Goal: Task Accomplishment & Management: Complete application form

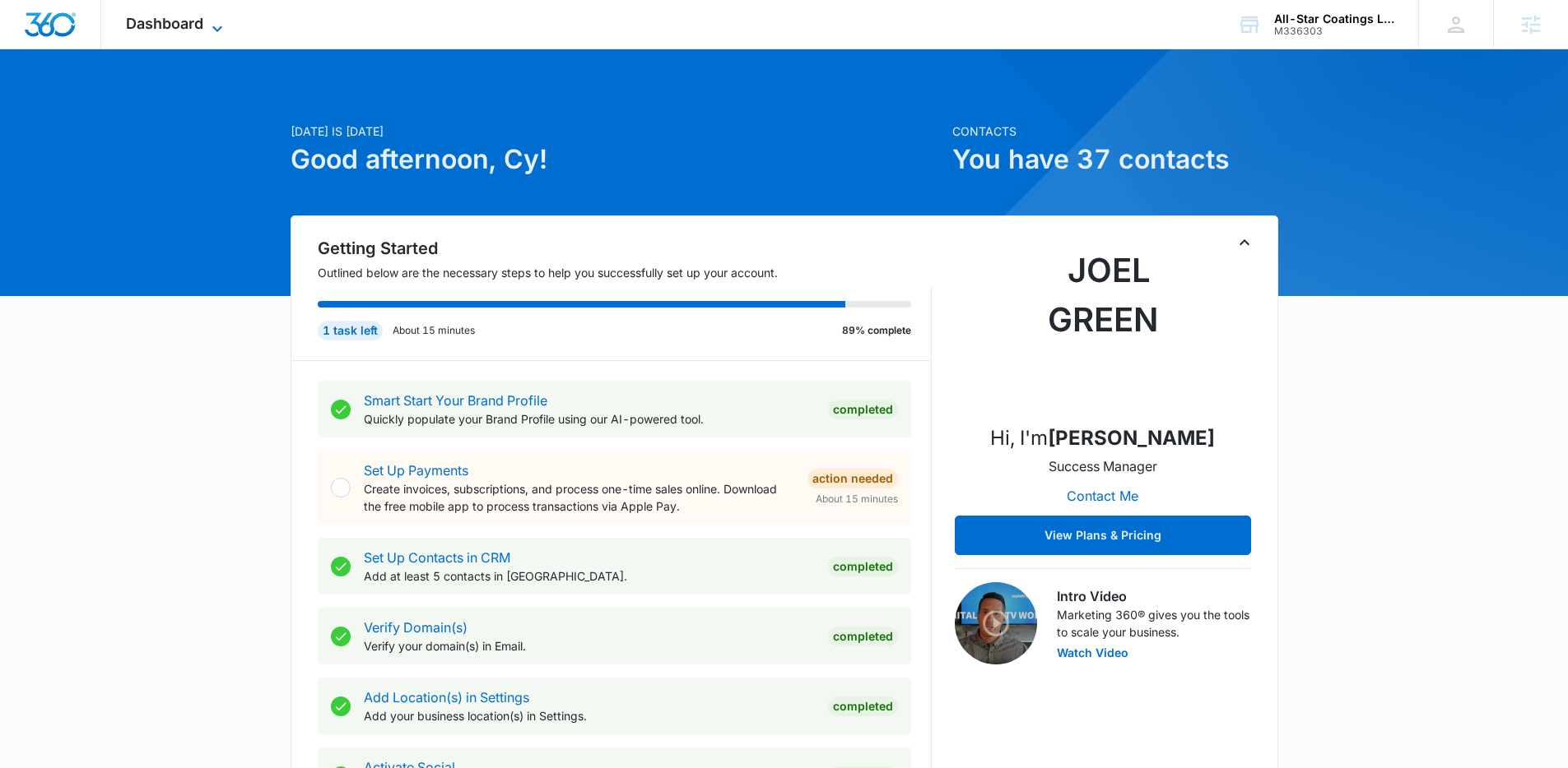
click at [176, 23] on span "Dashboard" at bounding box center [165, 24] width 77 height 18
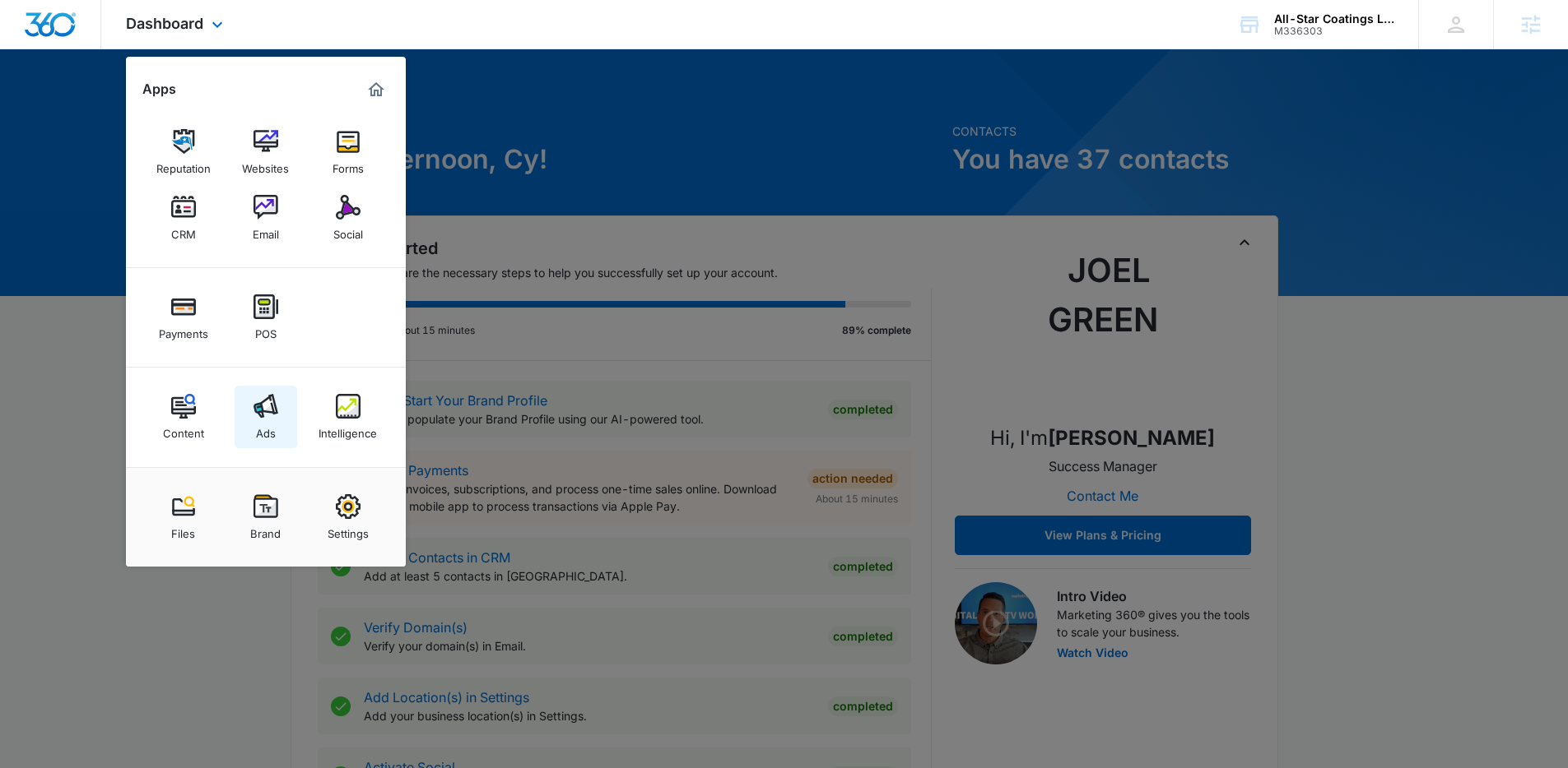
click at [260, 404] on img at bounding box center [266, 406] width 24 height 24
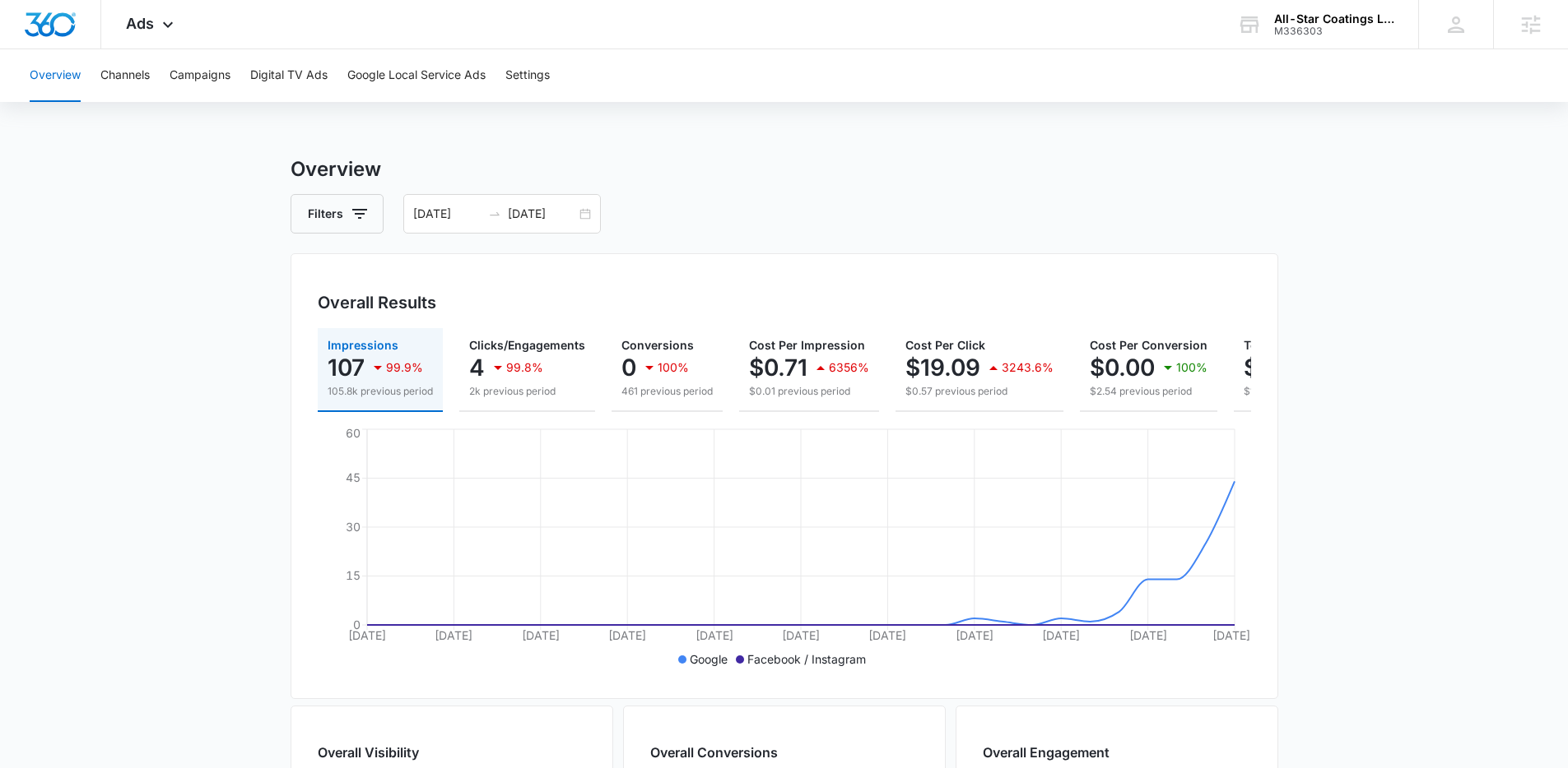
click at [157, 57] on div "Overview Channels Campaigns Digital TV Ads Google Local Service Ads Settings" at bounding box center [784, 75] width 1529 height 53
click at [146, 69] on button "Channels" at bounding box center [124, 75] width 49 height 53
click at [172, 76] on button "Campaigns" at bounding box center [200, 75] width 61 height 53
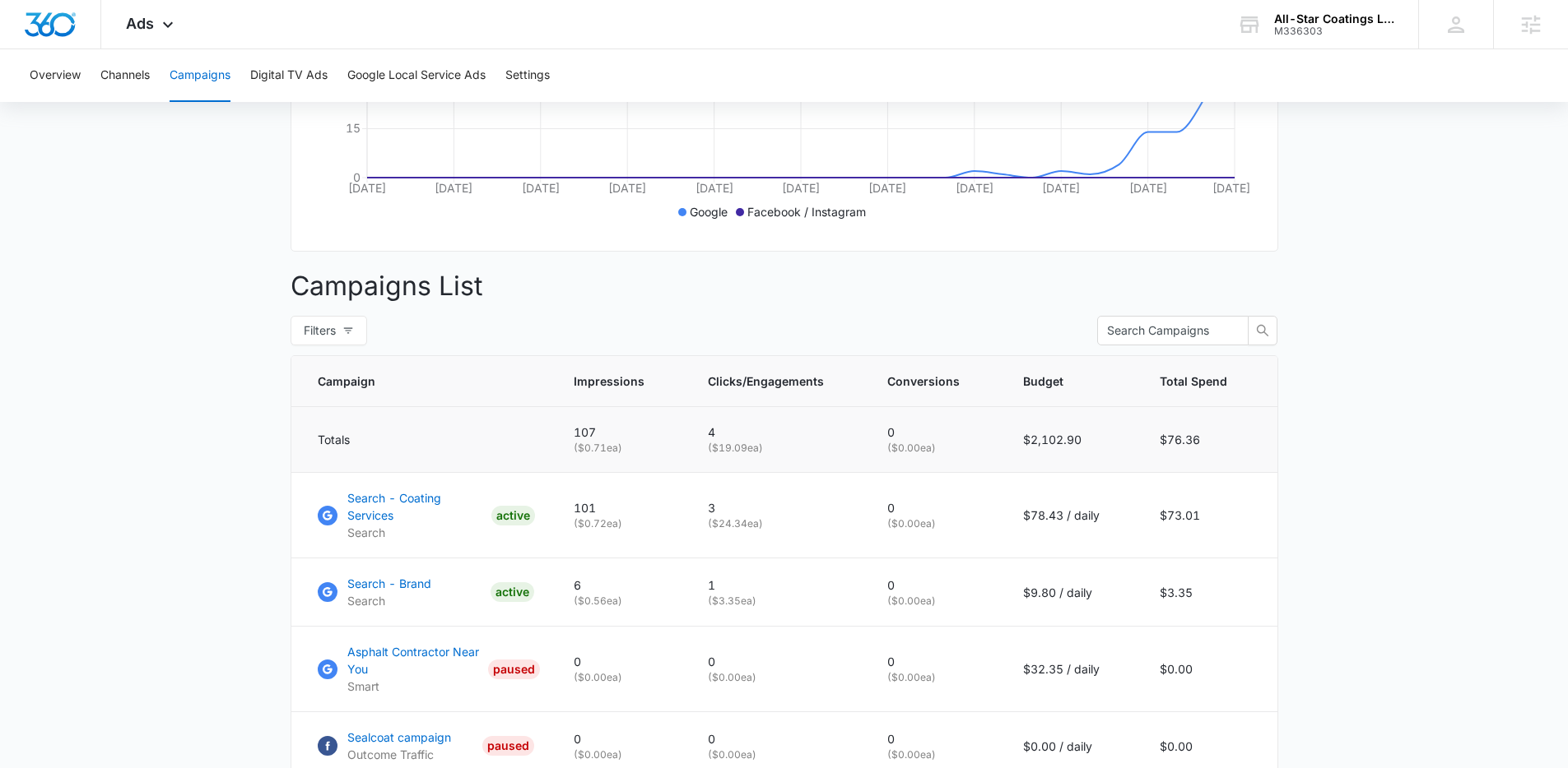
scroll to position [449, 0]
click at [453, 511] on p "Search - Coating Services" at bounding box center [416, 505] width 137 height 34
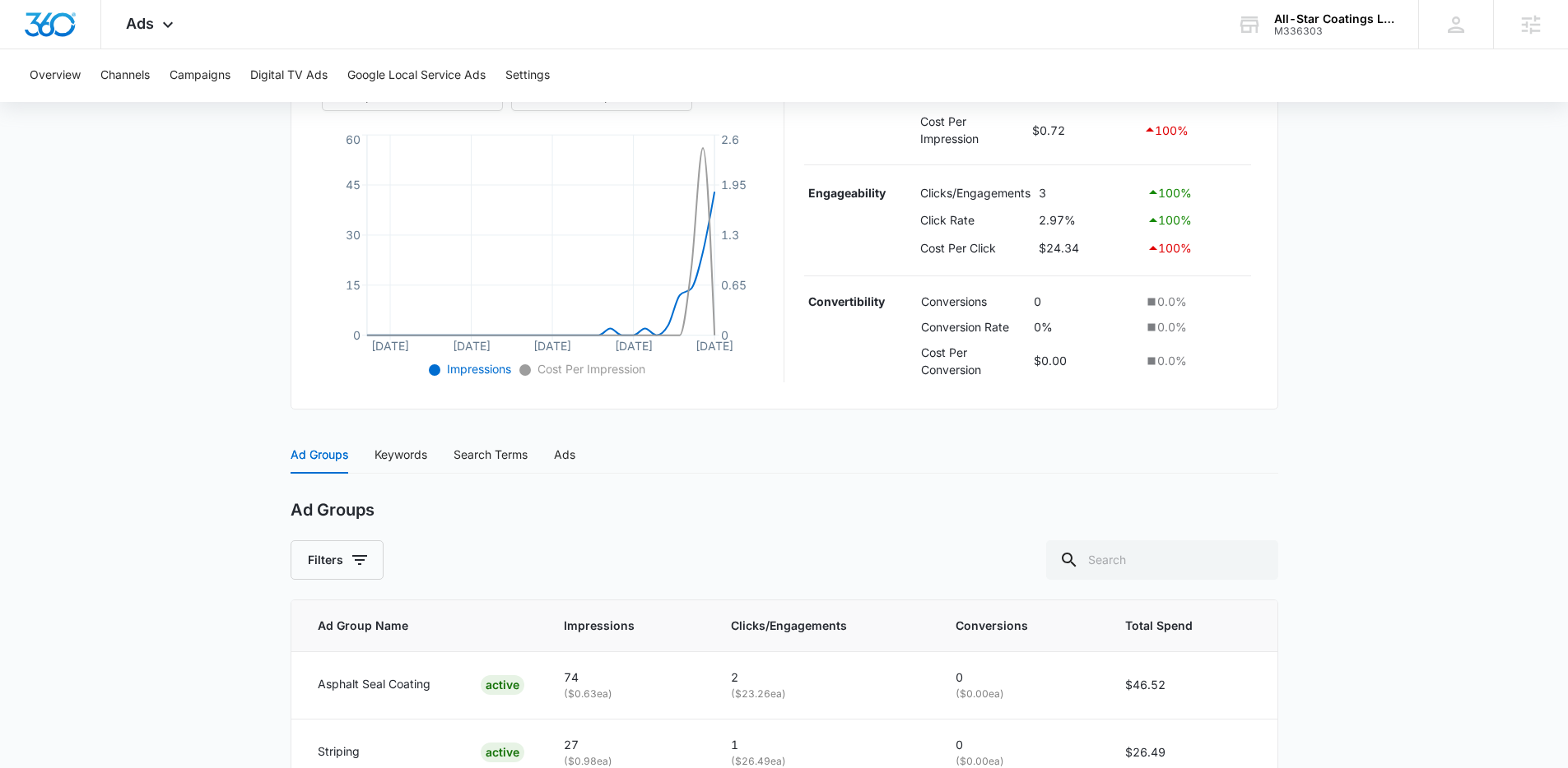
scroll to position [442, 0]
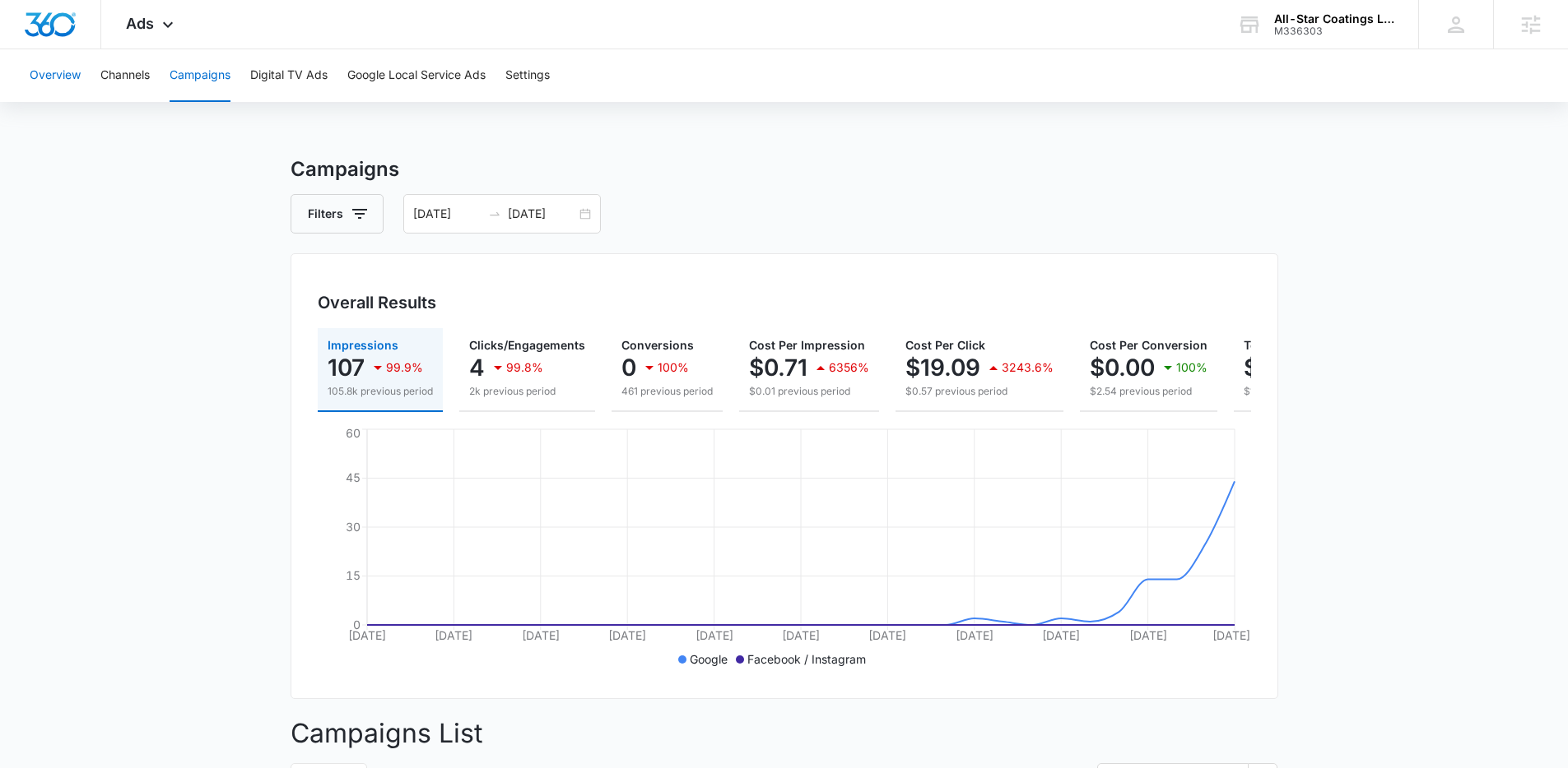
click at [57, 74] on button "Overview" at bounding box center [55, 75] width 51 height 53
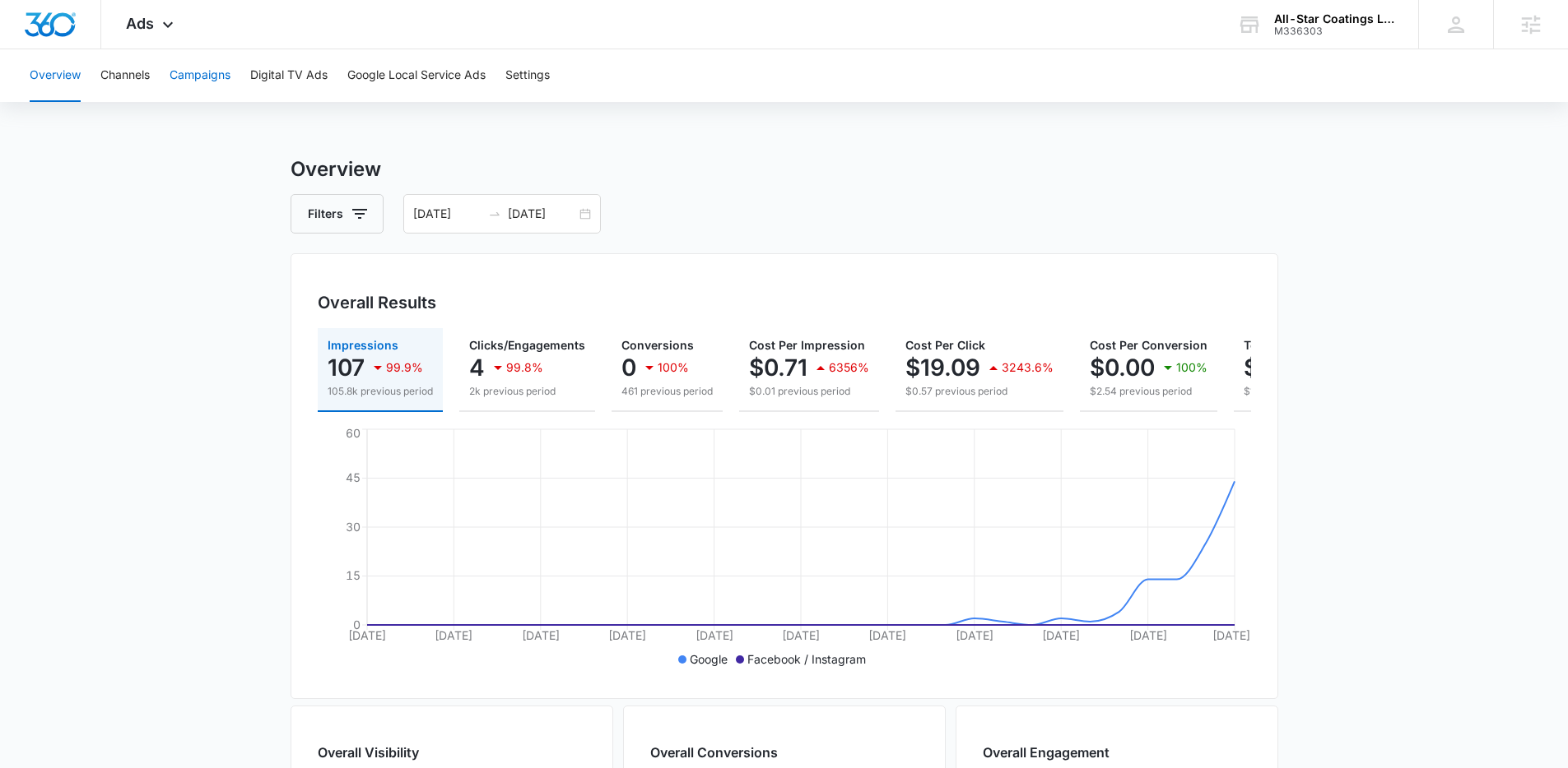
click at [187, 85] on button "Campaigns" at bounding box center [200, 75] width 61 height 53
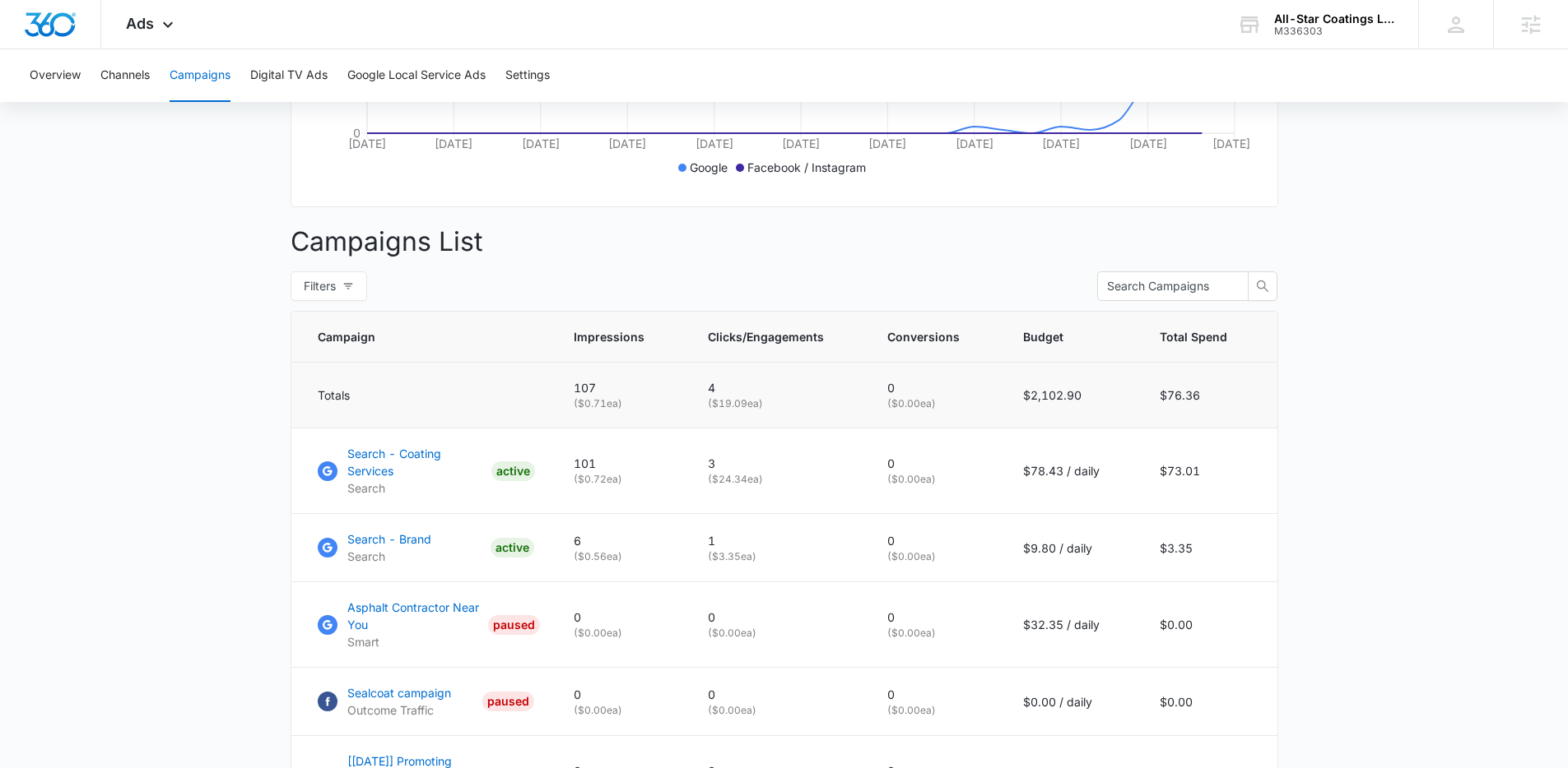
scroll to position [494, 0]
click at [425, 471] on p "Search - Coating Services" at bounding box center [416, 460] width 137 height 34
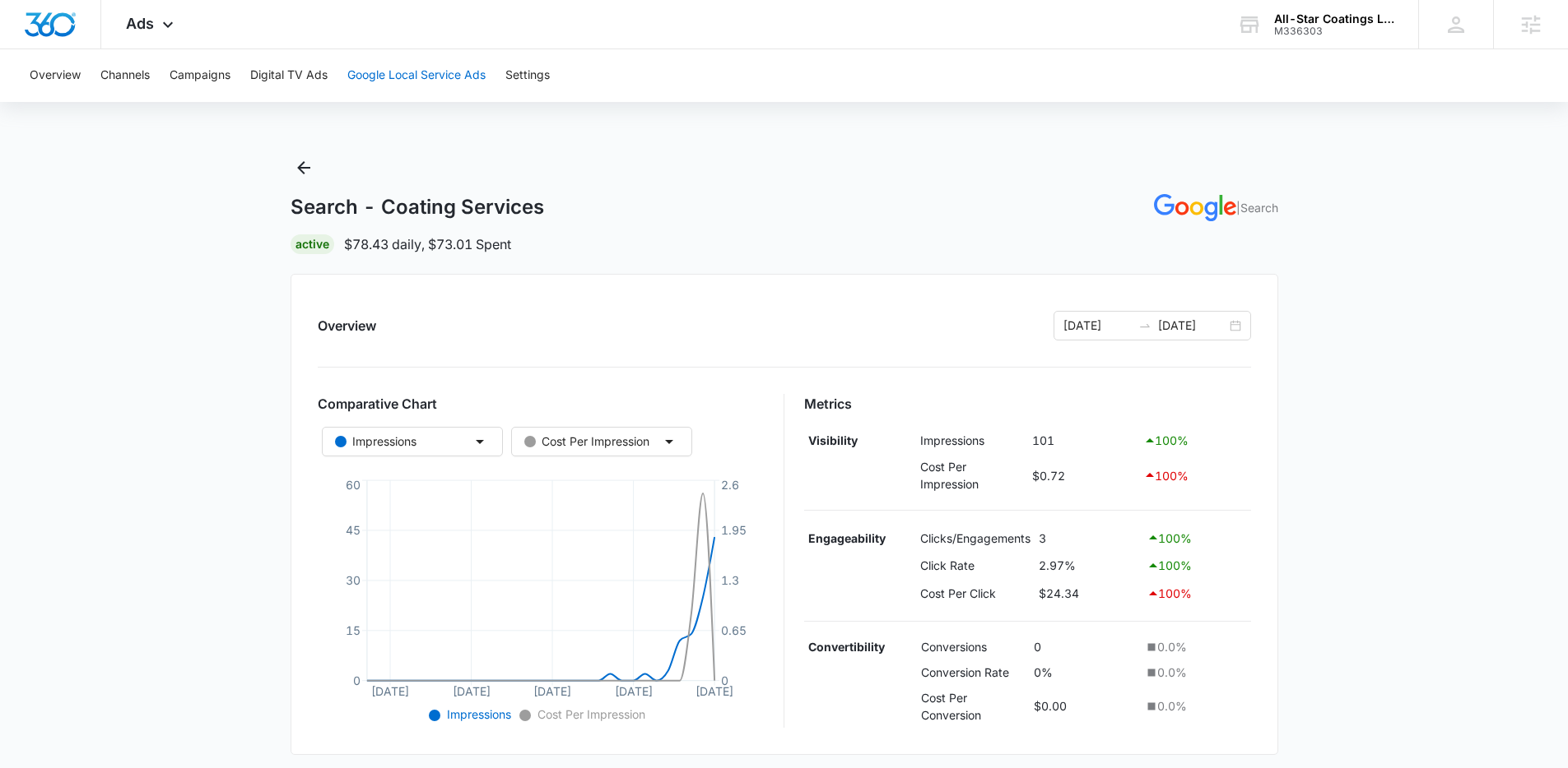
click at [404, 61] on button "Google Local Service Ads" at bounding box center [416, 75] width 138 height 53
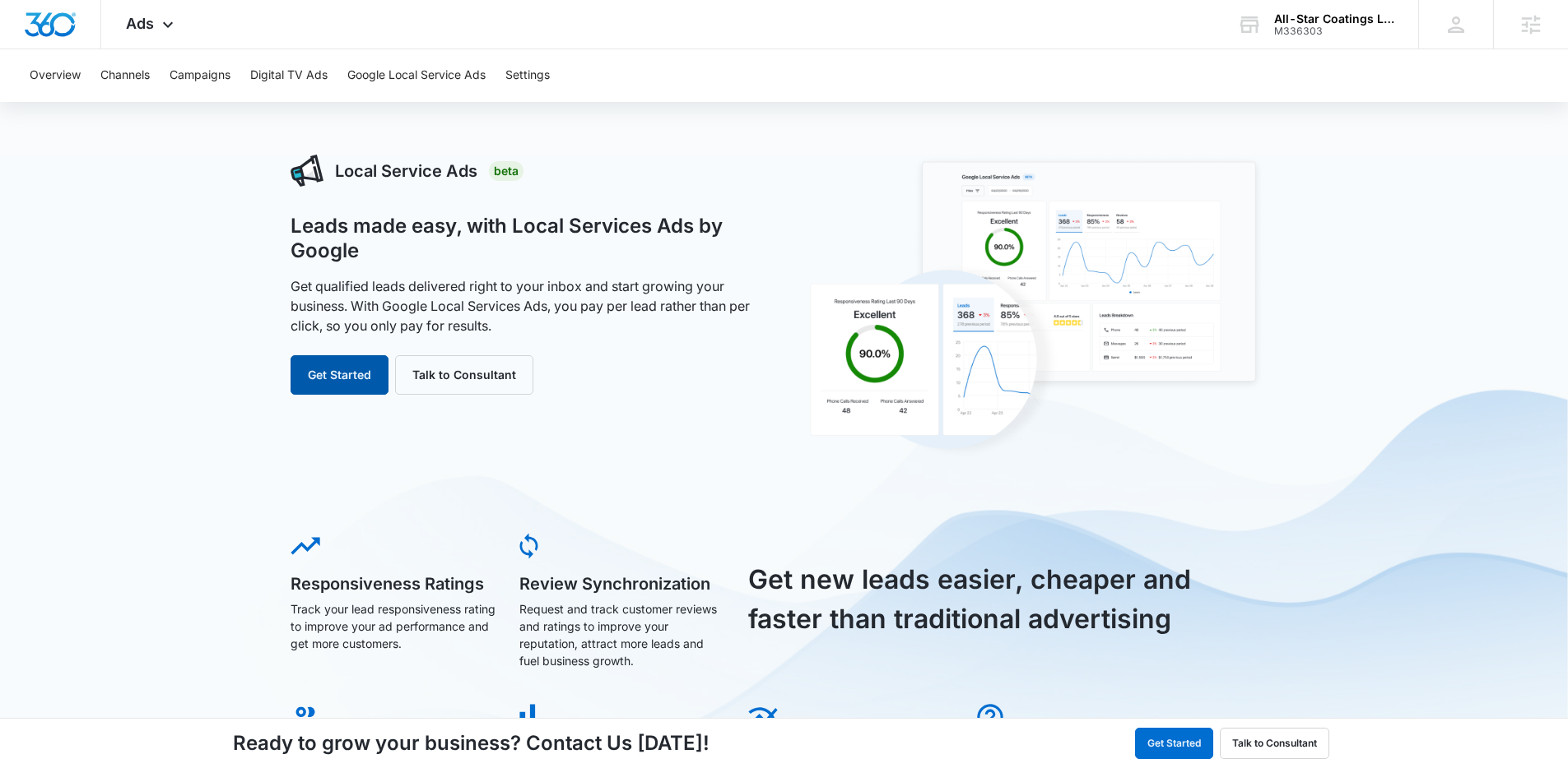
click at [343, 369] on button "Get Started" at bounding box center [339, 375] width 98 height 39
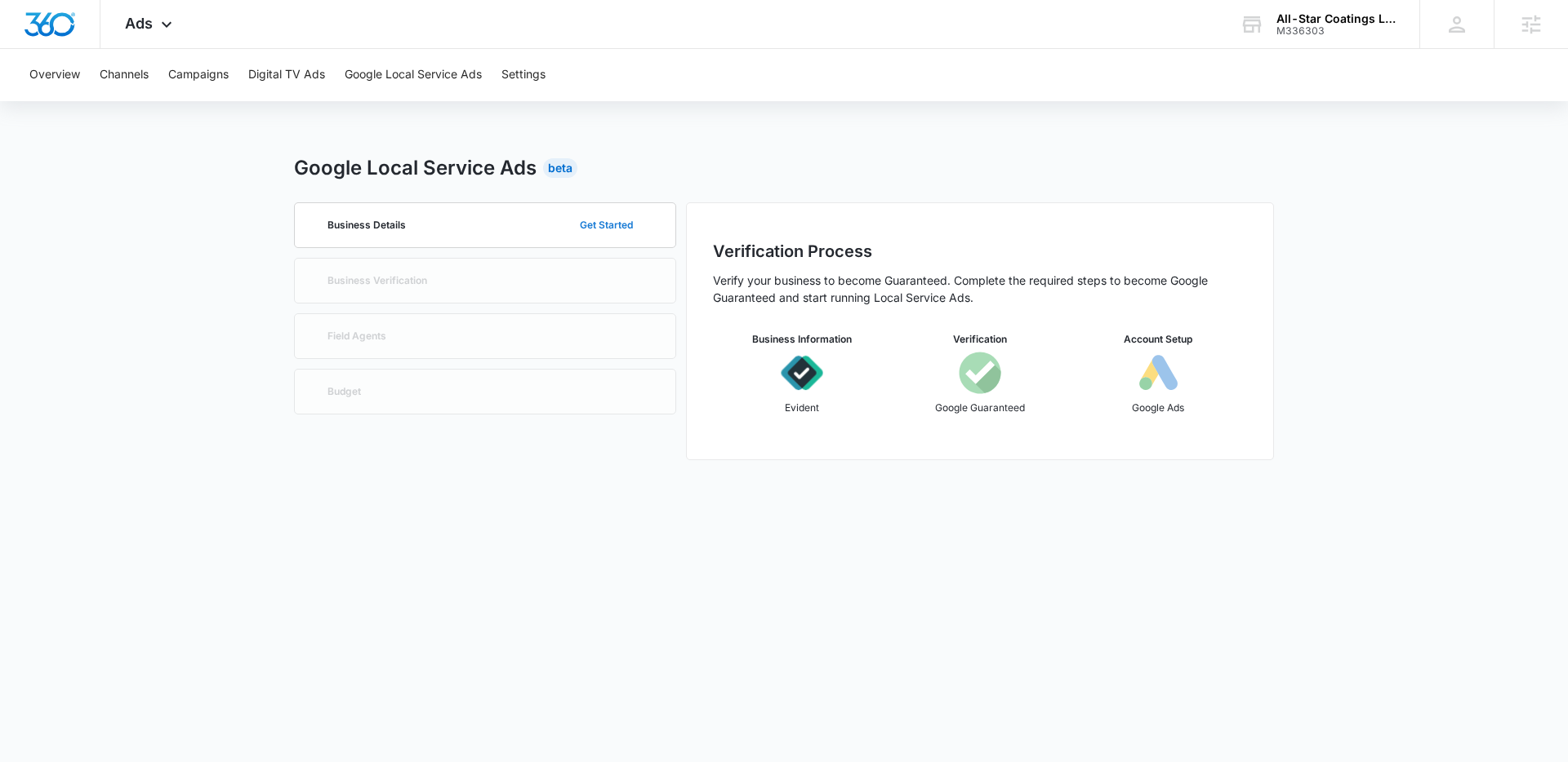
click at [622, 225] on button "Get Started" at bounding box center [607, 225] width 86 height 39
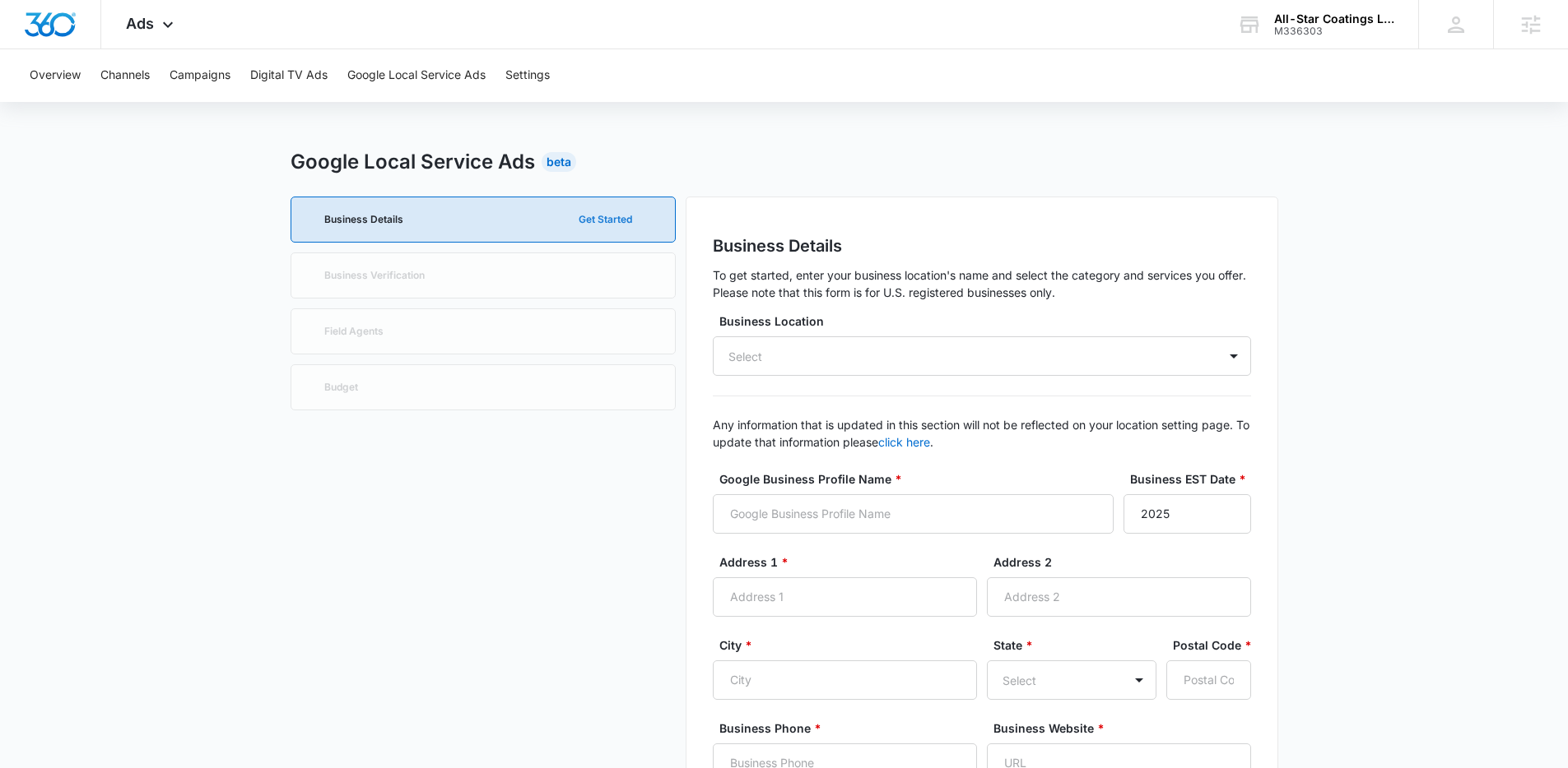
scroll to position [1, 0]
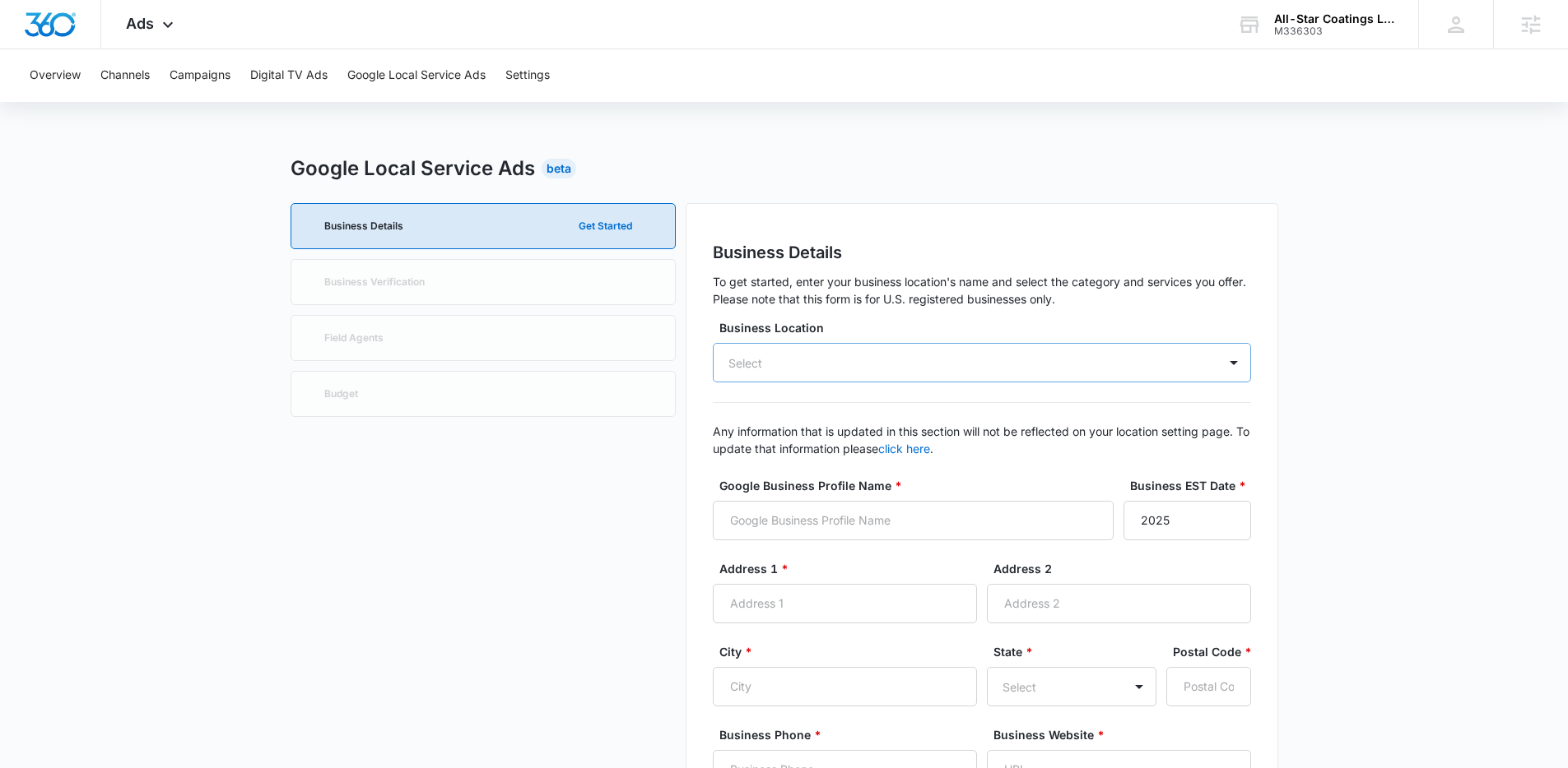
click at [861, 372] on div "Select" at bounding box center [981, 362] width 538 height 39
click at [774, 516] on input "Google Business Profile Name *" at bounding box center [912, 520] width 401 height 39
click at [760, 357] on div "Select" at bounding box center [745, 363] width 33 height 18
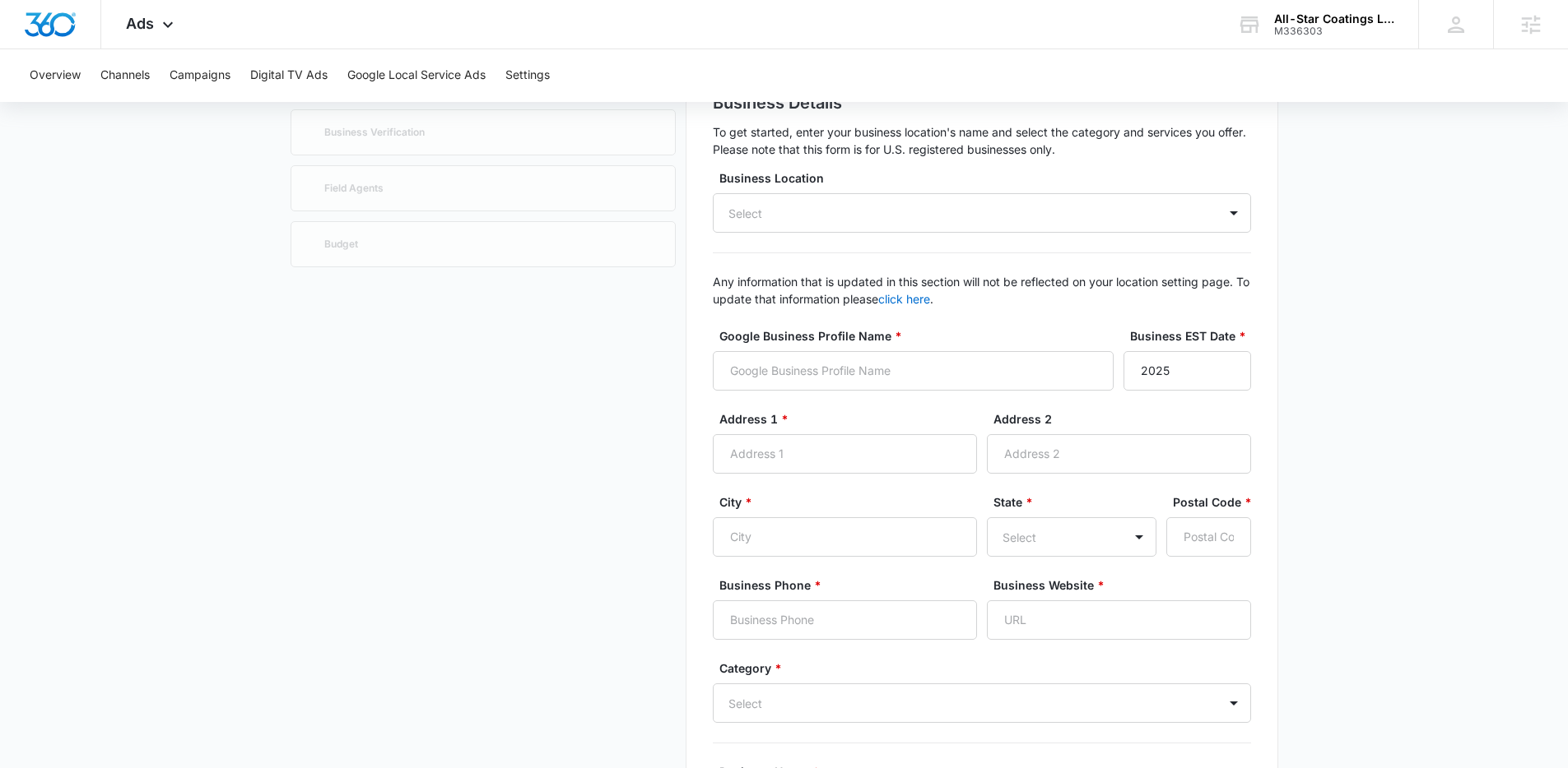
scroll to position [0, 0]
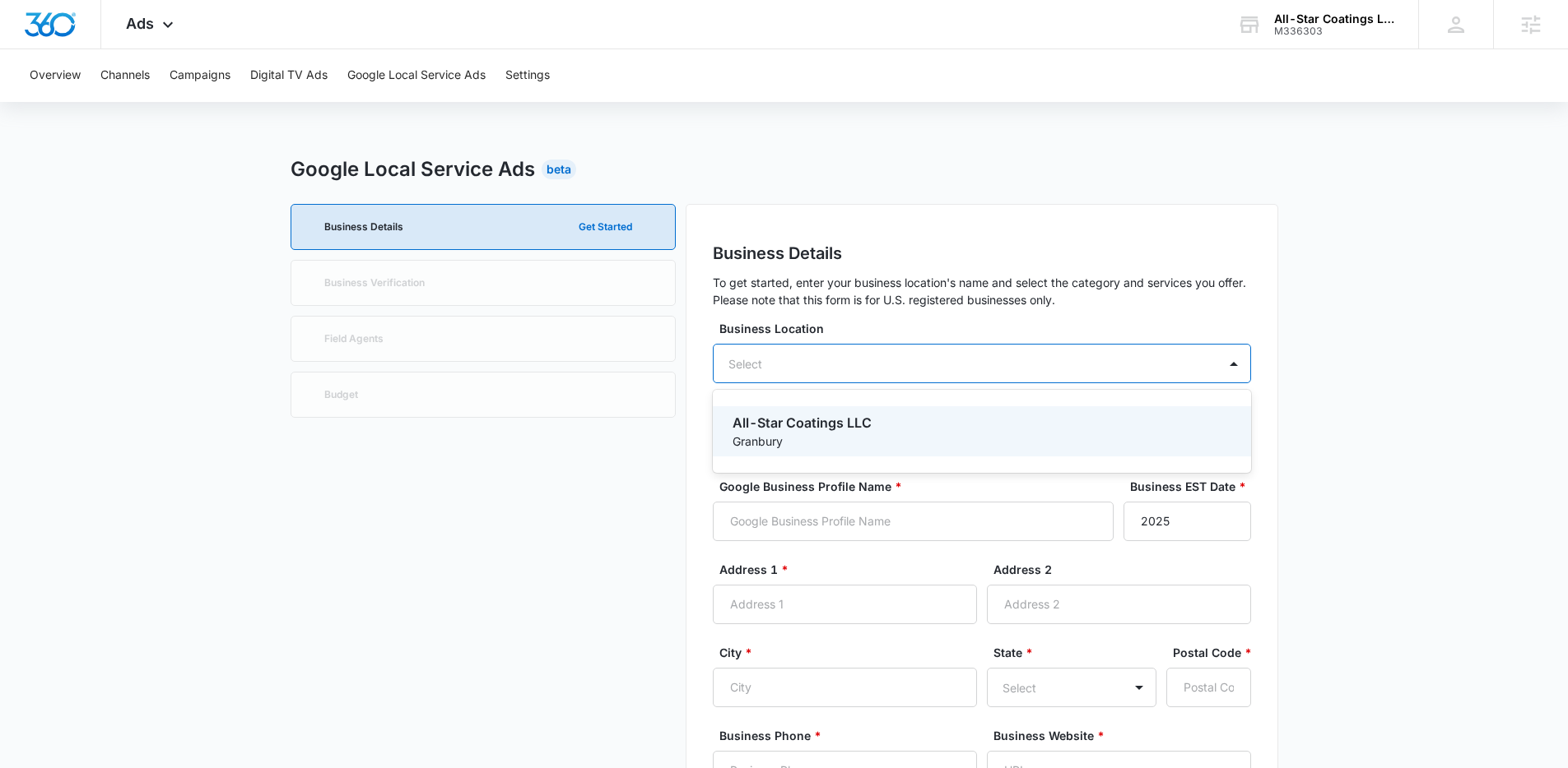
click at [862, 345] on div "Select" at bounding box center [981, 363] width 538 height 39
click at [855, 360] on div "Select" at bounding box center [981, 363] width 538 height 39
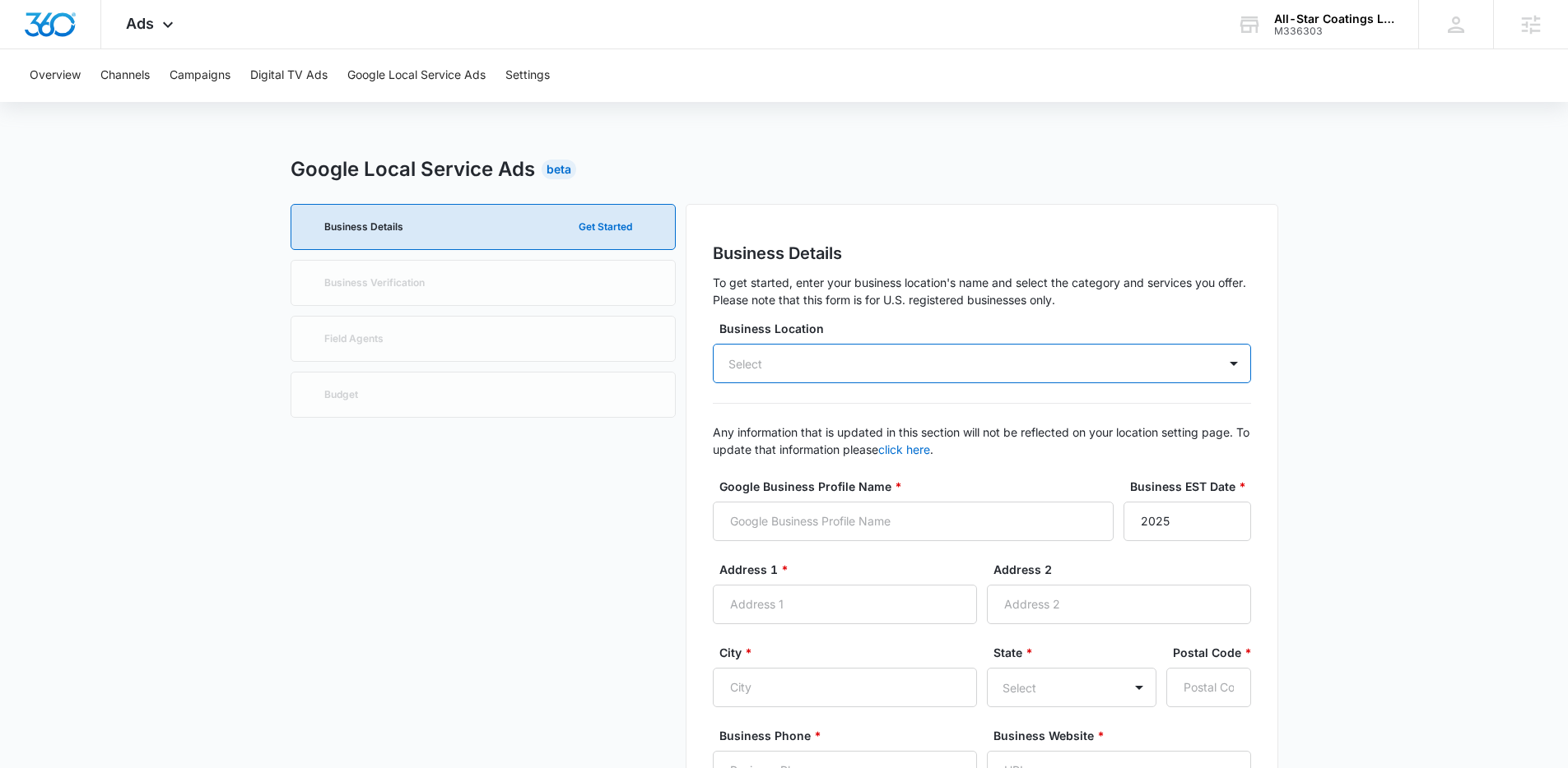
click at [855, 360] on div "Select" at bounding box center [981, 363] width 538 height 39
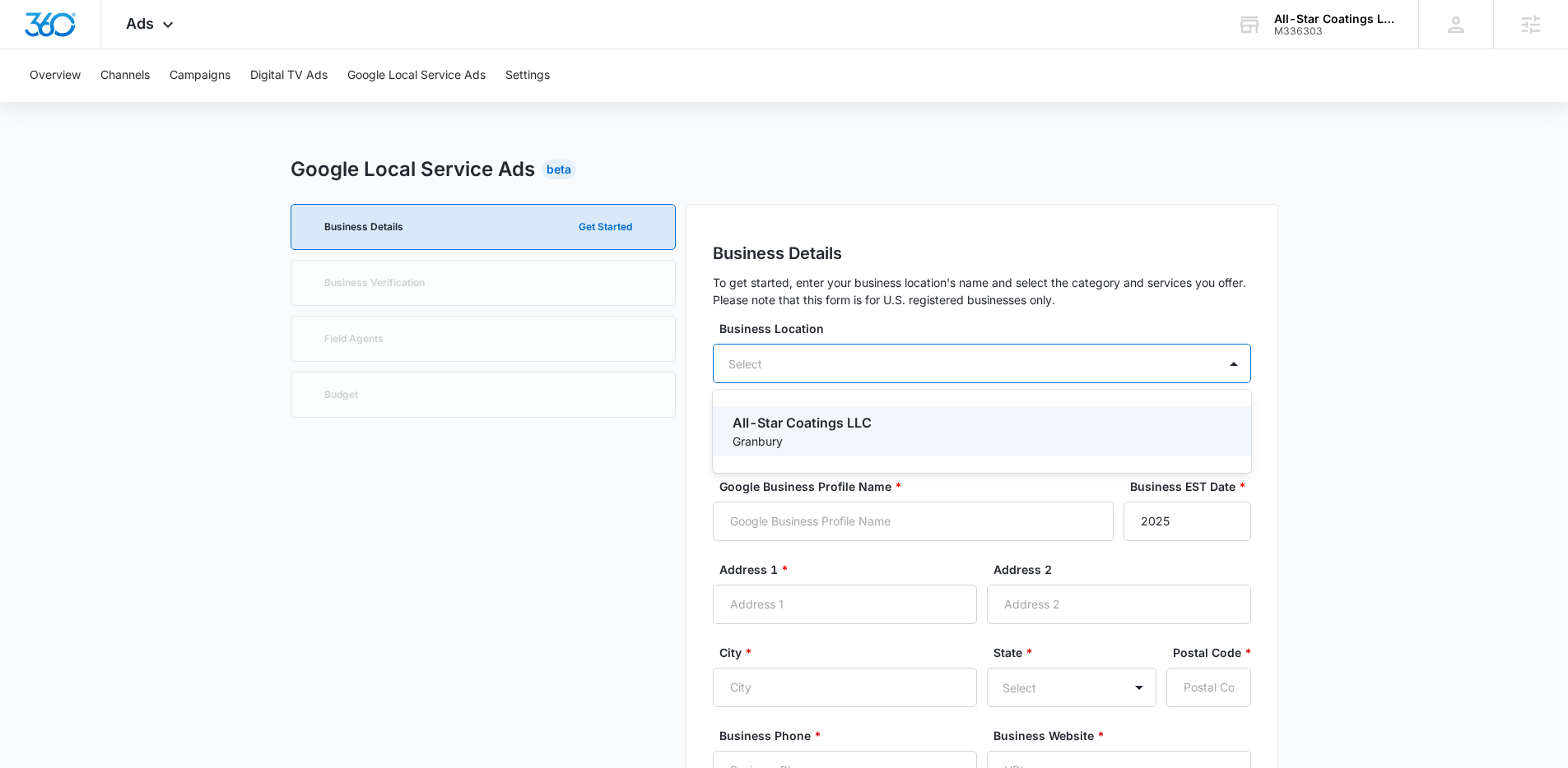
click at [809, 421] on p "All-Star Coatings LLC" at bounding box center [981, 423] width 496 height 20
type input "All-Star Coatings LLC"
type input "2022"
type input "Granbury"
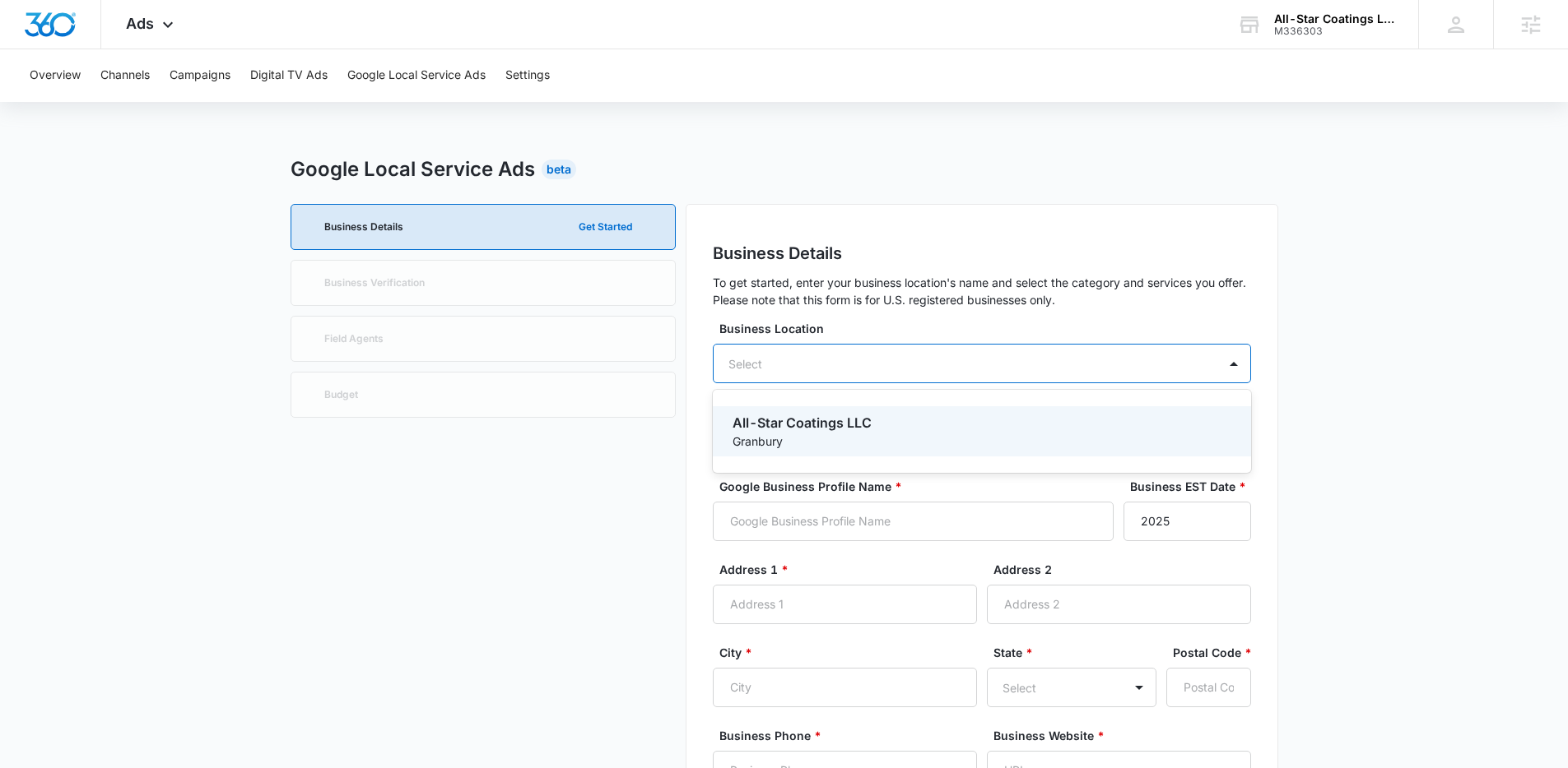
type input "76049"
type input "8172199957"
type input "https://www.allstarcoatingstx.com/"
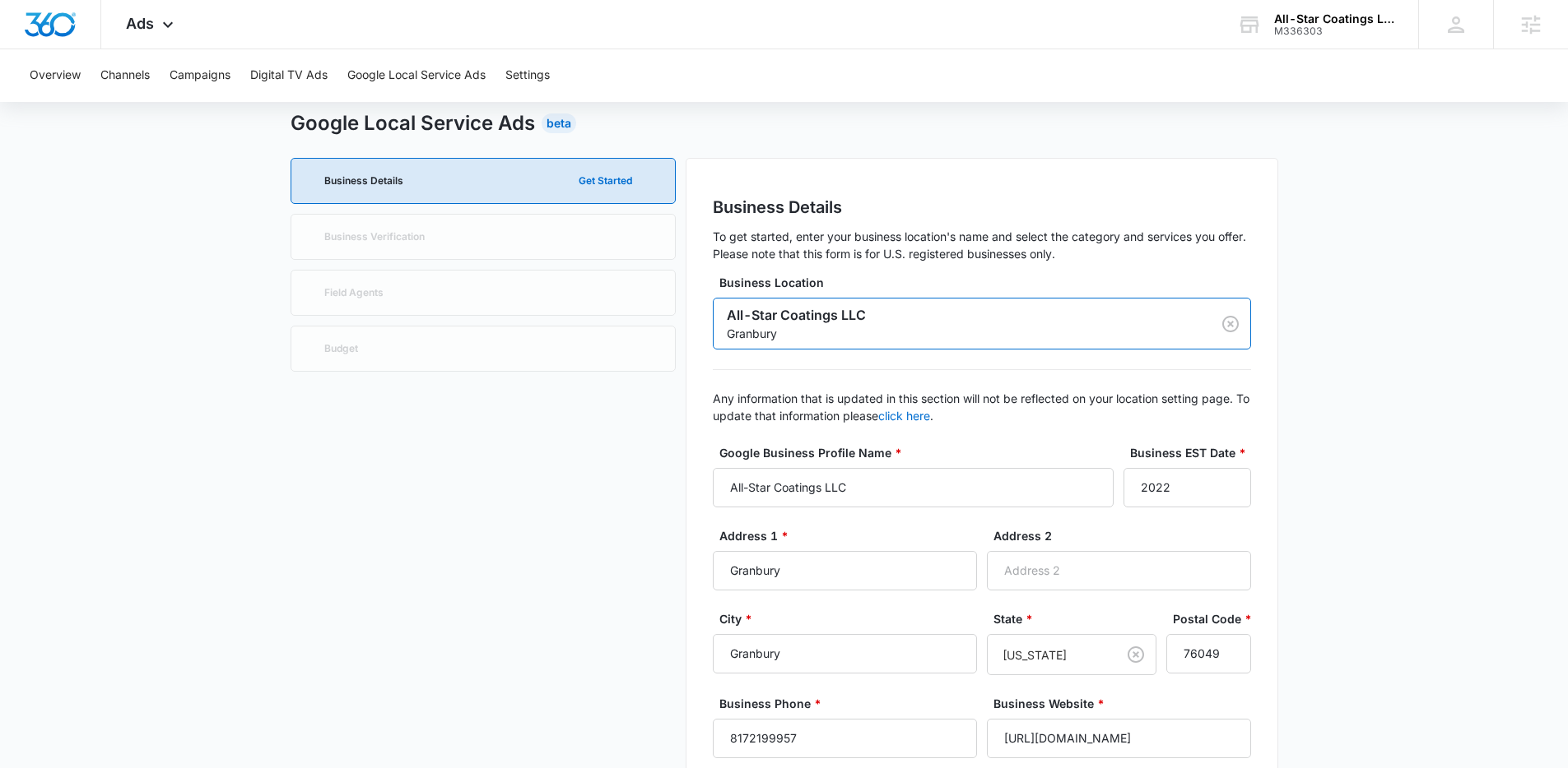
scroll to position [49, 0]
click at [874, 483] on input "All-Star Coatings LLC" at bounding box center [912, 485] width 401 height 39
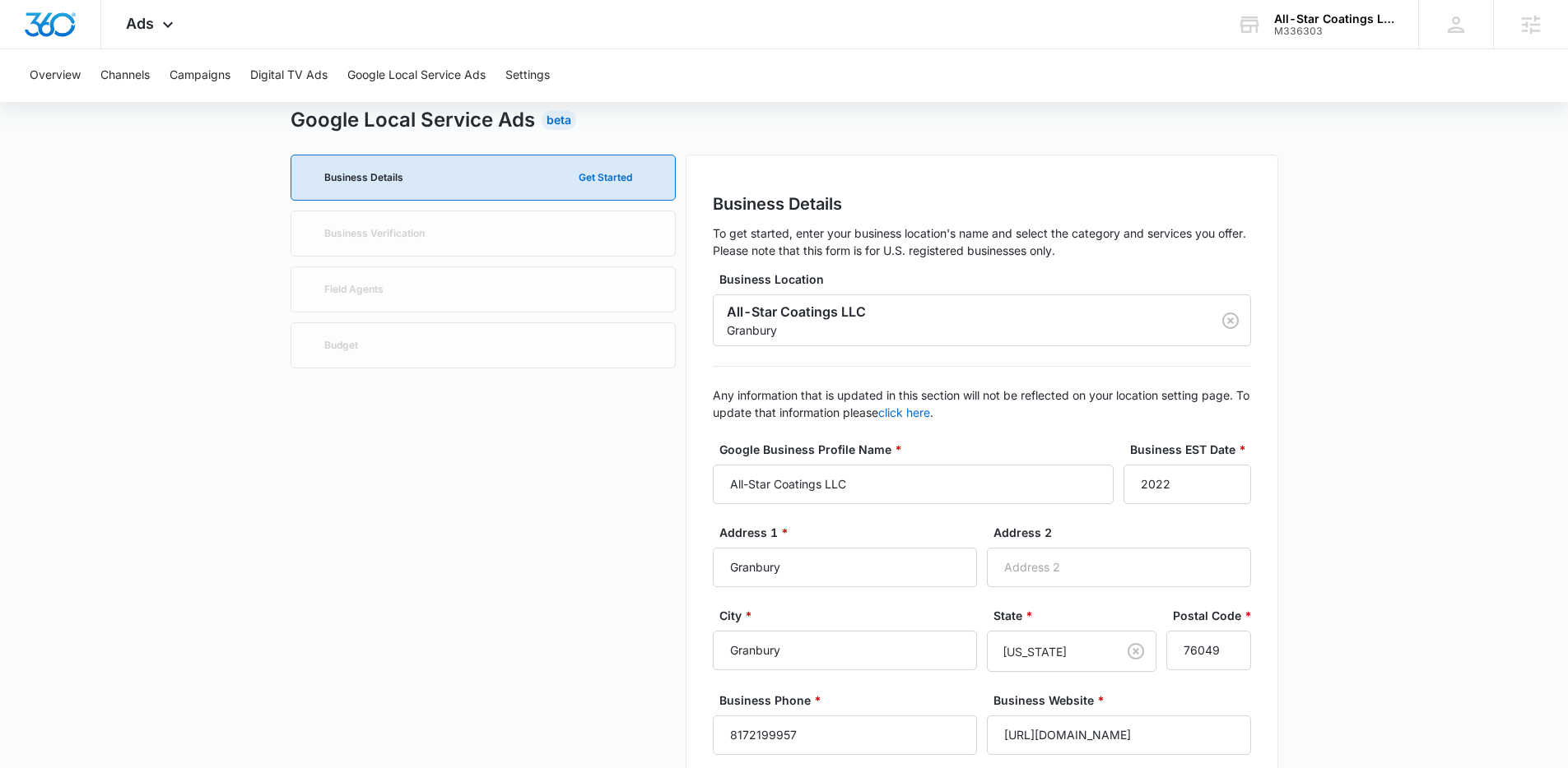
click at [1182, 472] on input "2022" at bounding box center [1187, 485] width 127 height 39
click at [1227, 480] on input "2023" at bounding box center [1187, 485] width 127 height 39
click at [1227, 480] on input "2024" at bounding box center [1187, 485] width 127 height 39
click at [1227, 480] on input "2025" at bounding box center [1187, 485] width 127 height 39
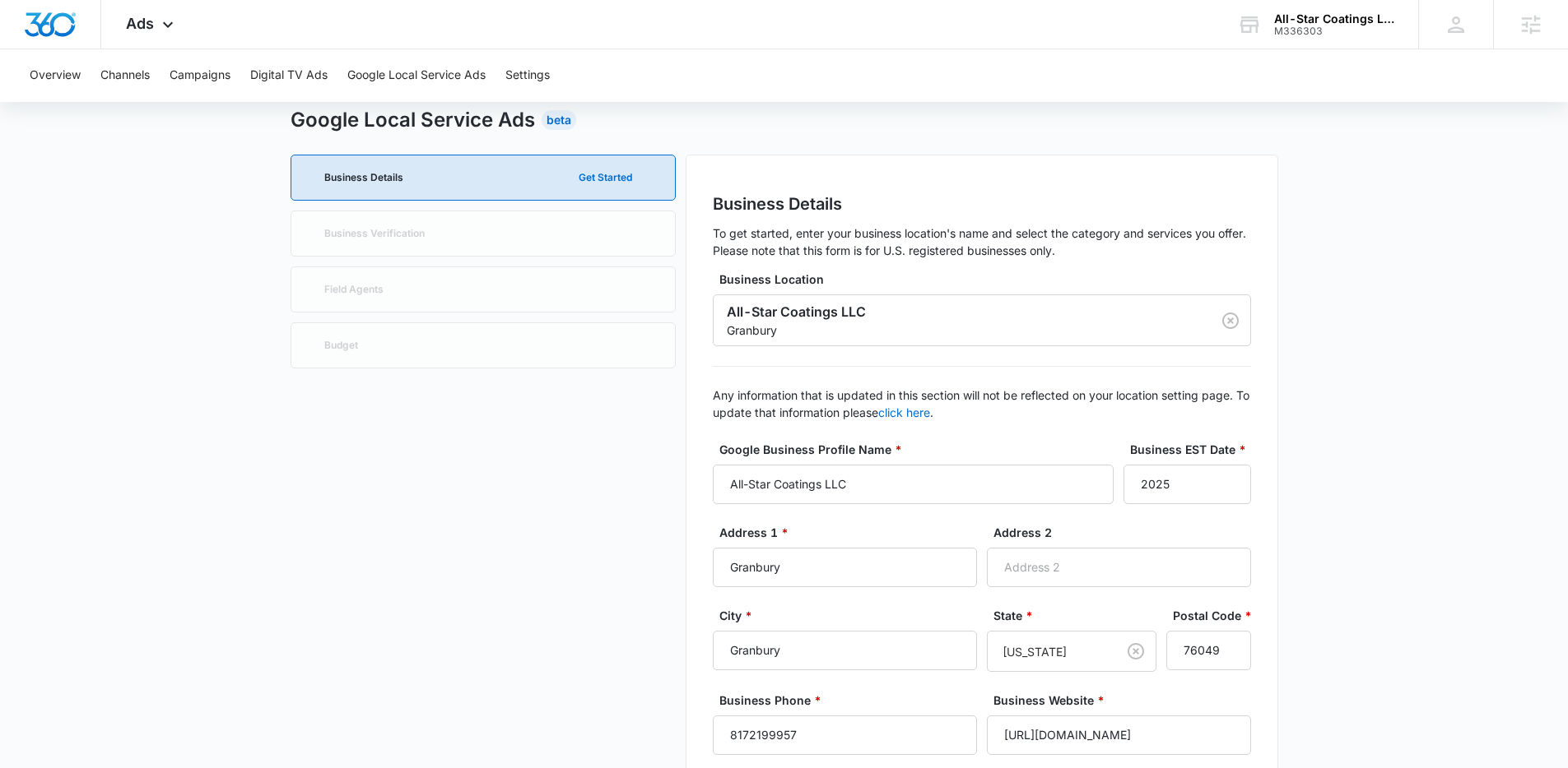
click at [1040, 514] on div "Google Business Profile Name * All-Star Coatings LLC Business EST Date * 2025" at bounding box center [981, 482] width 538 height 83
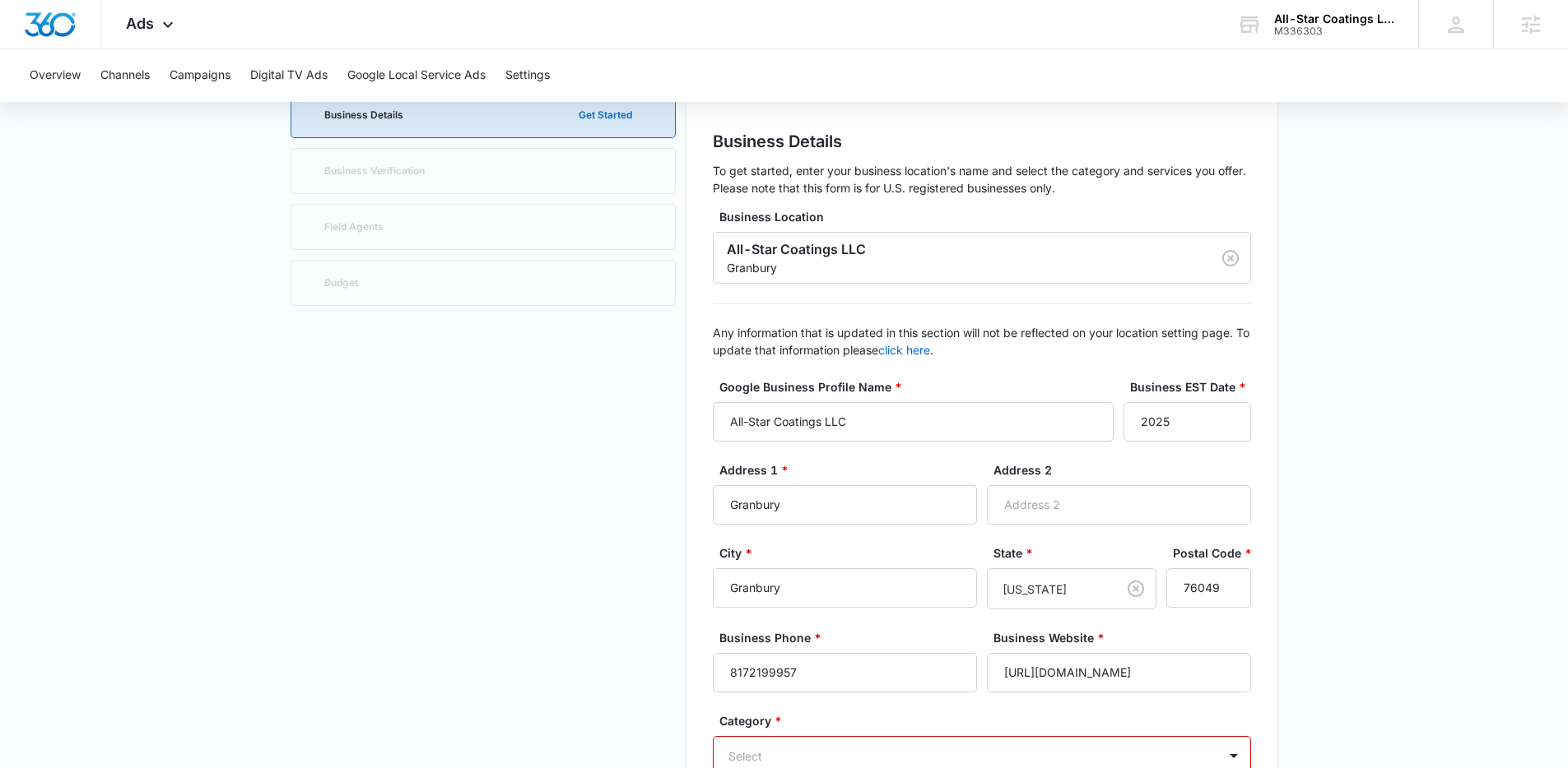
scroll to position [116, 0]
type input "2024"
click at [1225, 433] on input "2024" at bounding box center [1187, 418] width 127 height 39
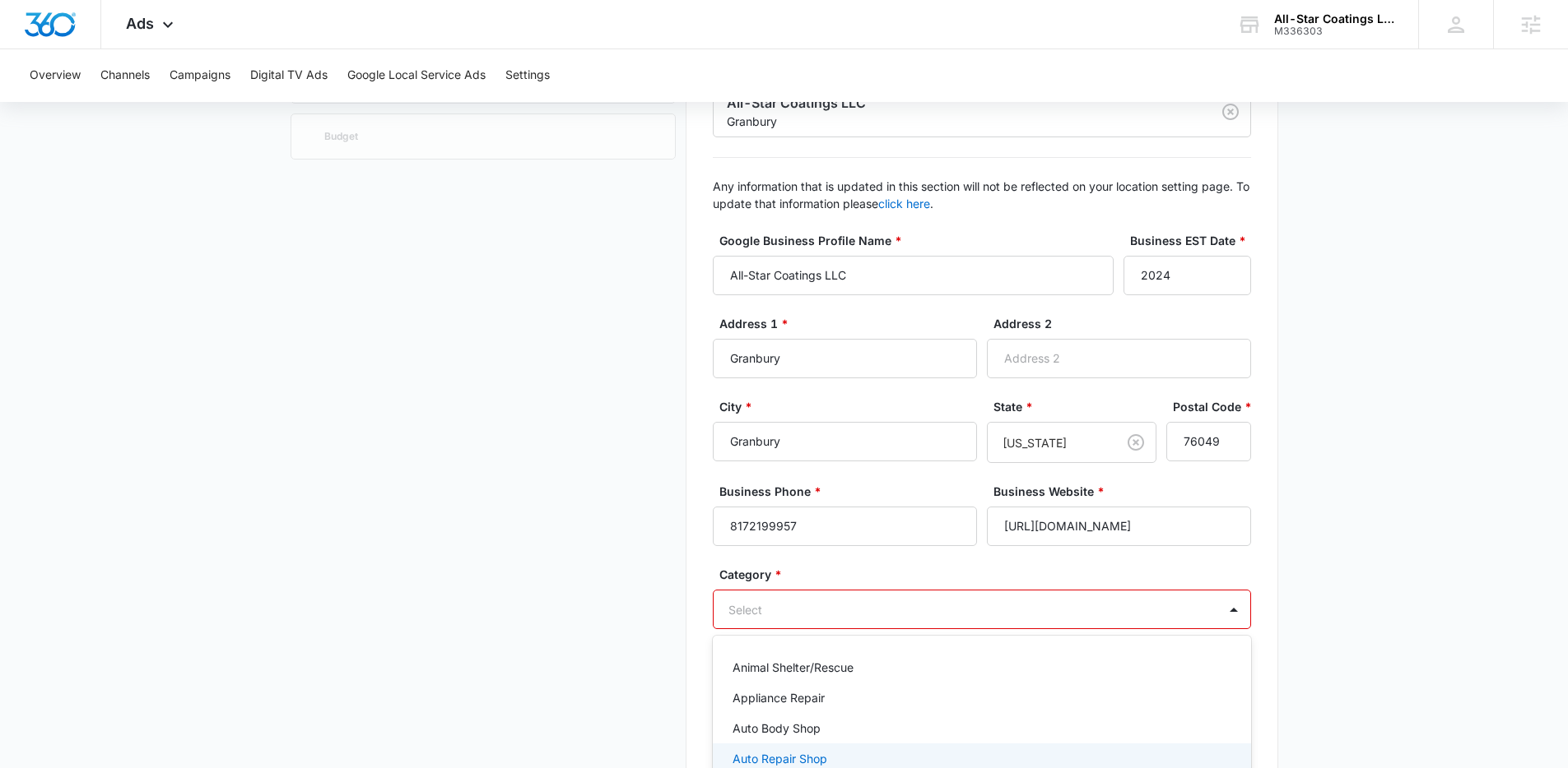
click at [1128, 629] on div "Auto Repair Shop, 4 of 79. 79 results available. Use Up and Down to choose opti…" at bounding box center [981, 609] width 538 height 39
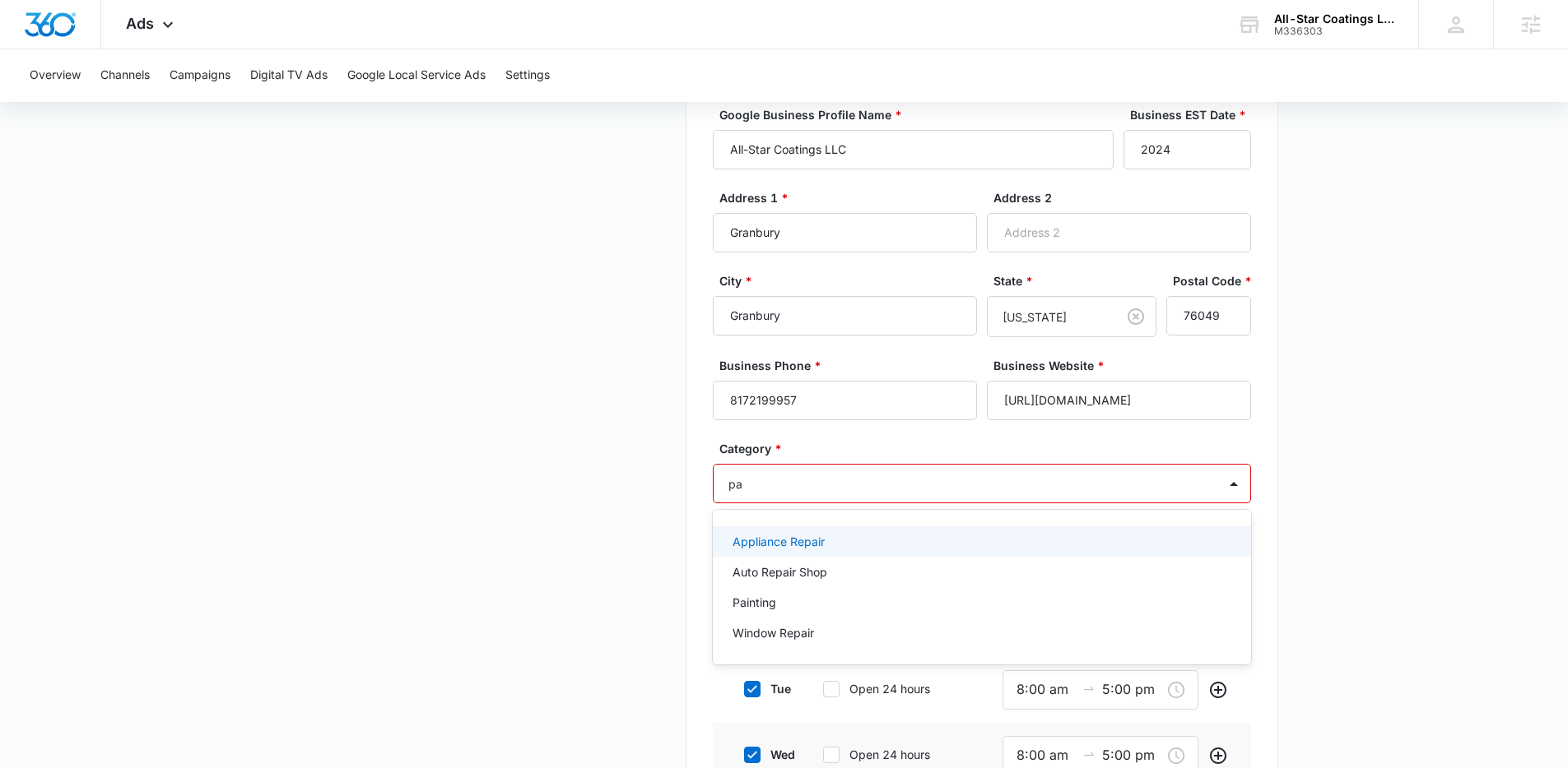
type input "p"
type input "c"
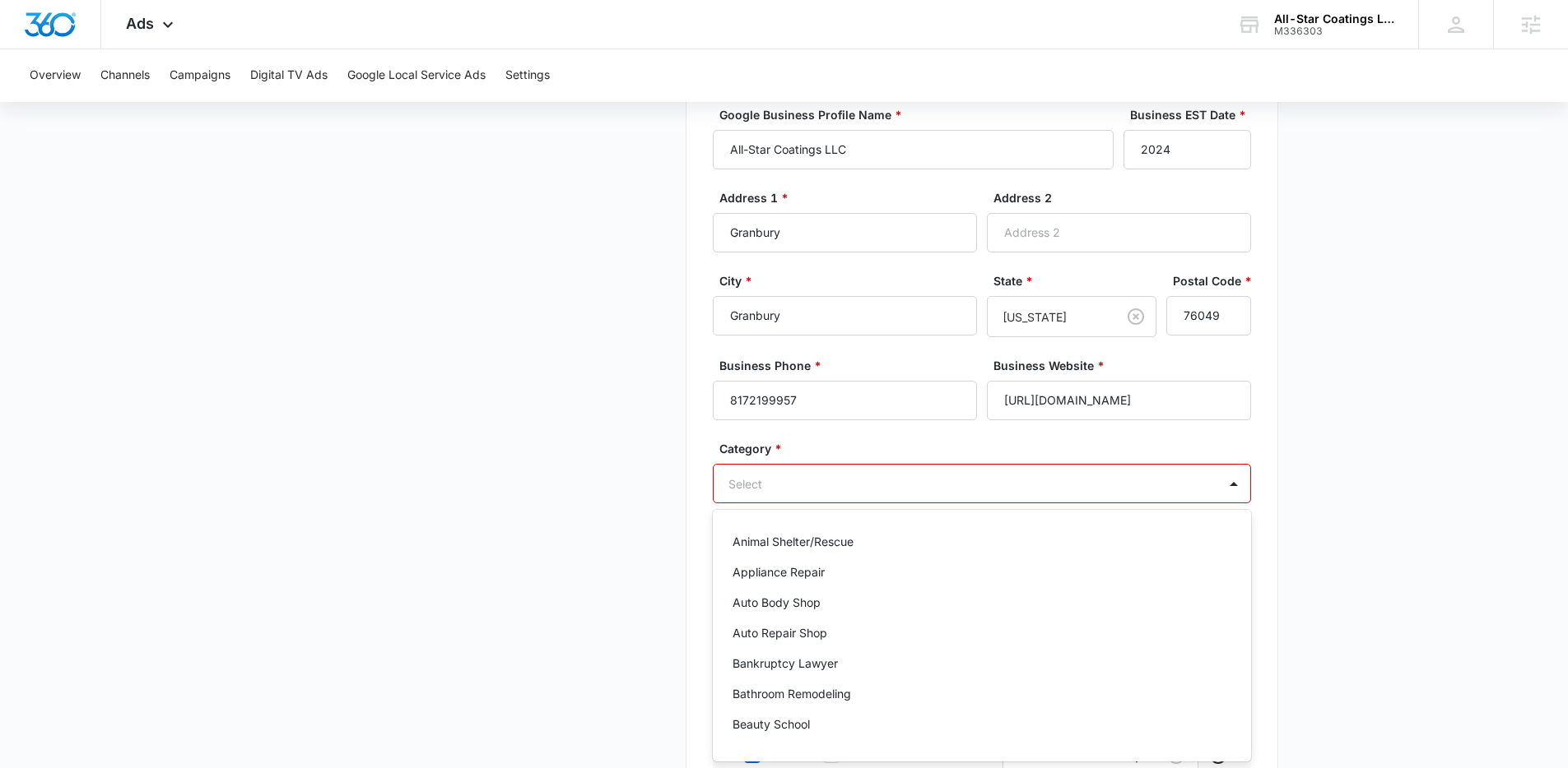
click at [1299, 365] on main "Google Local Service Ads Beta Business Details Get Started Business Verificatio…" at bounding box center [784, 443] width 1568 height 1344
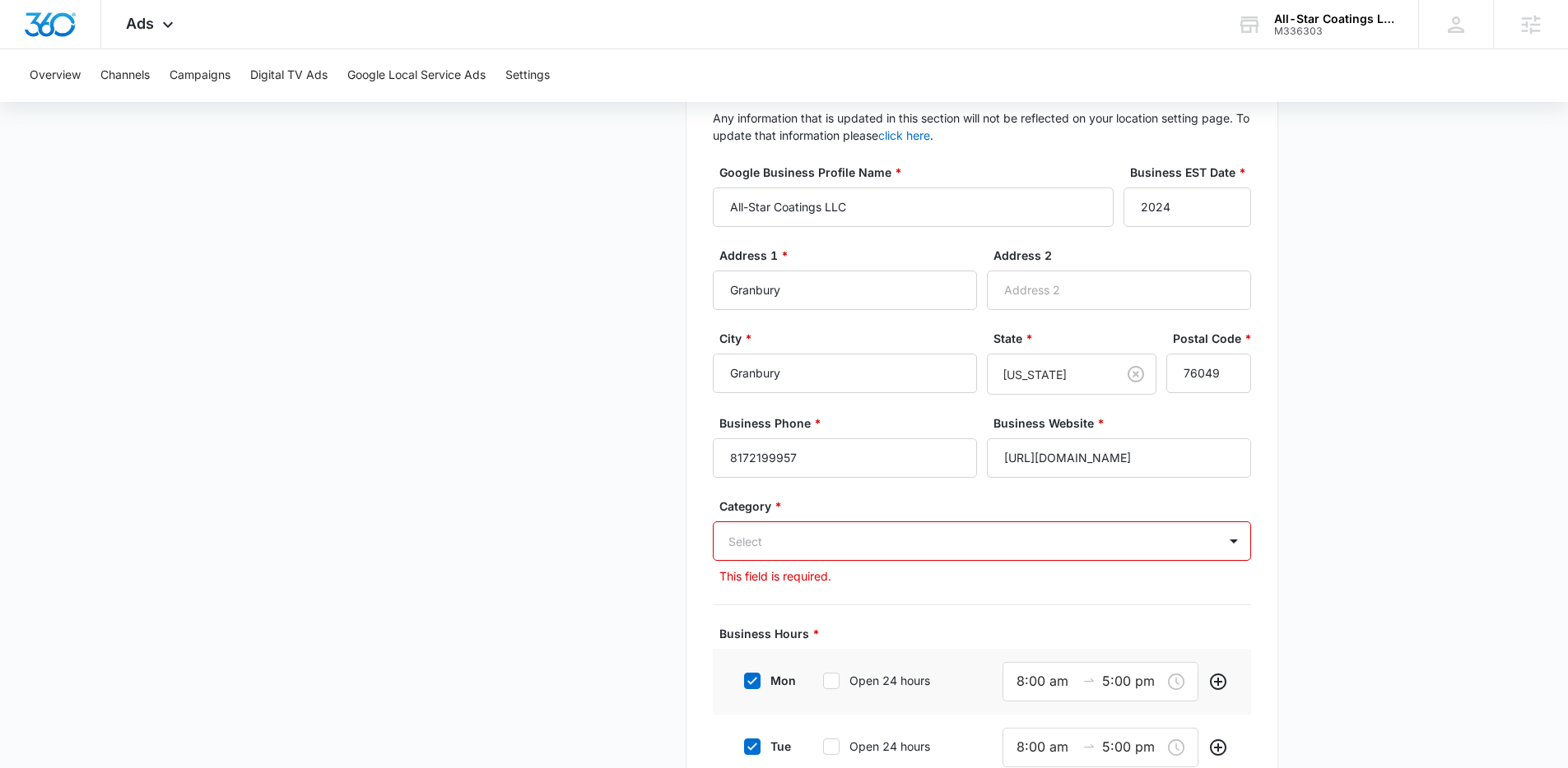
scroll to position [305, 0]
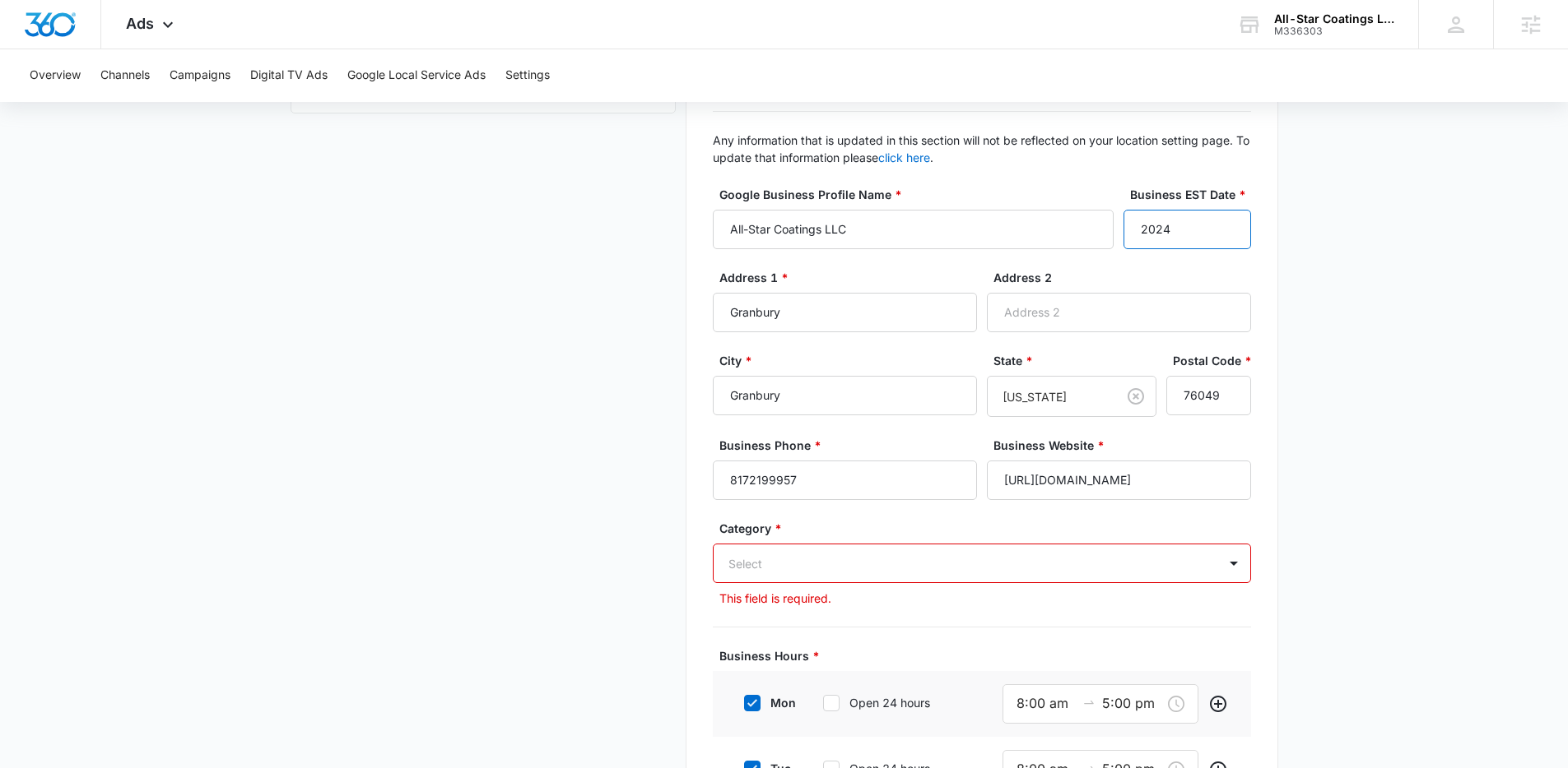
click at [1189, 241] on input "2024" at bounding box center [1187, 229] width 127 height 39
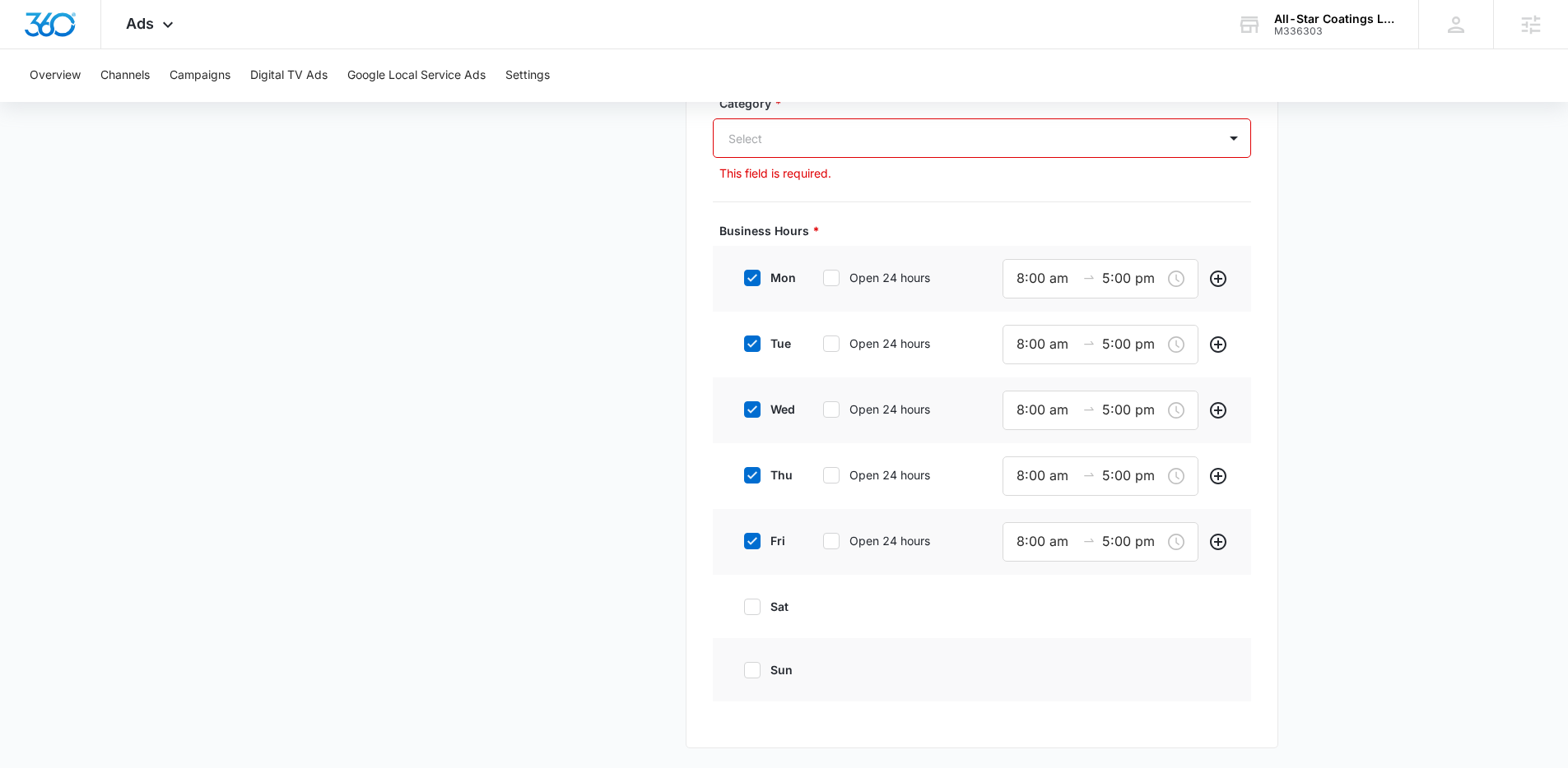
scroll to position [0, 0]
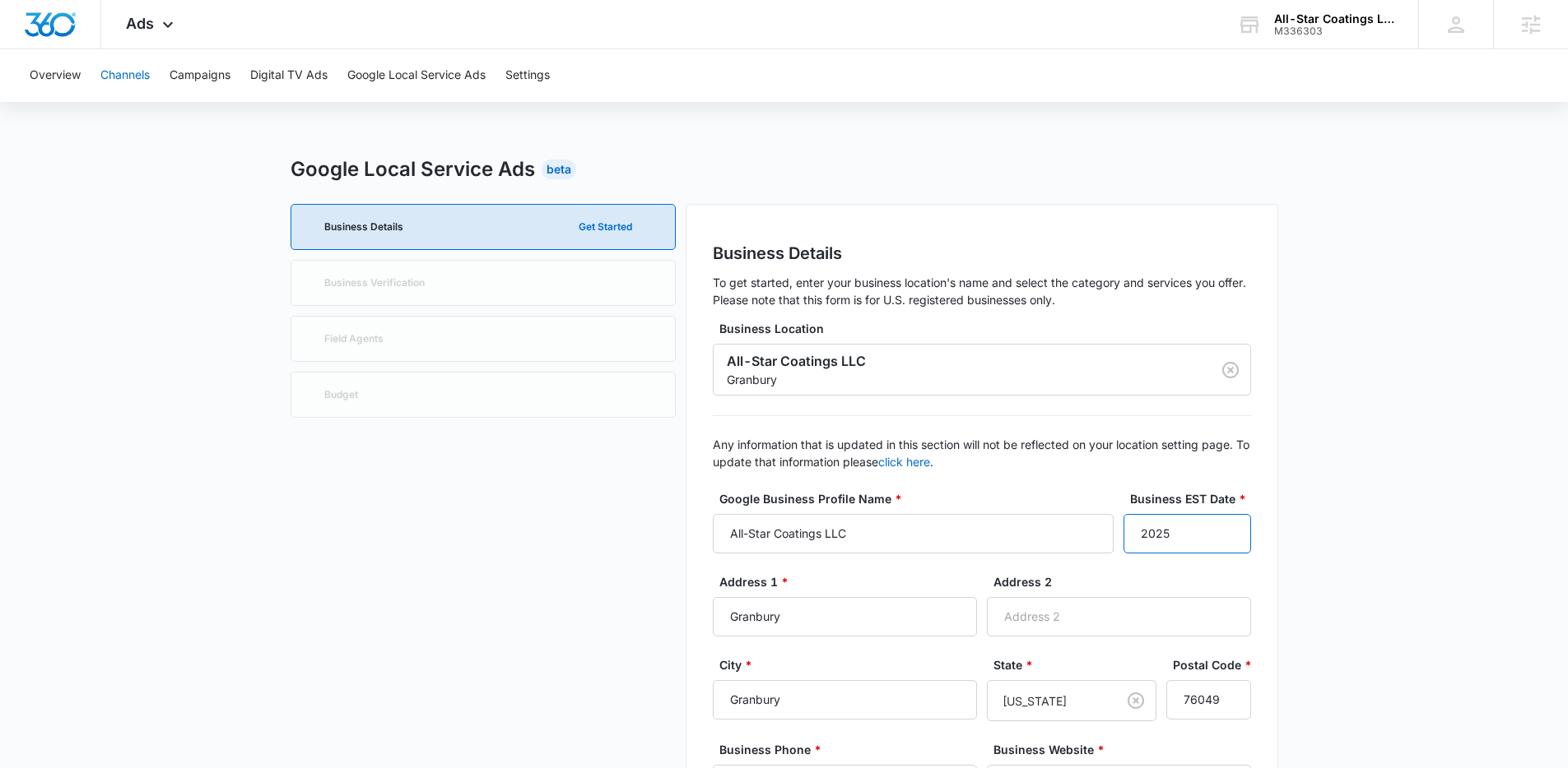
type input "2025"
click at [134, 86] on button "Channels" at bounding box center [124, 75] width 49 height 53
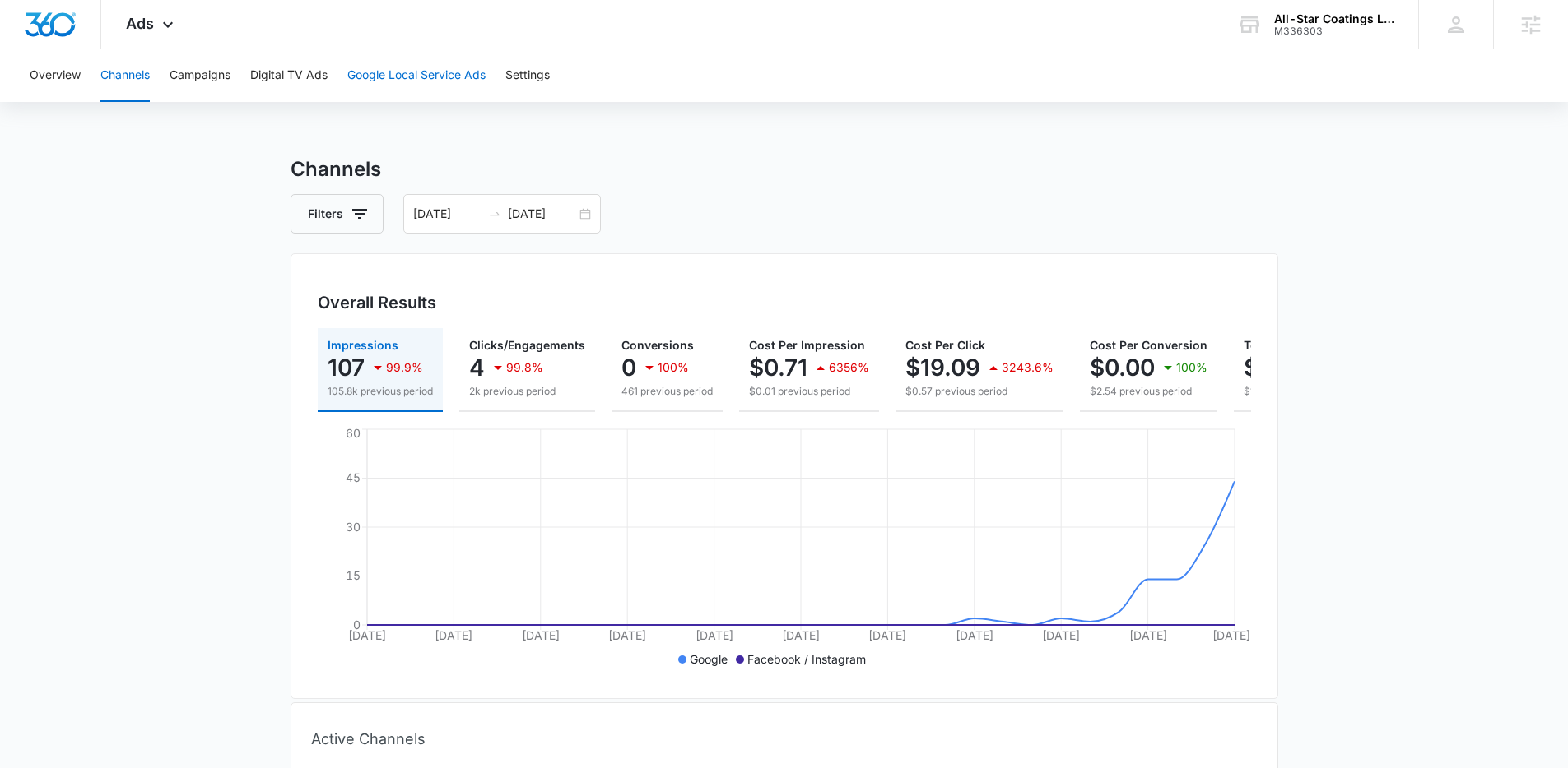
click at [425, 67] on button "Google Local Service Ads" at bounding box center [416, 75] width 138 height 53
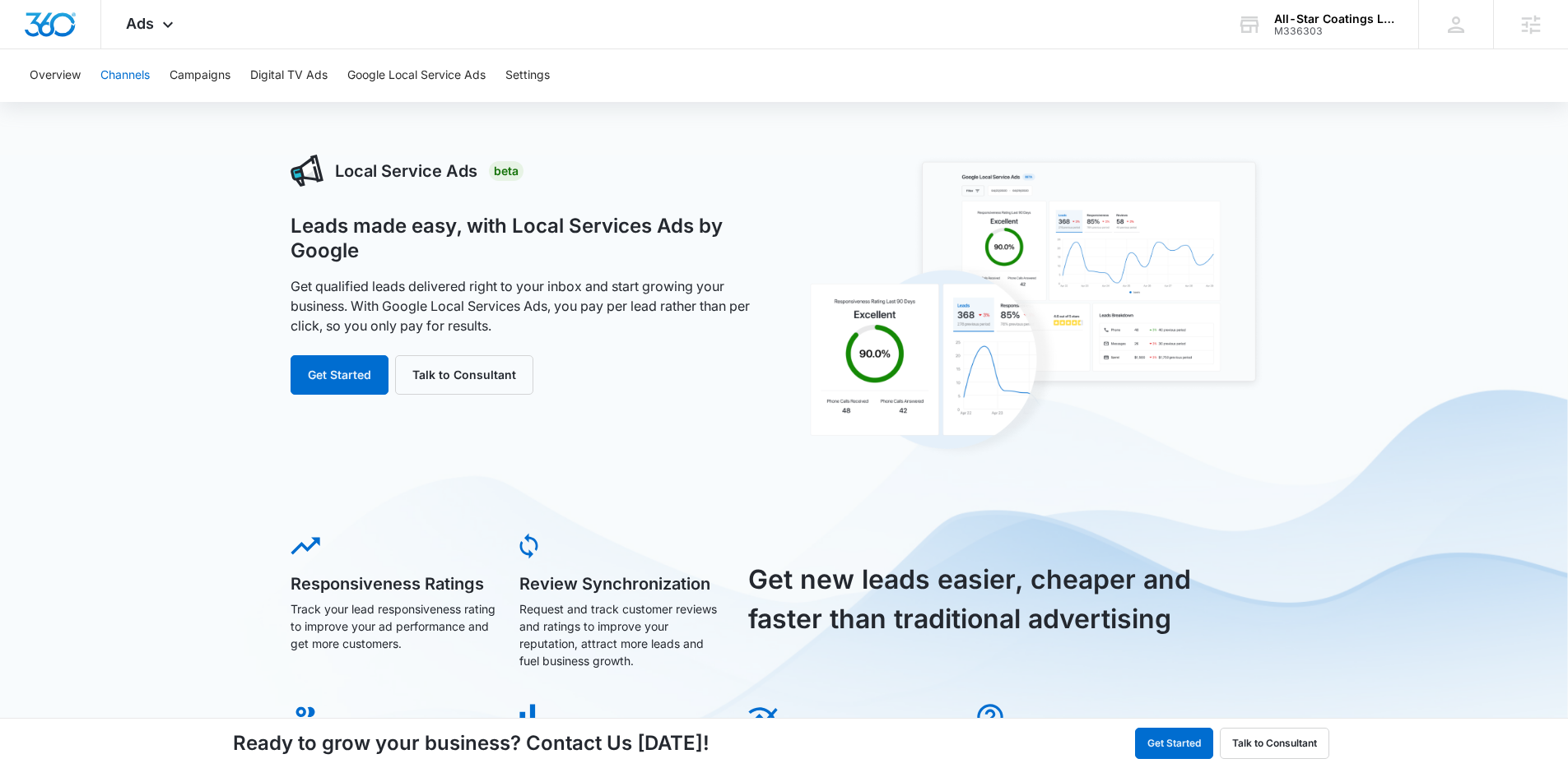
click at [131, 84] on button "Channels" at bounding box center [124, 75] width 49 height 53
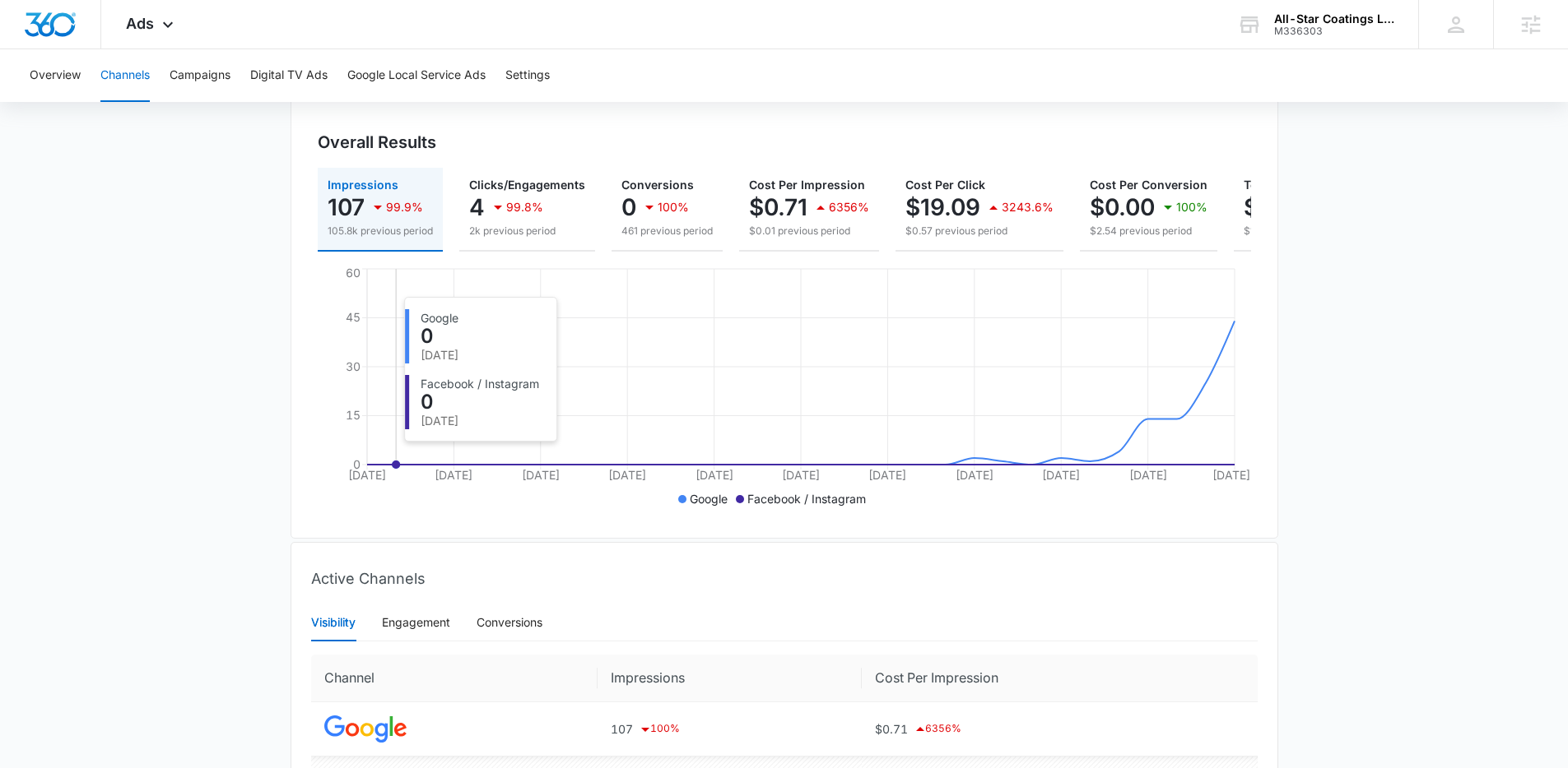
scroll to position [156, 0]
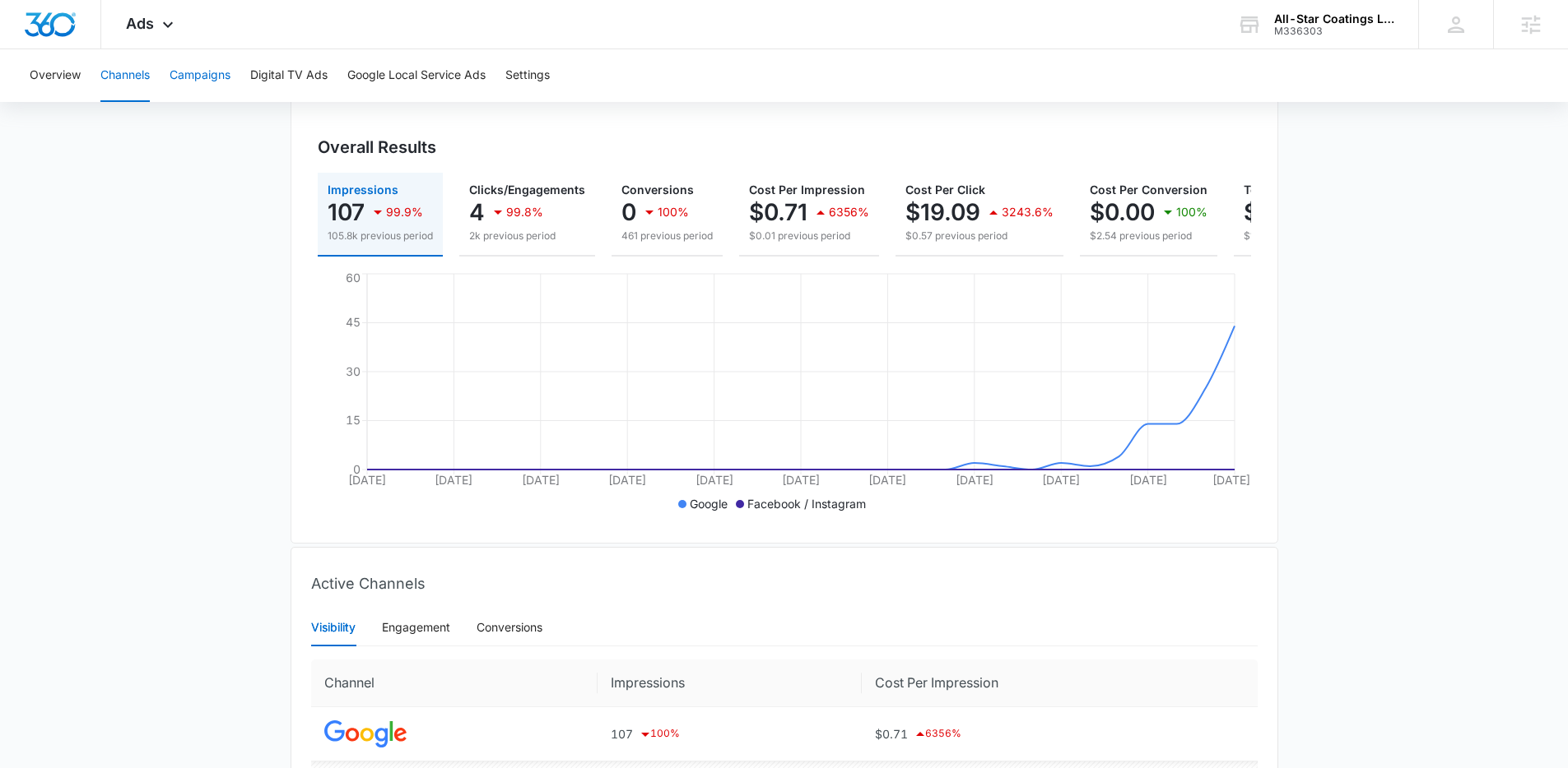
click at [176, 70] on button "Campaigns" at bounding box center [200, 75] width 61 height 53
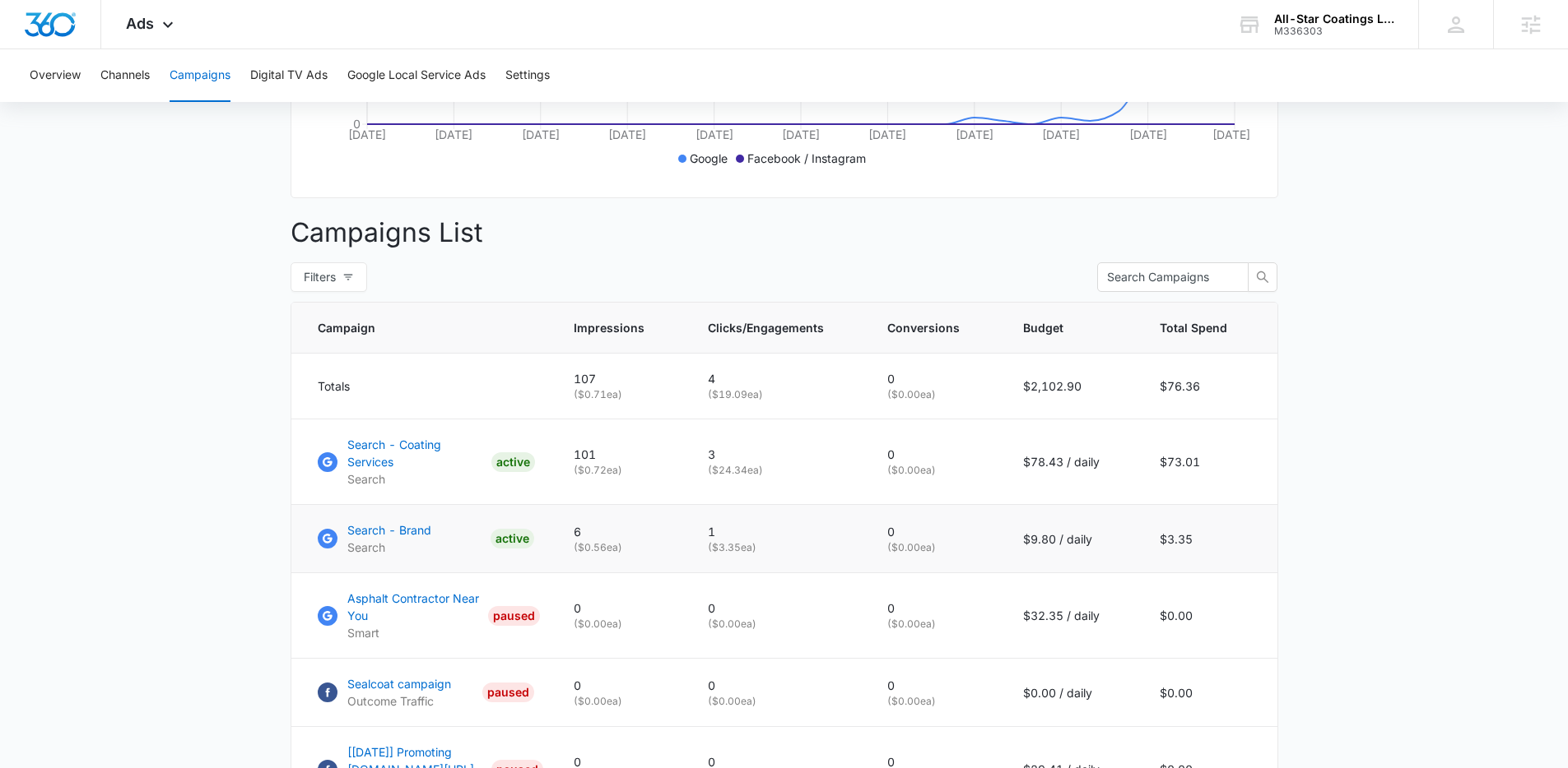
scroll to position [451, 0]
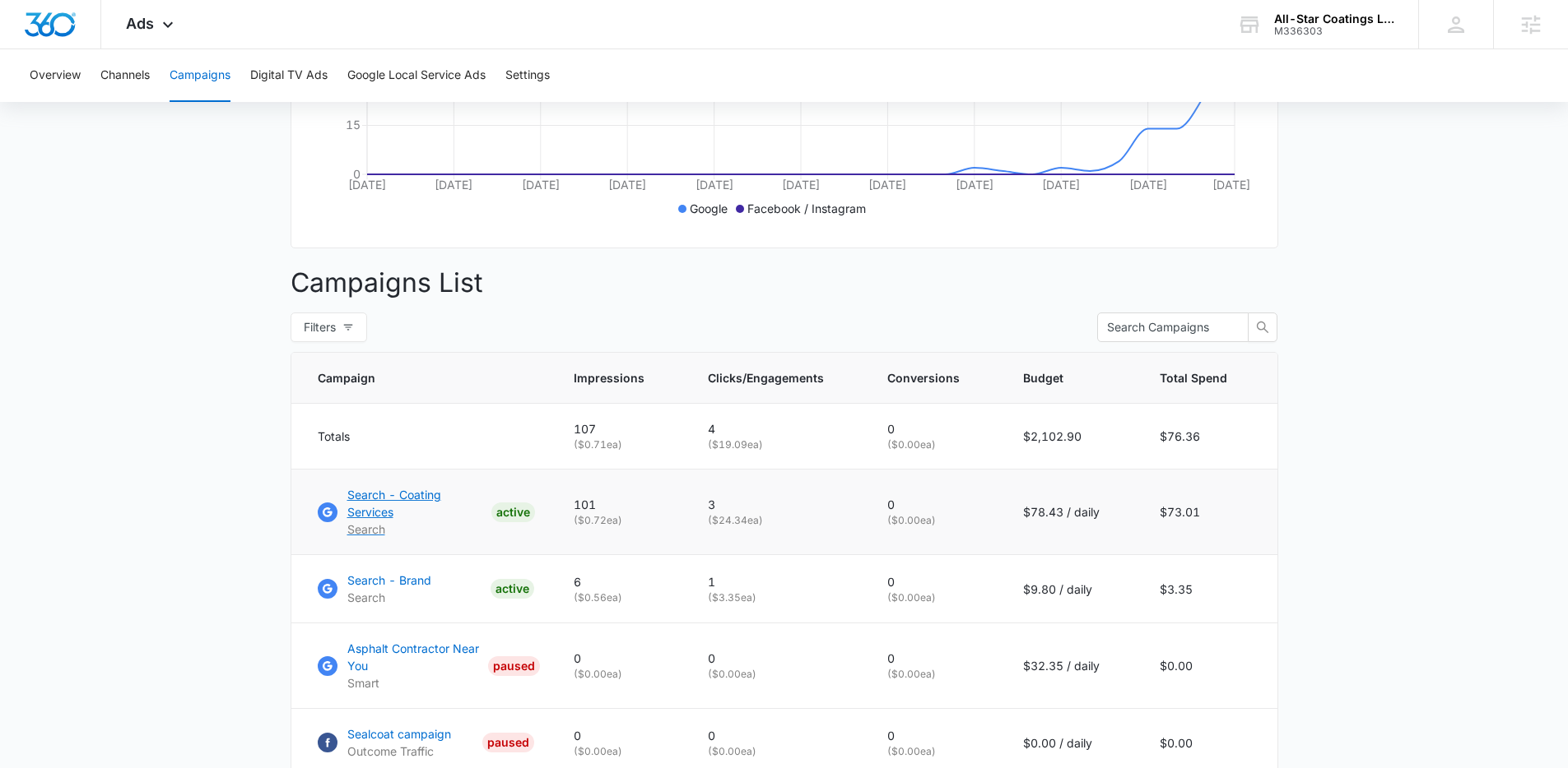
click at [396, 504] on p "Search - Coating Services" at bounding box center [416, 503] width 137 height 34
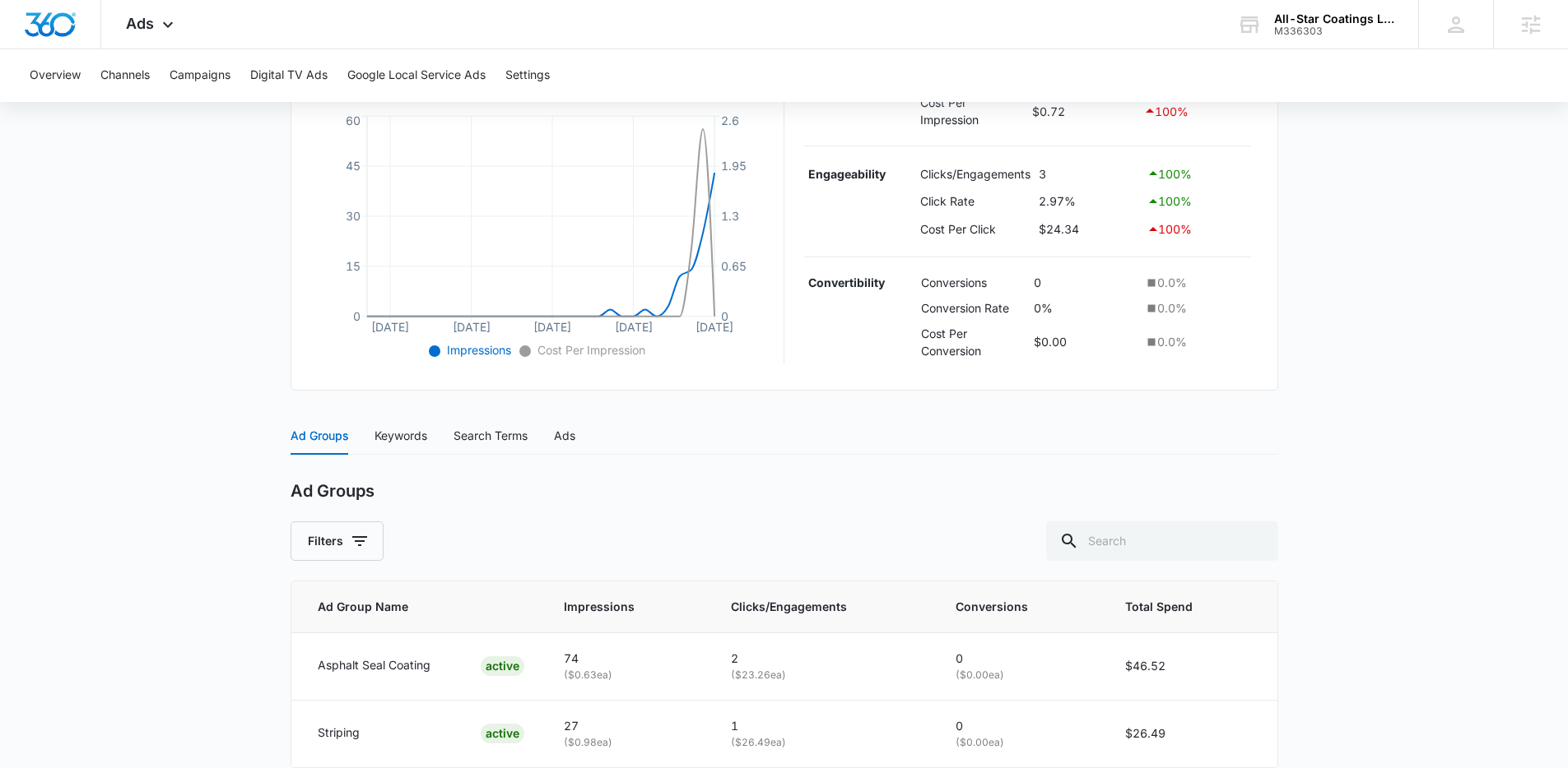
scroll to position [442, 0]
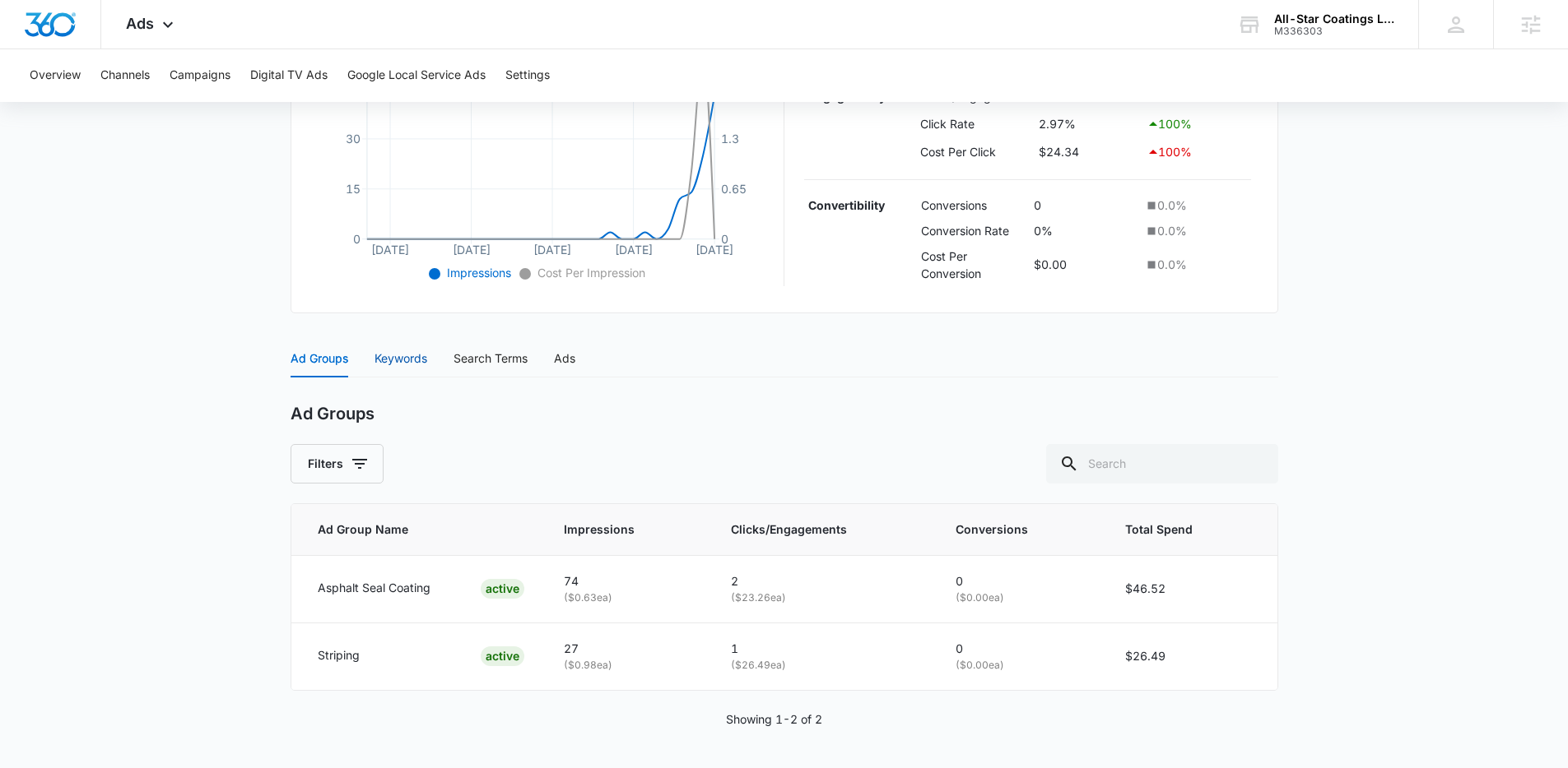
click at [392, 360] on div "Keywords" at bounding box center [401, 359] width 53 height 18
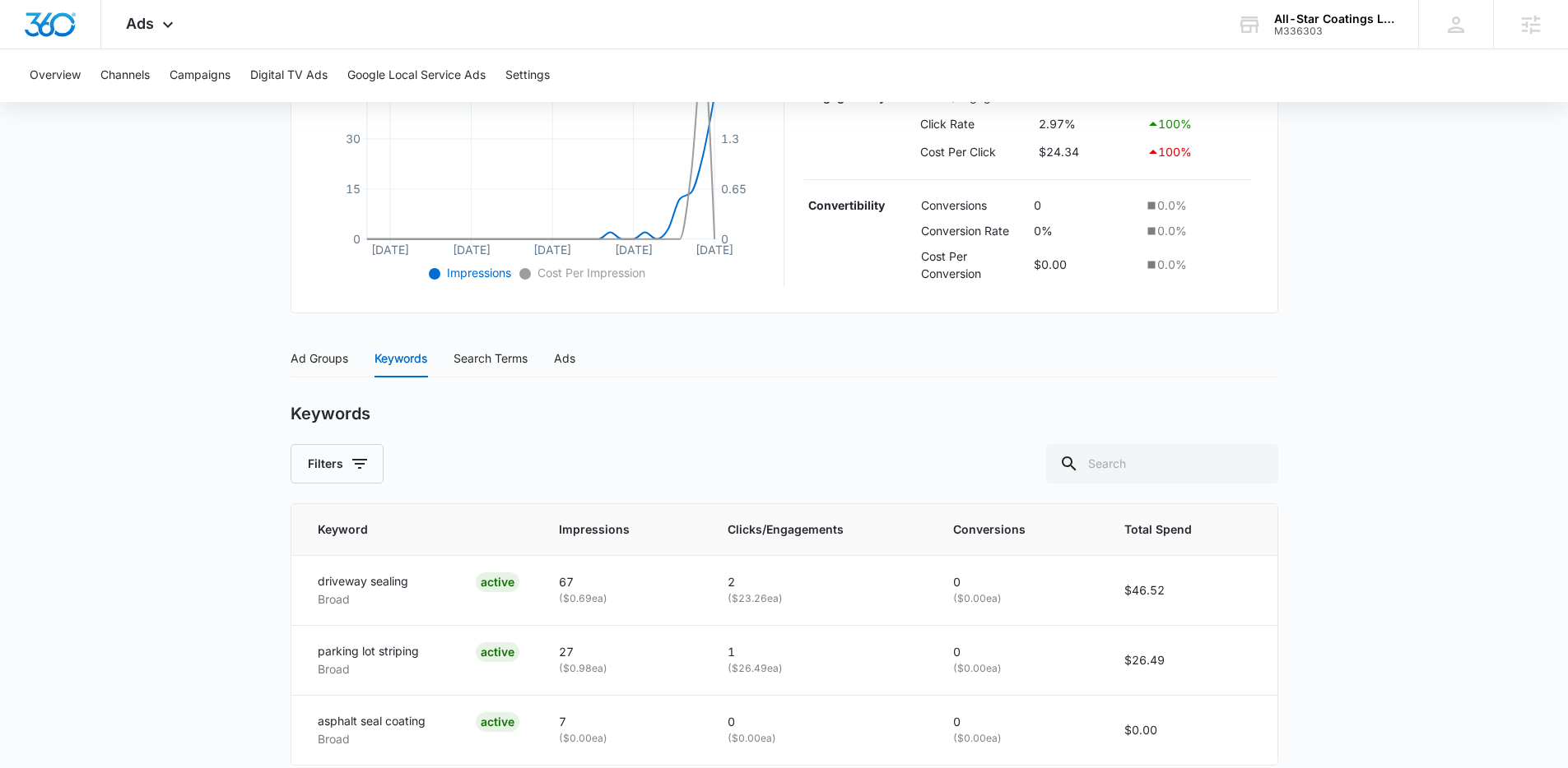
scroll to position [516, 0]
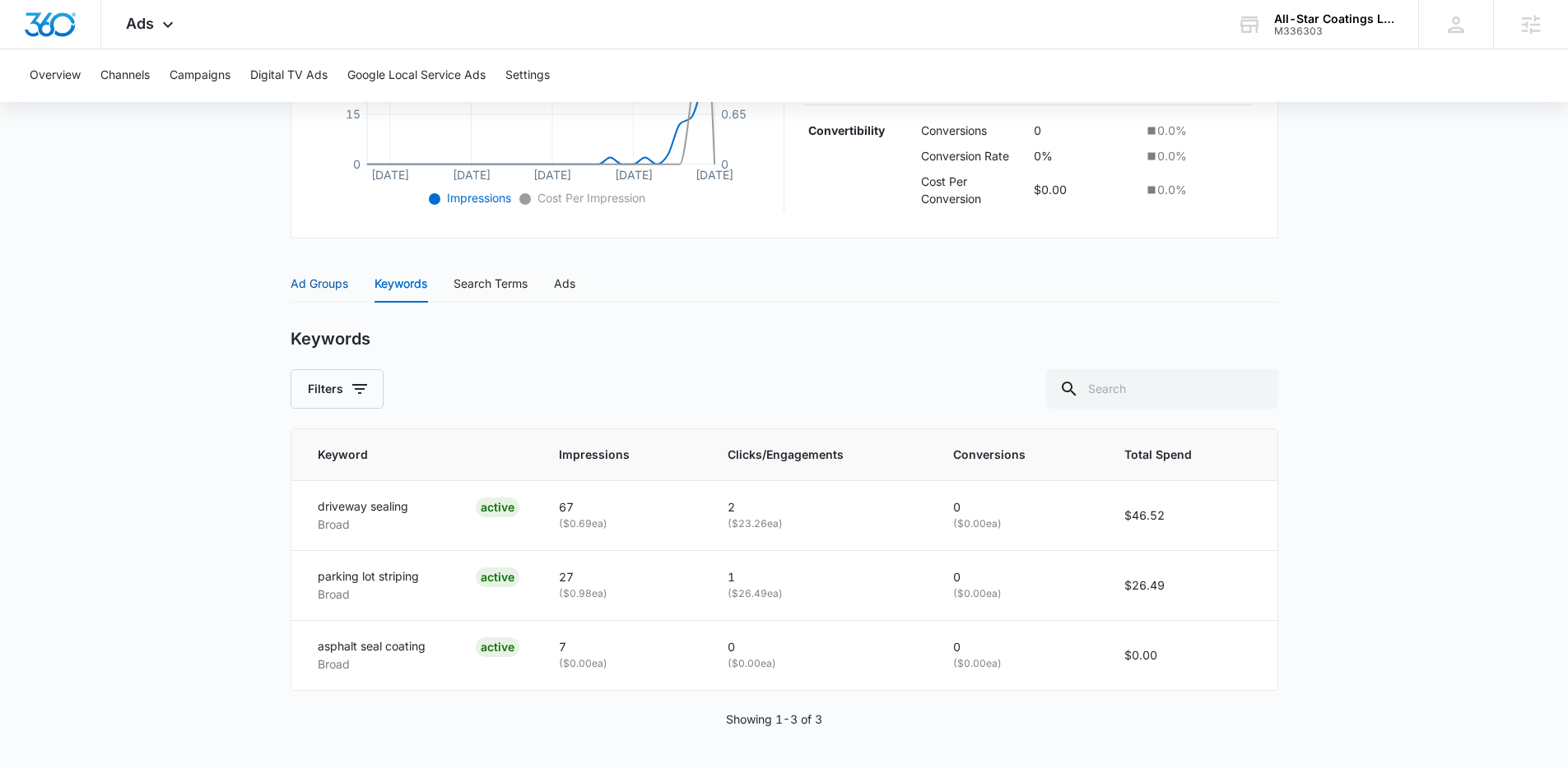
click at [317, 286] on div "Ad Groups" at bounding box center [318, 284] width 58 height 18
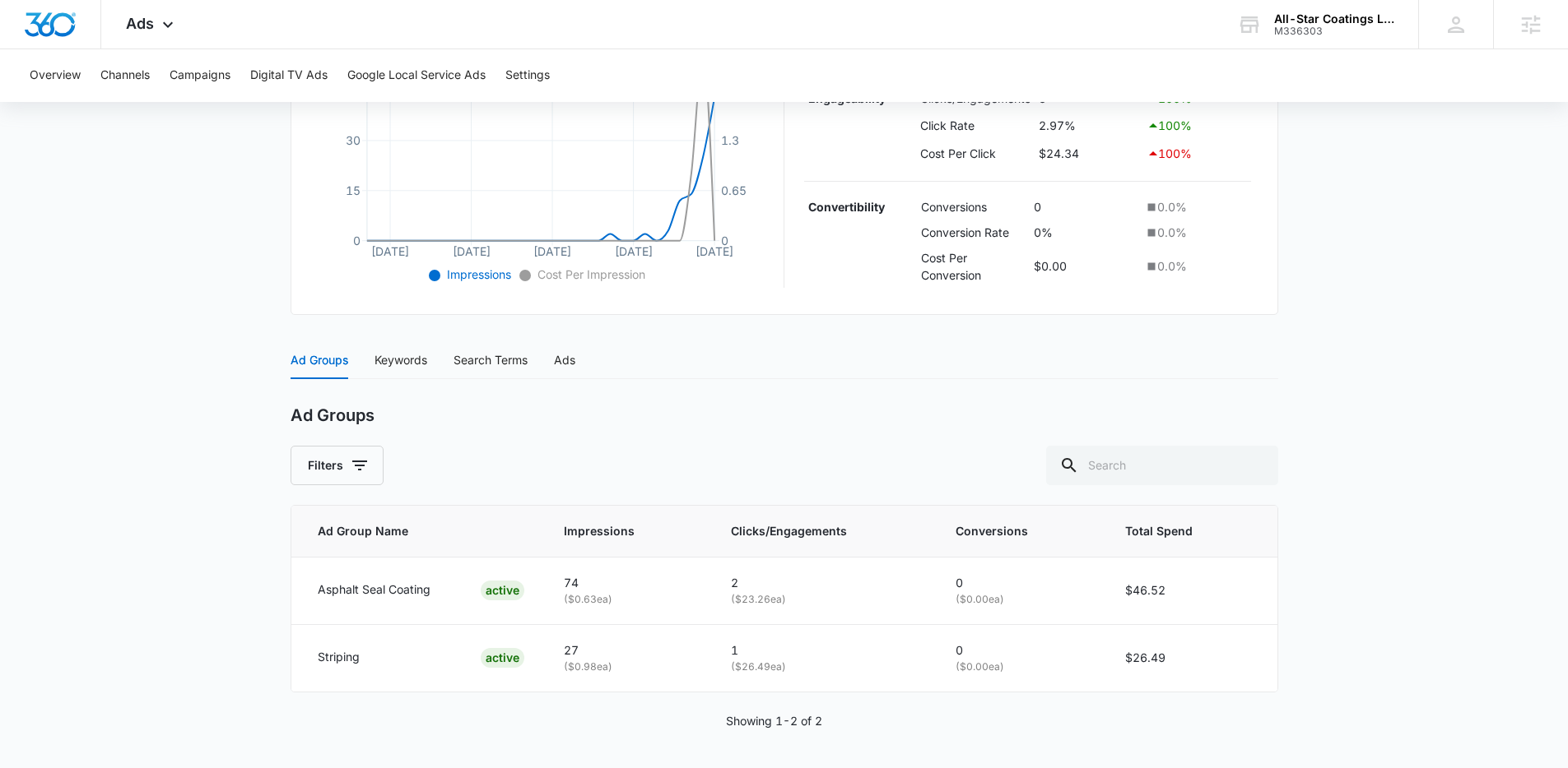
scroll to position [441, 0]
click at [474, 361] on div "Search Terms" at bounding box center [491, 360] width 74 height 18
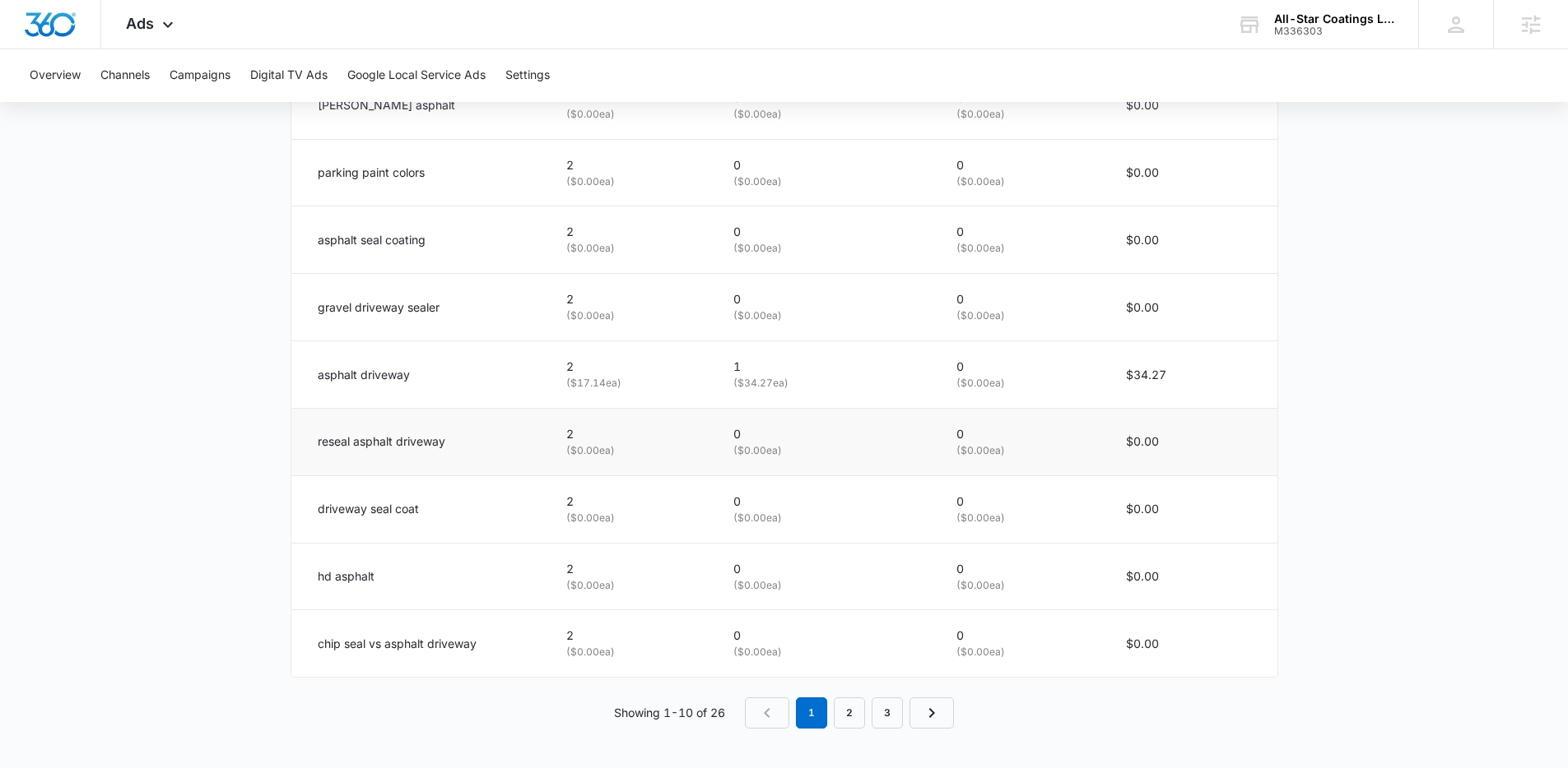
scroll to position [0, 0]
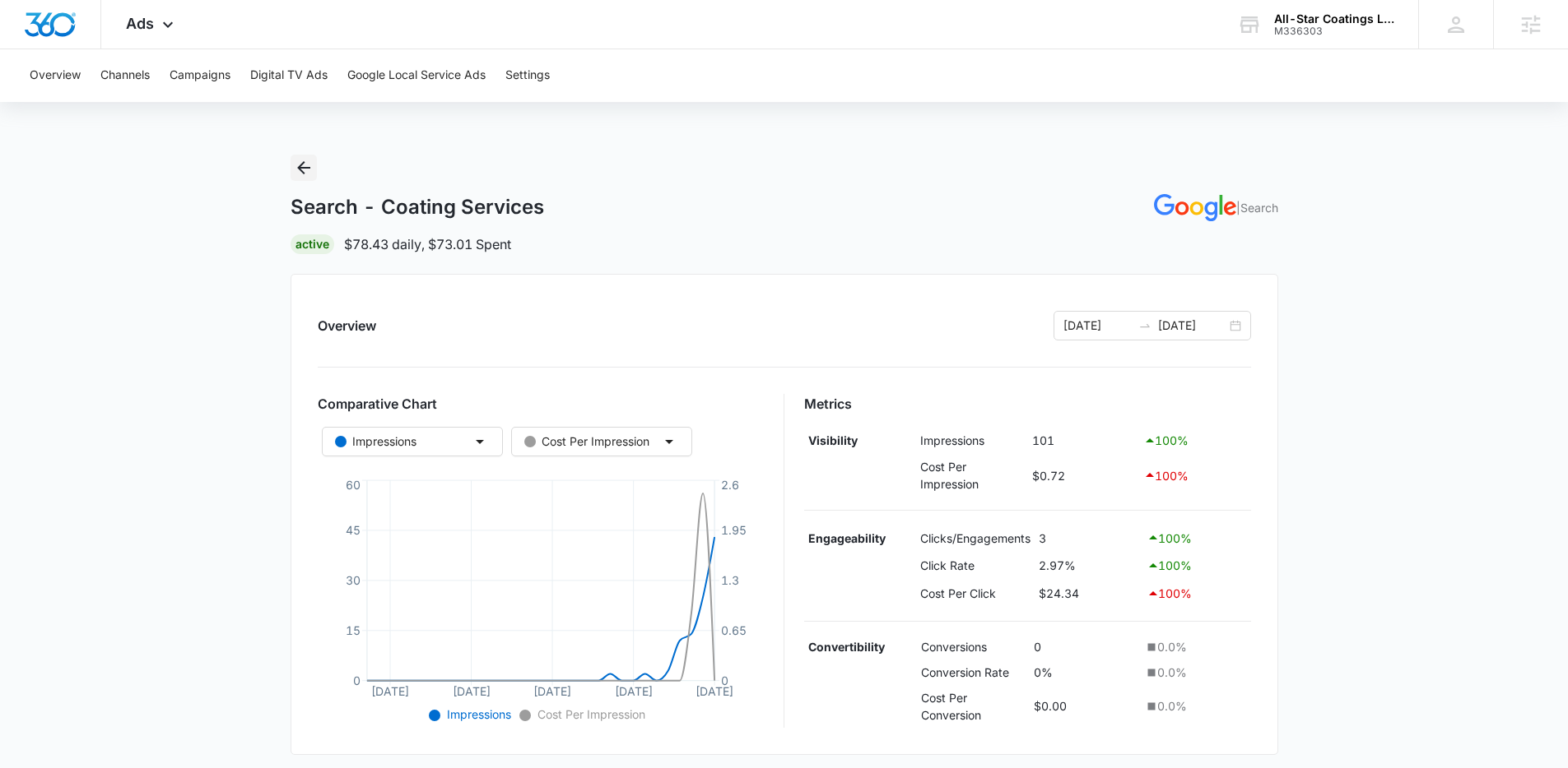
click at [301, 158] on icon "Back" at bounding box center [304, 168] width 20 height 20
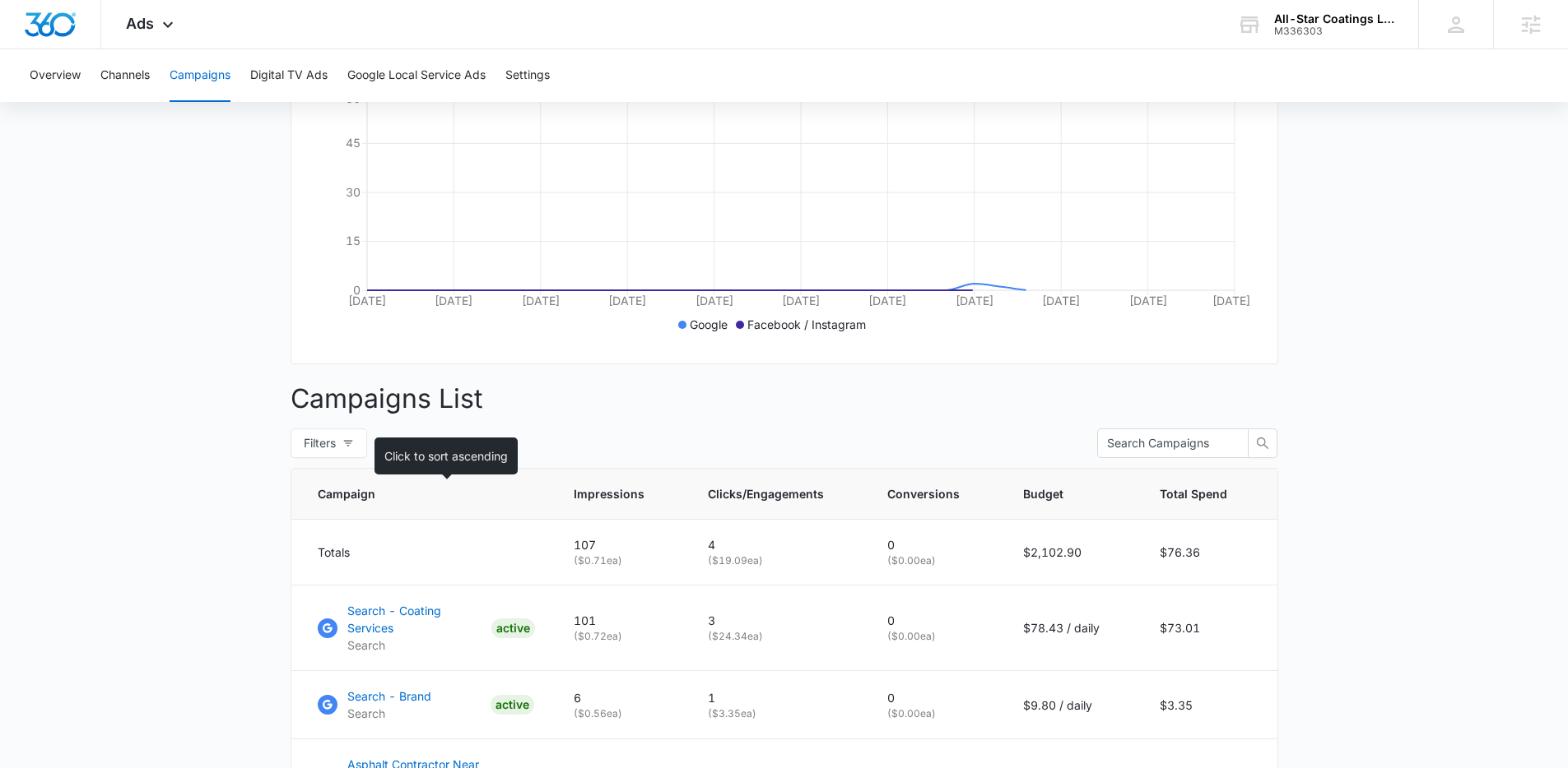
scroll to position [462, 0]
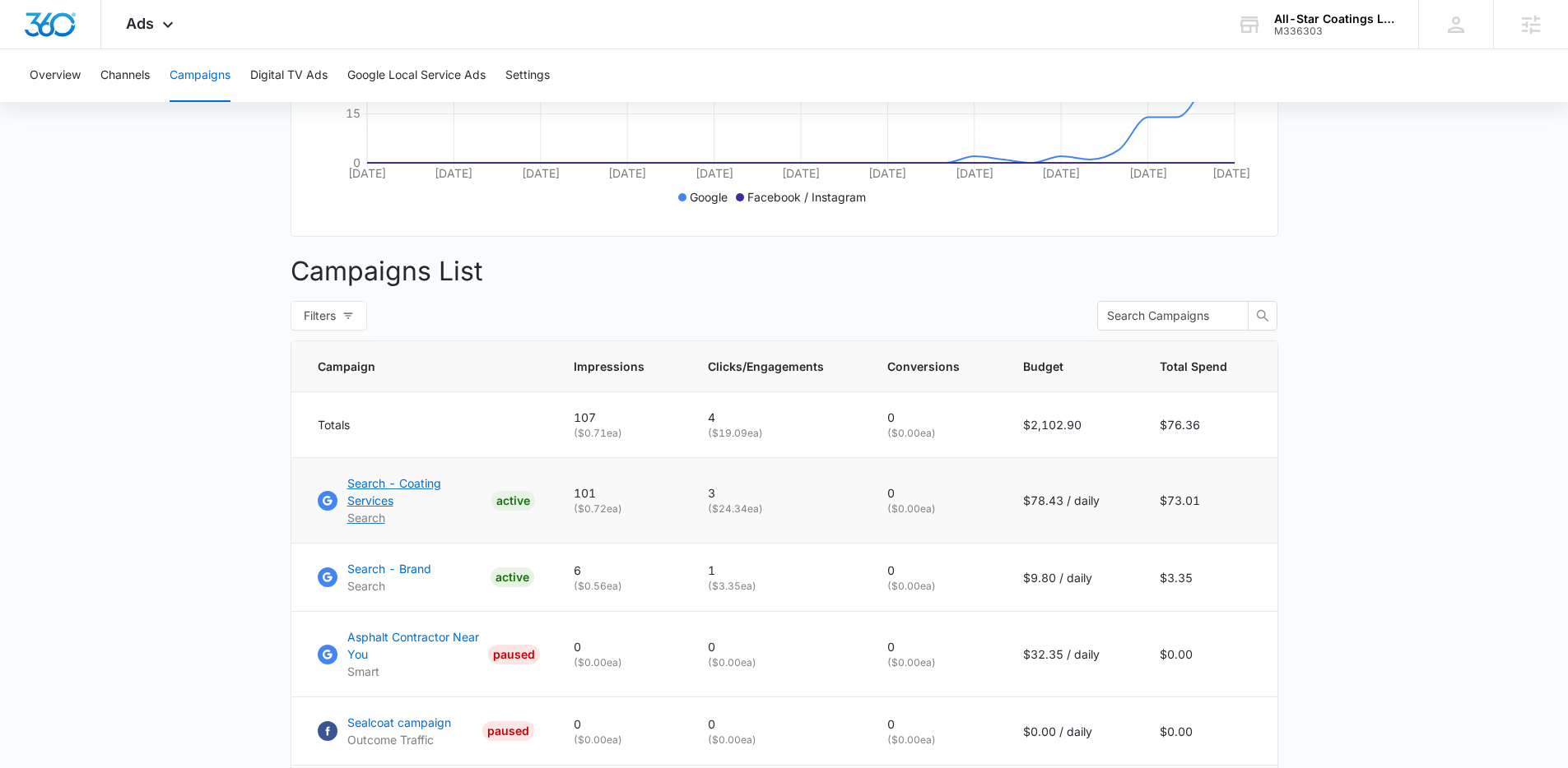
click at [420, 501] on p "Search - Coating Services" at bounding box center [416, 492] width 137 height 34
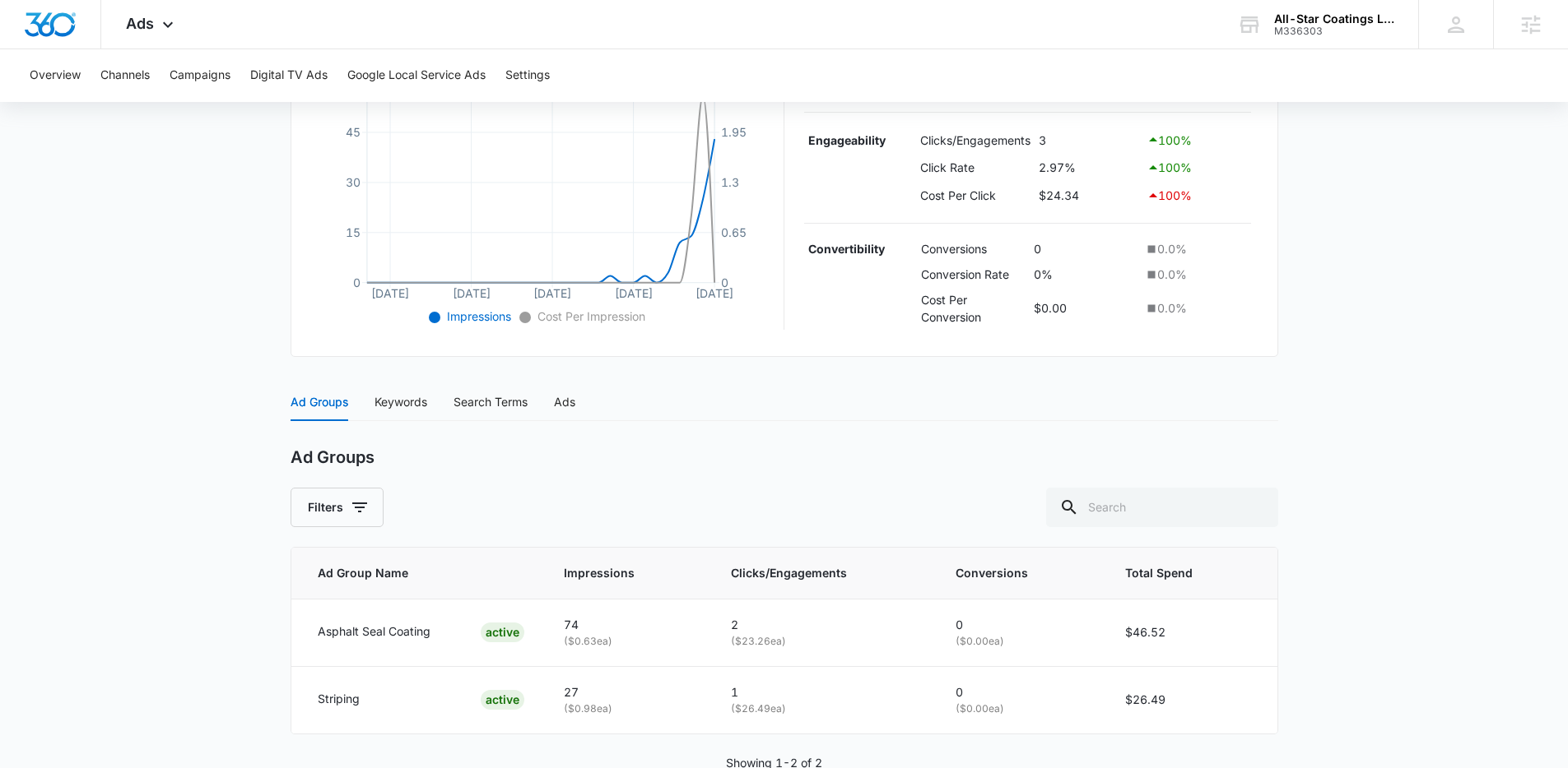
scroll to position [442, 0]
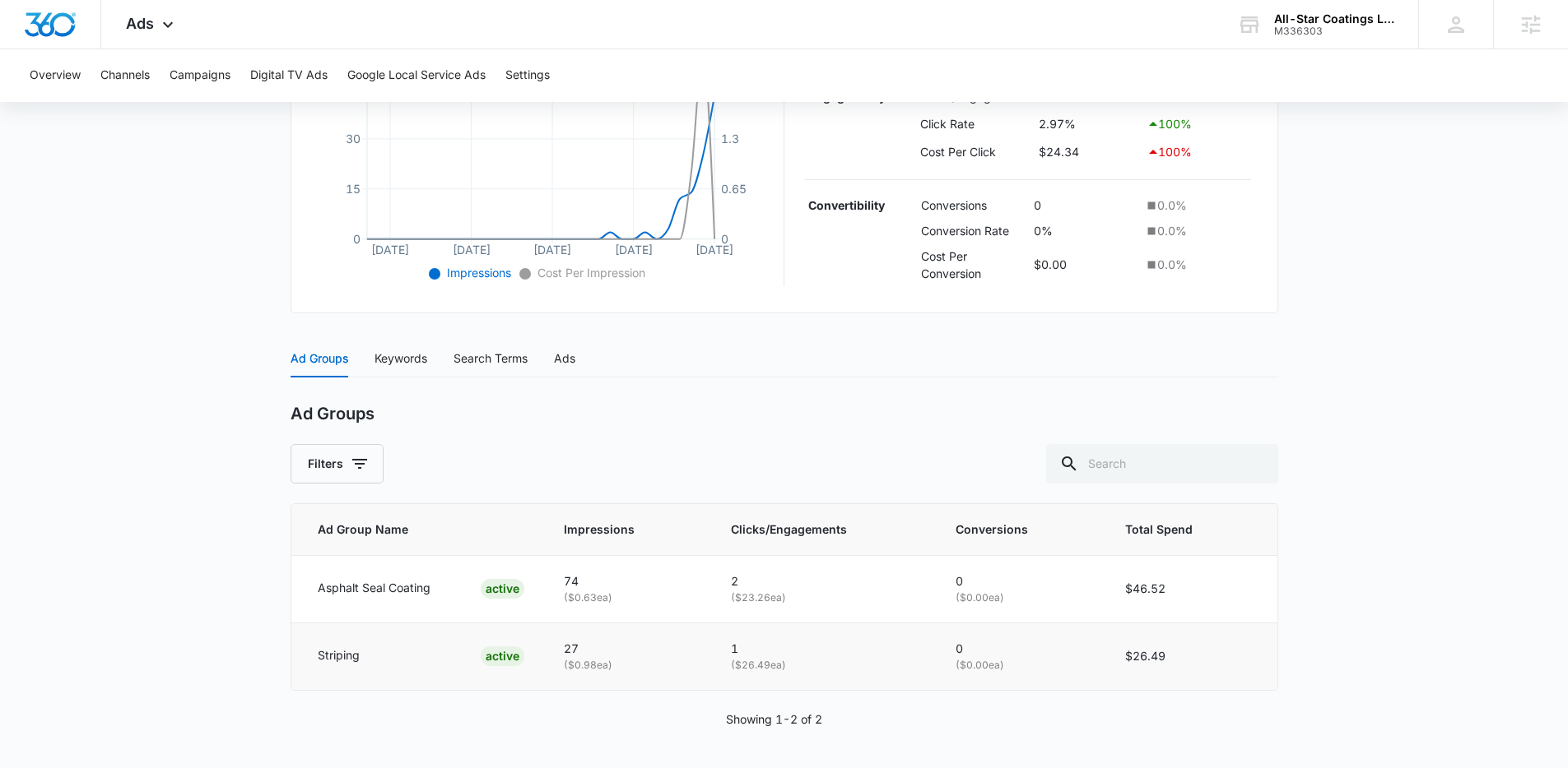
click at [355, 659] on p "Striping" at bounding box center [338, 655] width 42 height 18
click at [455, 370] on div "Search Terms" at bounding box center [491, 359] width 74 height 38
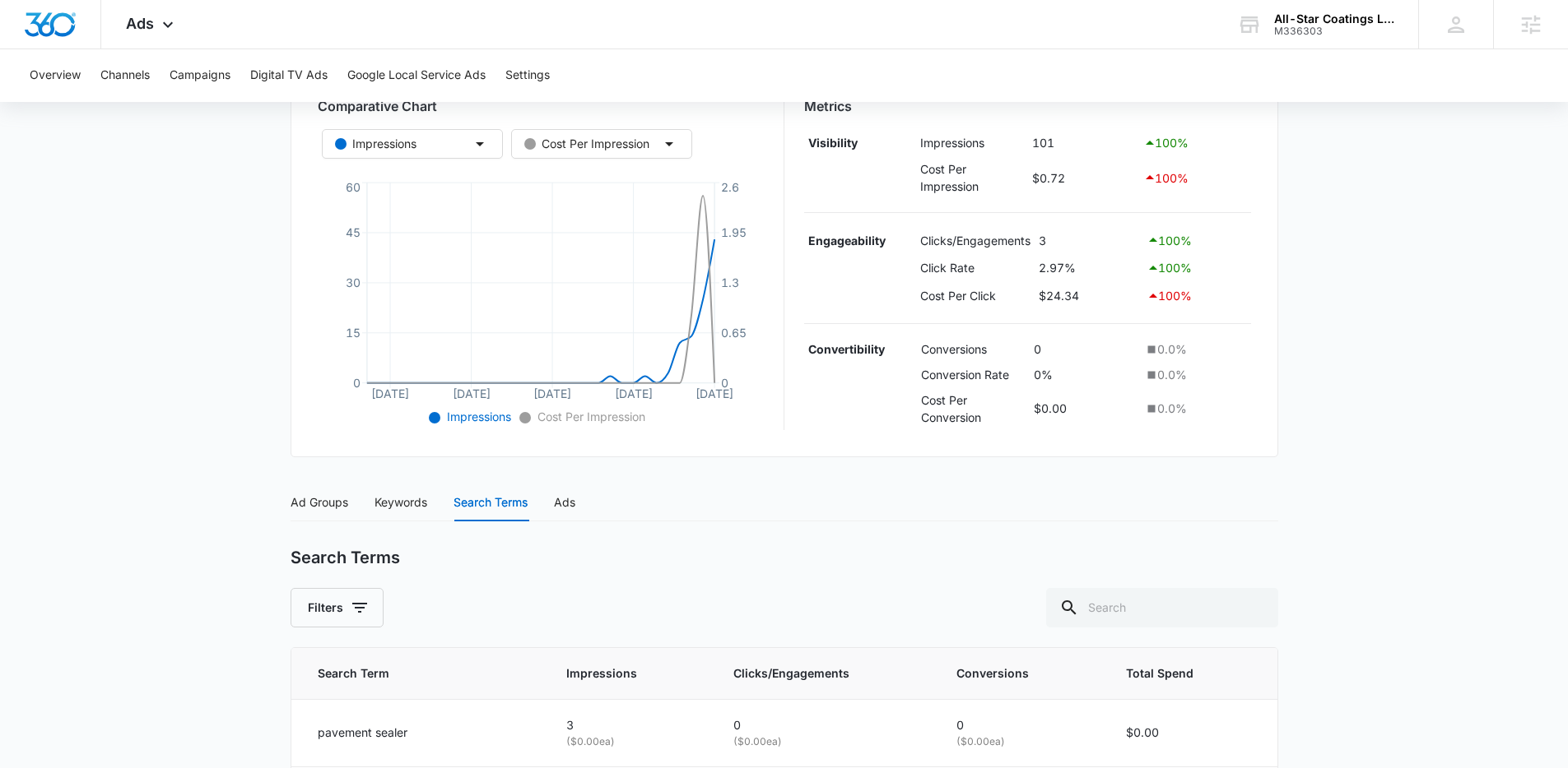
scroll to position [185, 0]
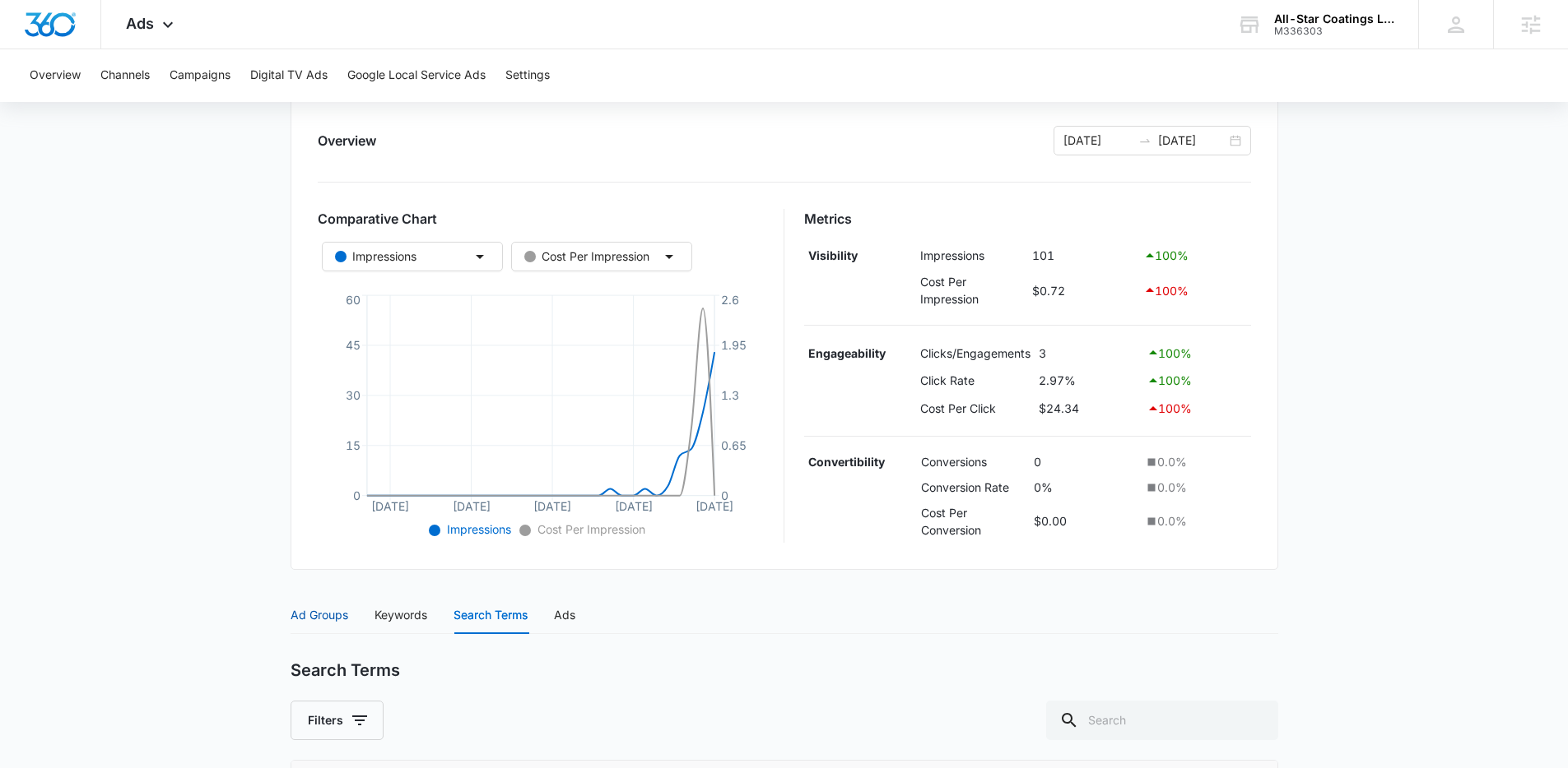
click at [311, 622] on div "Ad Groups" at bounding box center [318, 615] width 58 height 18
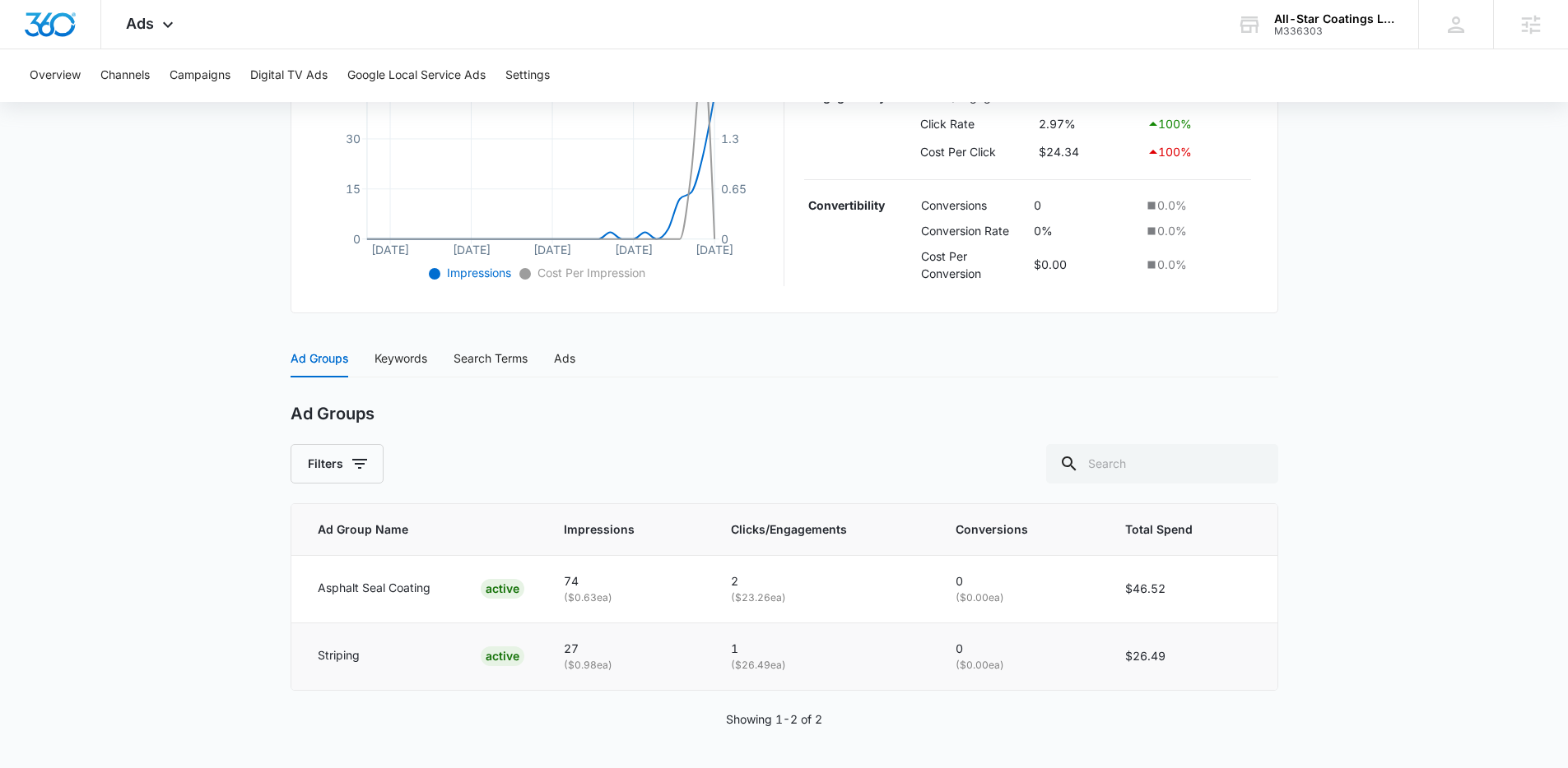
click at [352, 649] on p "Striping" at bounding box center [338, 655] width 42 height 18
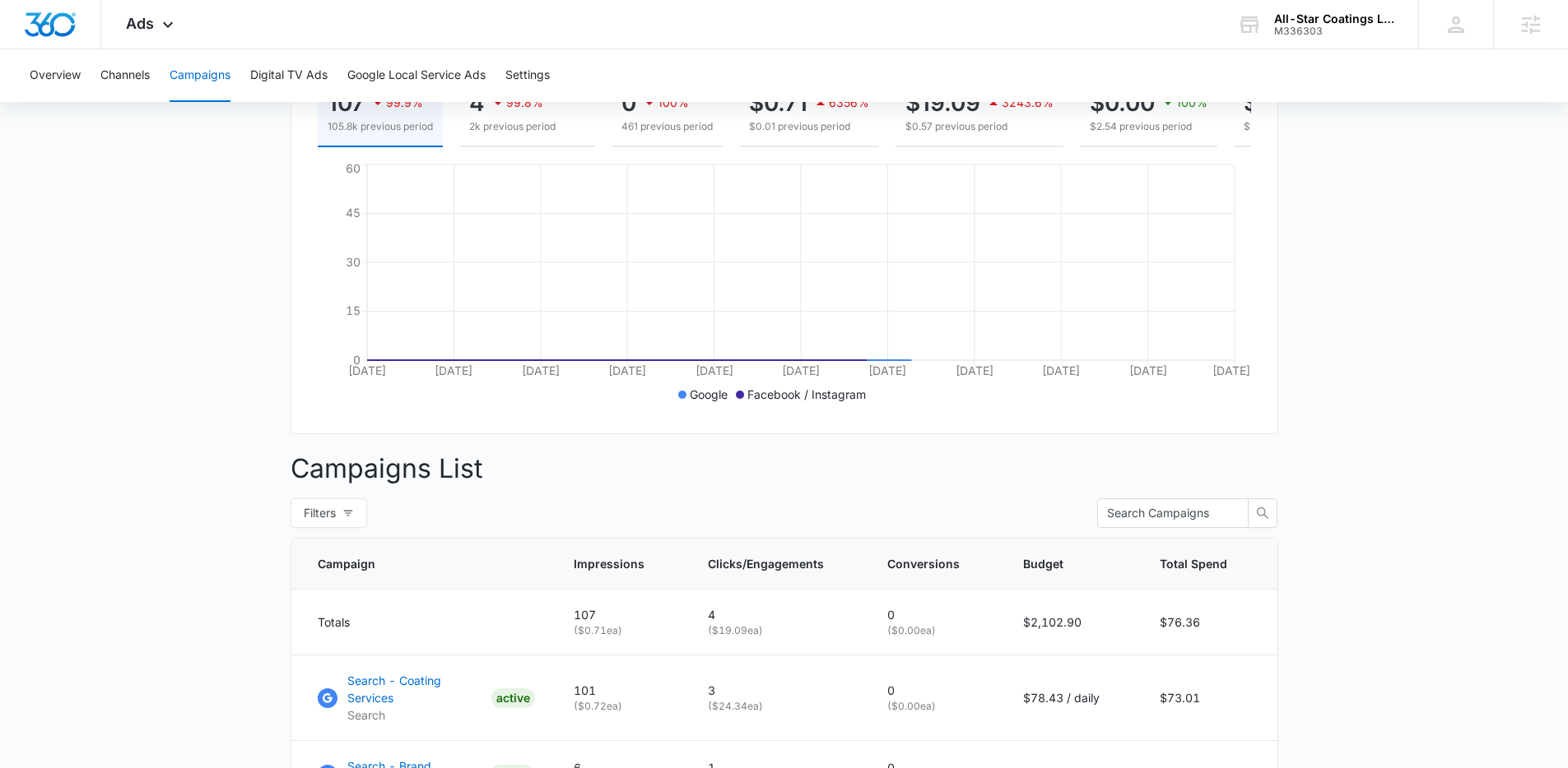
scroll to position [645, 0]
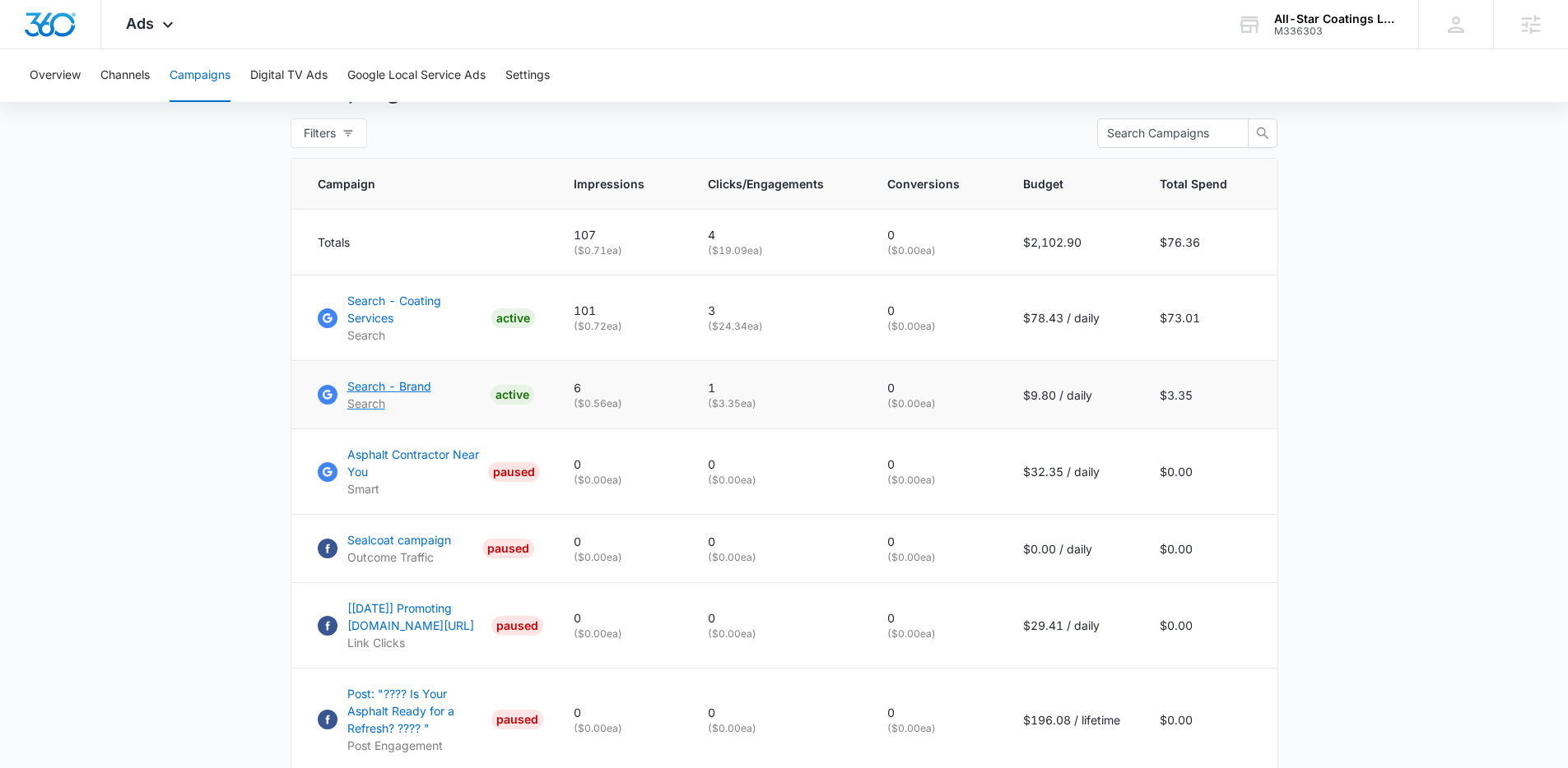
click at [376, 382] on p "Search - Brand" at bounding box center [389, 387] width 84 height 18
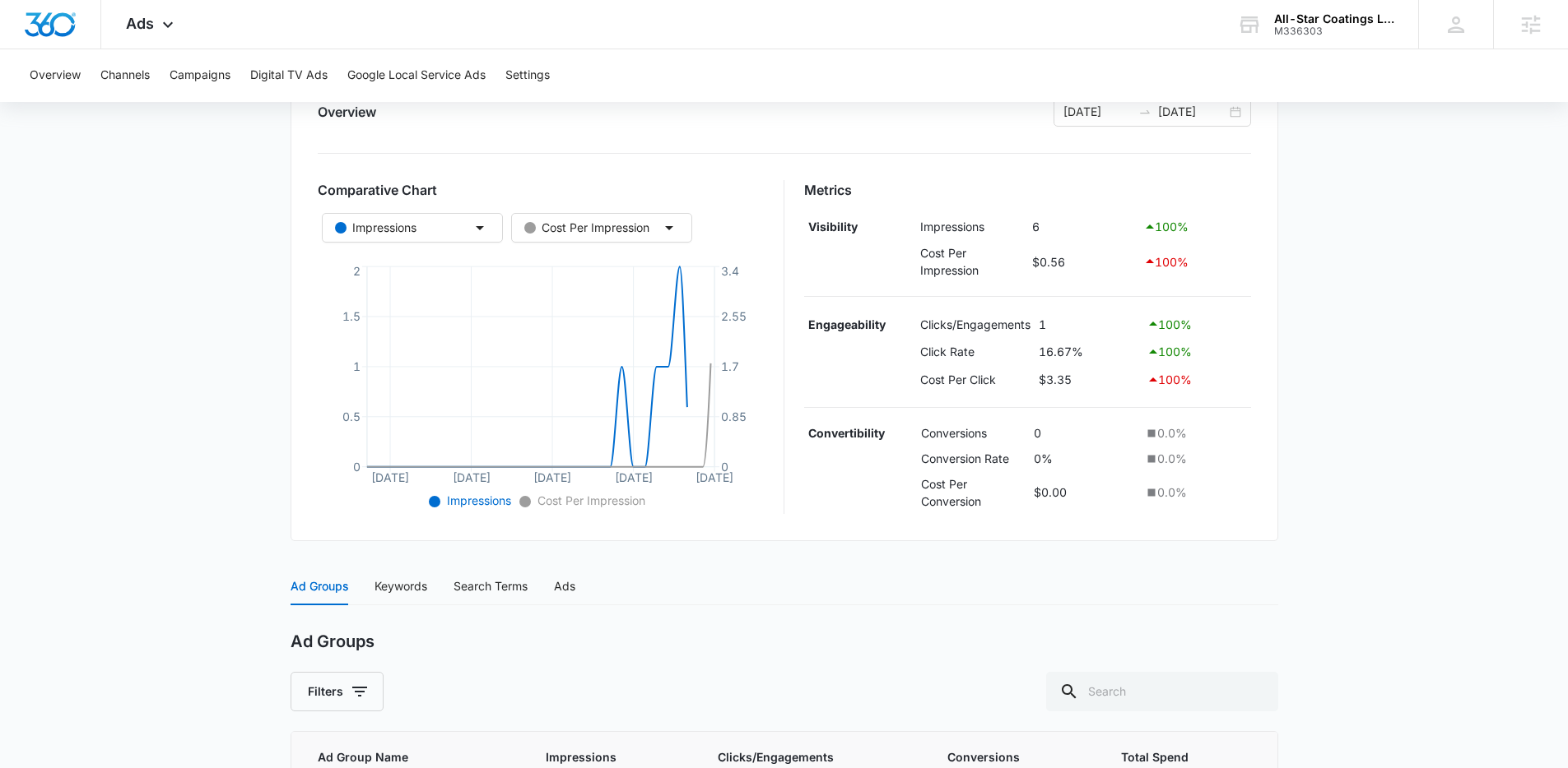
scroll to position [374, 0]
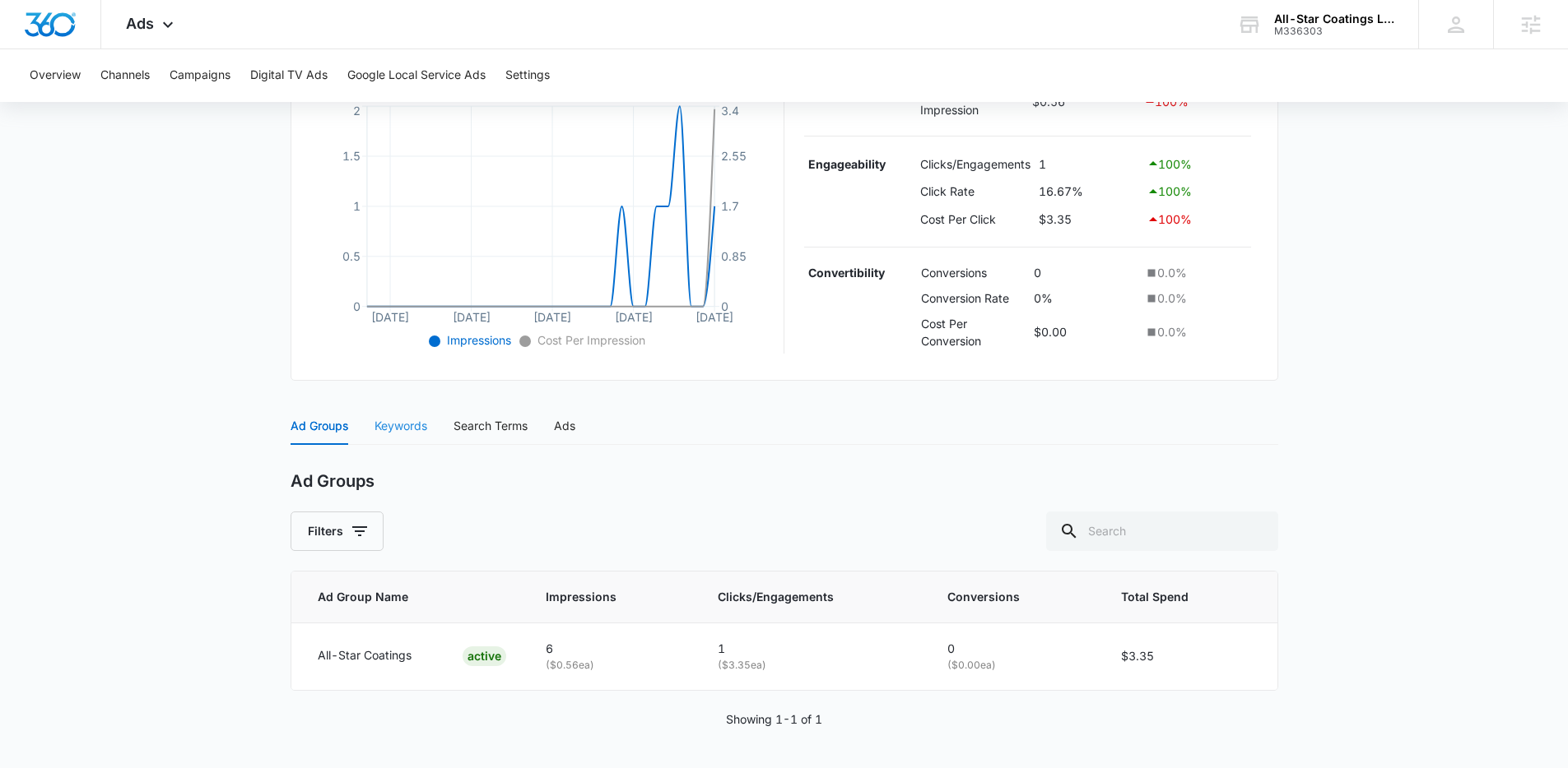
click at [409, 440] on div "Keywords" at bounding box center [401, 426] width 53 height 38
click at [474, 439] on div "Search Terms" at bounding box center [491, 426] width 74 height 38
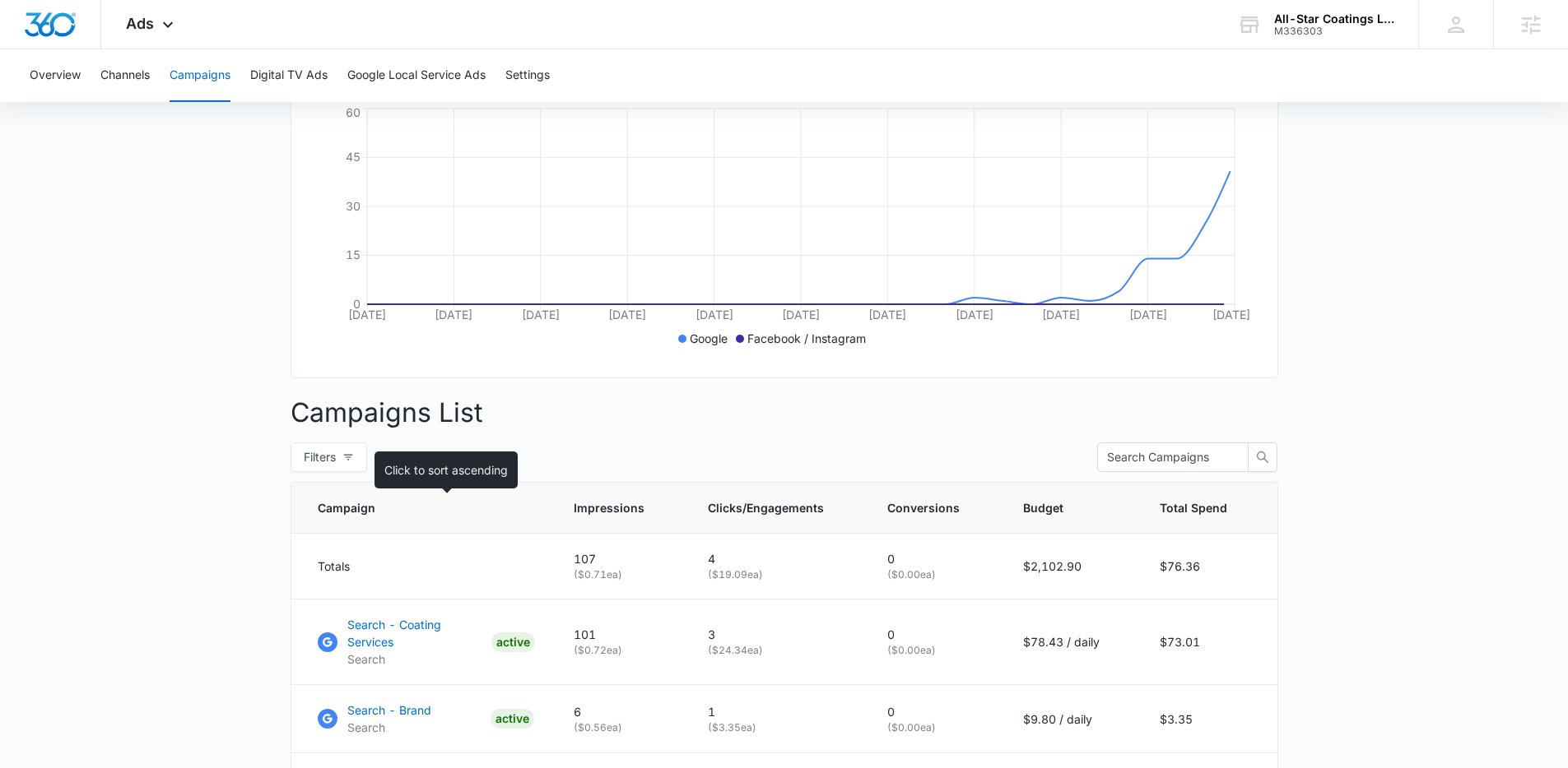
scroll to position [326, 0]
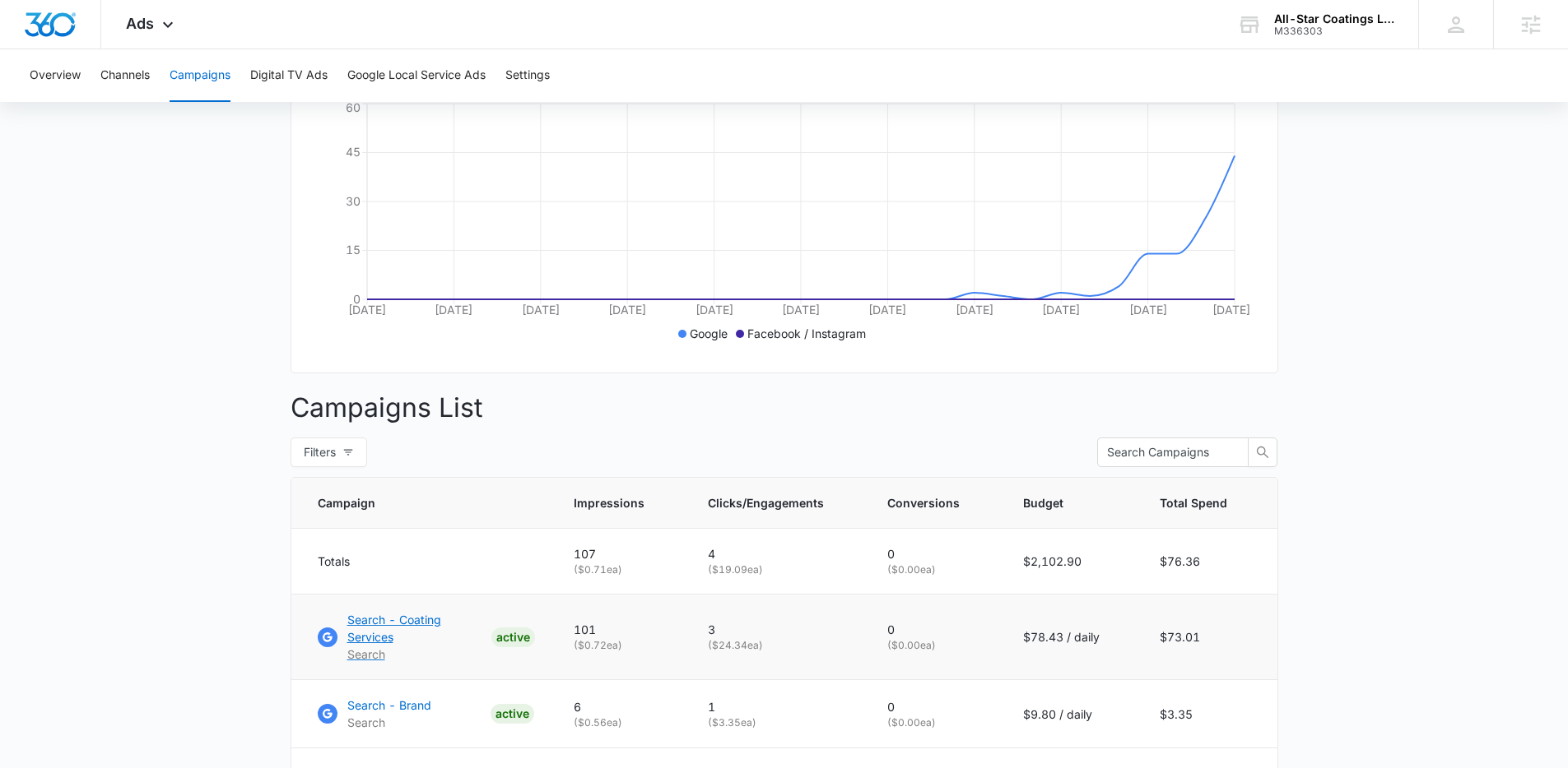
click at [445, 626] on p "Search - Coating Services" at bounding box center [416, 628] width 137 height 34
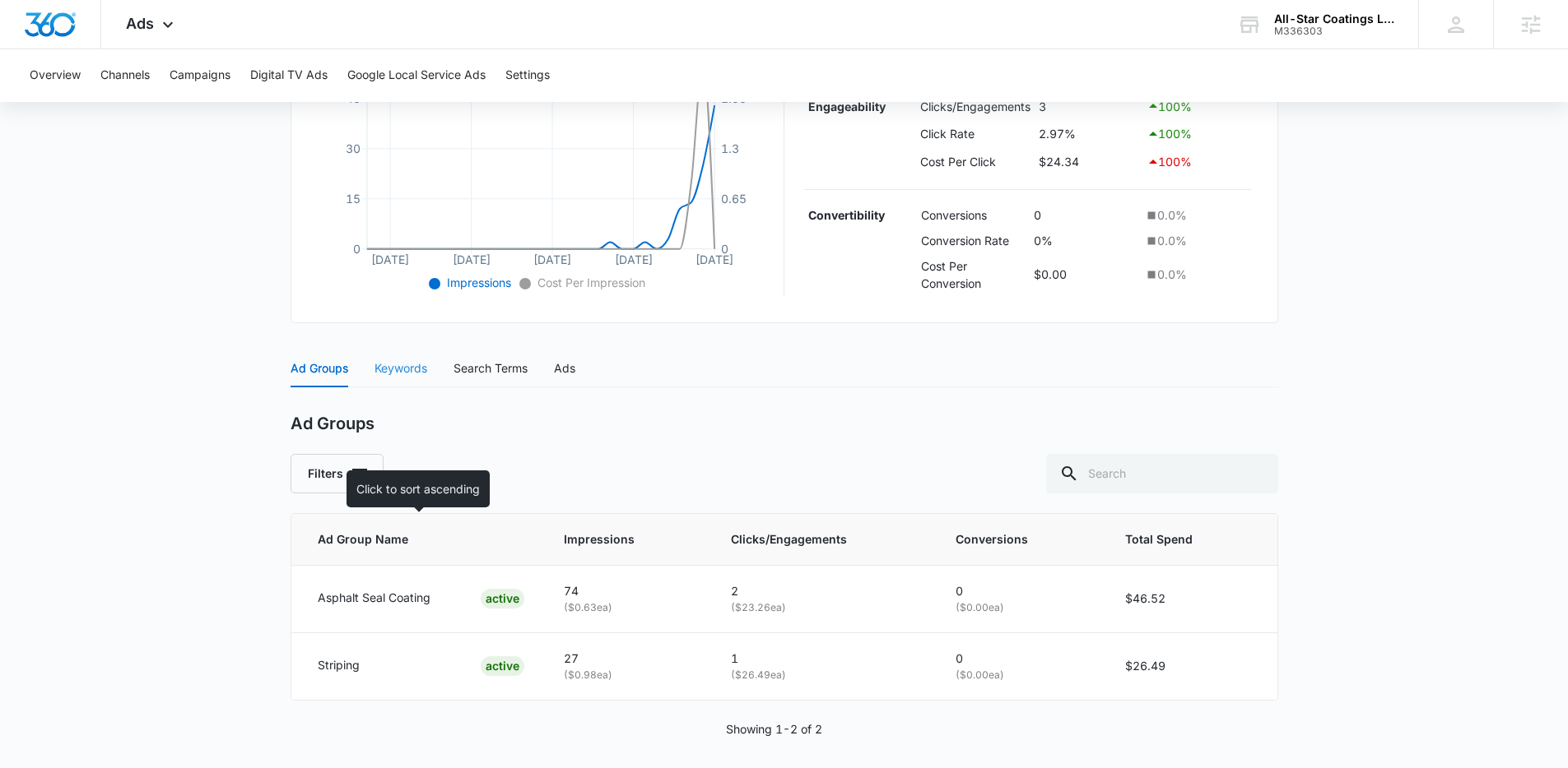
scroll to position [442, 0]
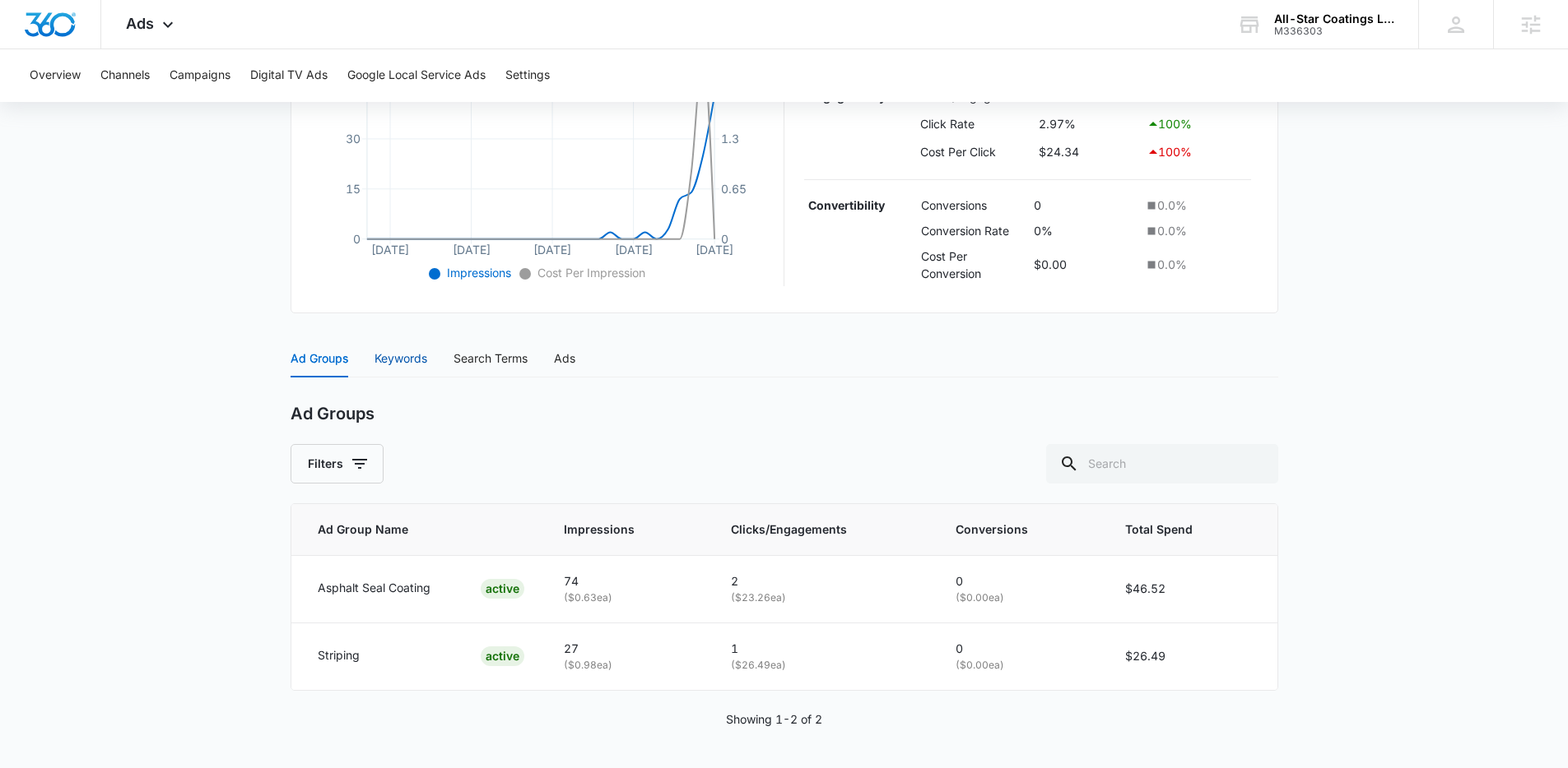
click at [416, 365] on div "Keywords" at bounding box center [401, 359] width 53 height 18
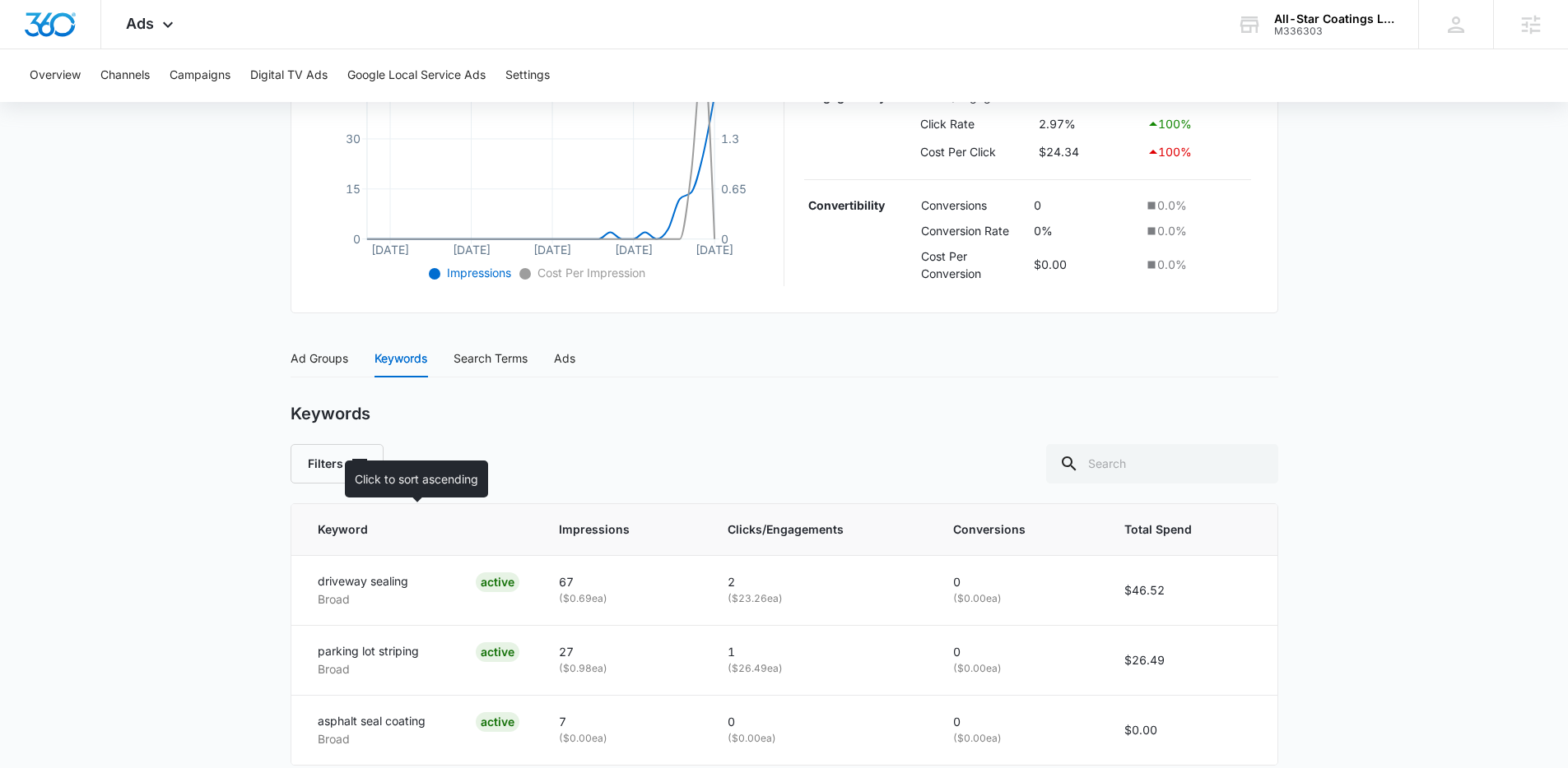
scroll to position [516, 0]
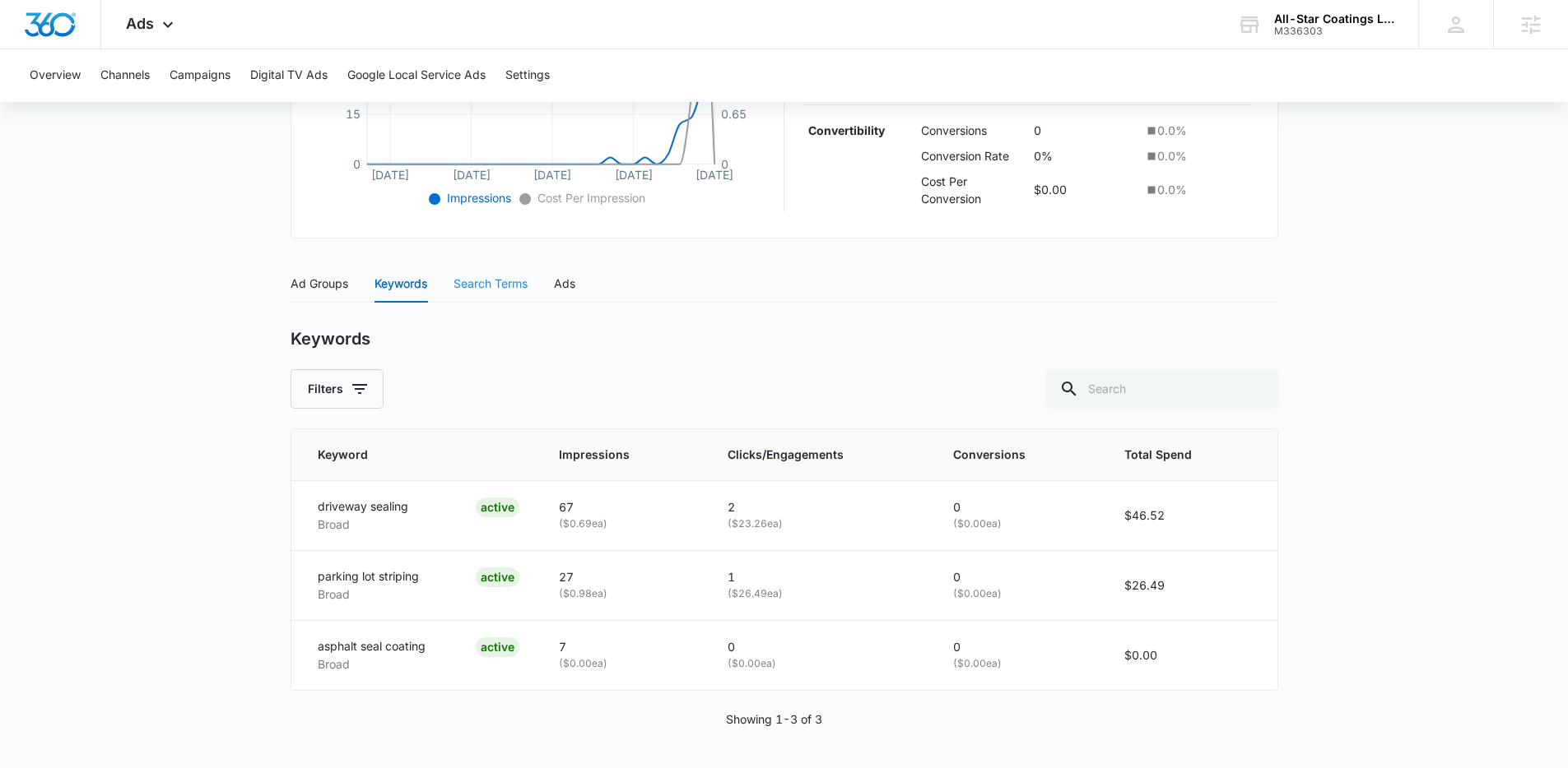
click at [491, 293] on div "Search Terms" at bounding box center [491, 283] width 74 height 38
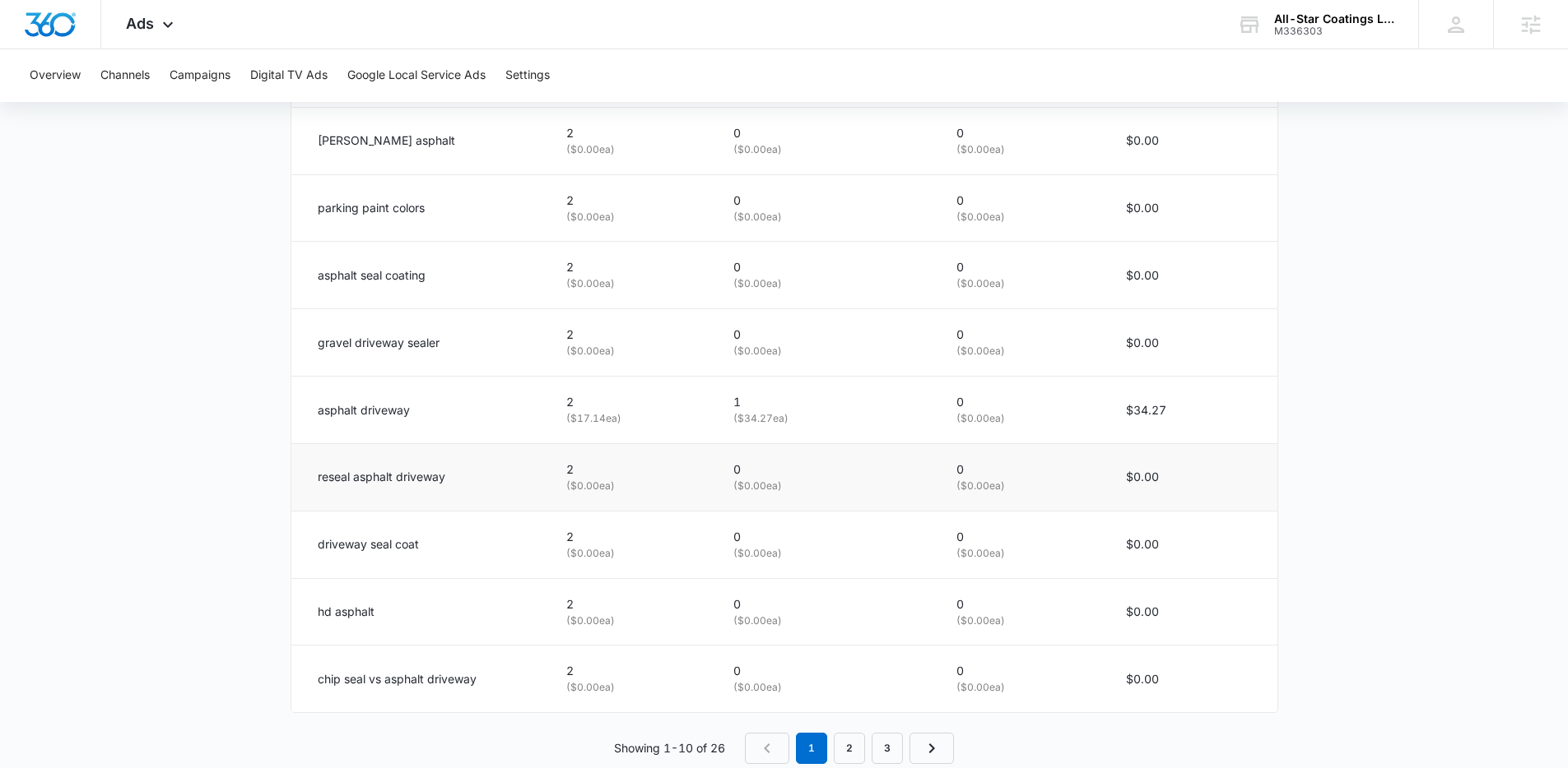
scroll to position [993, 0]
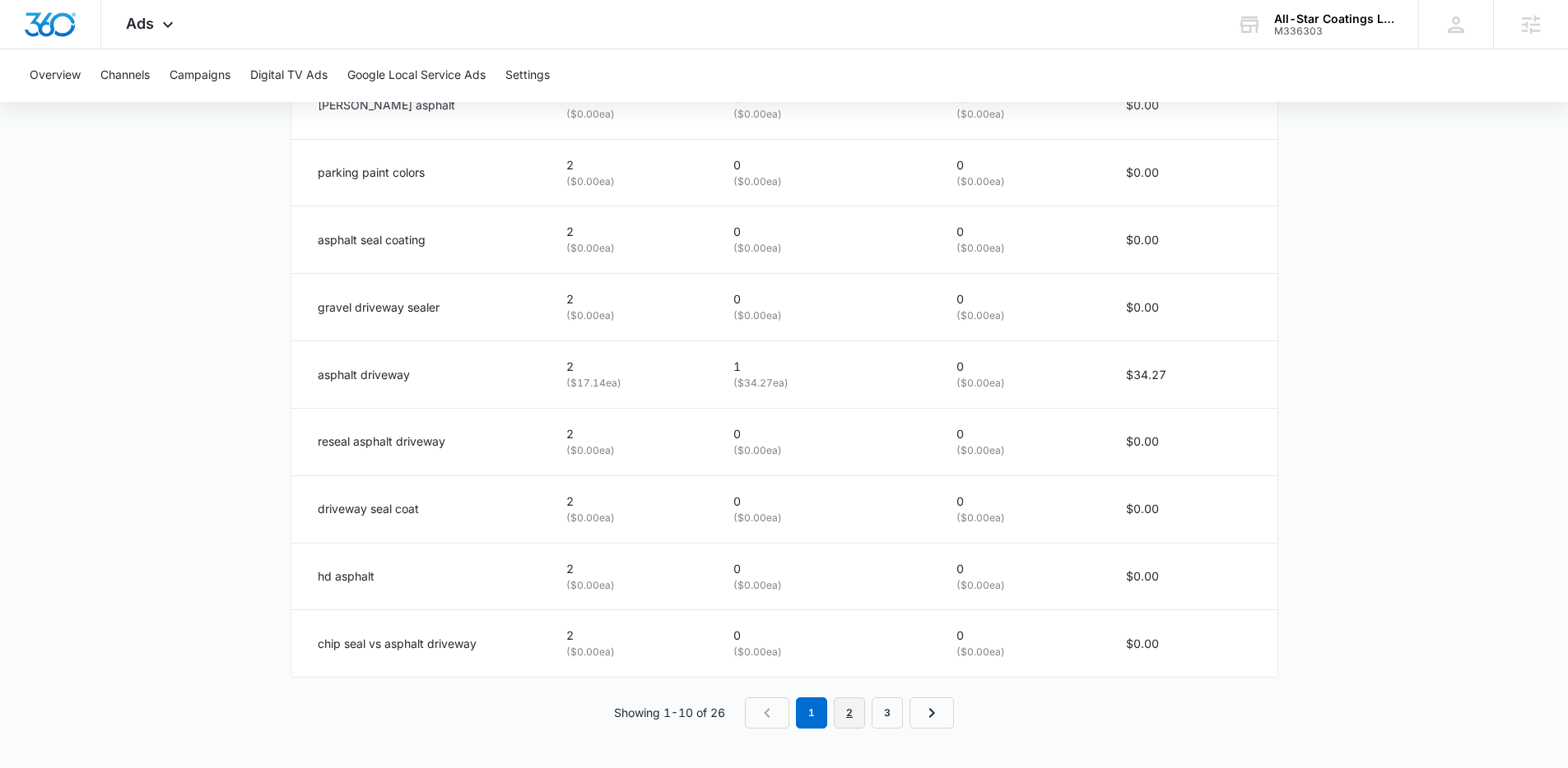
click at [837, 711] on link "2" at bounding box center [850, 713] width 31 height 31
click at [891, 717] on link "3" at bounding box center [892, 713] width 31 height 31
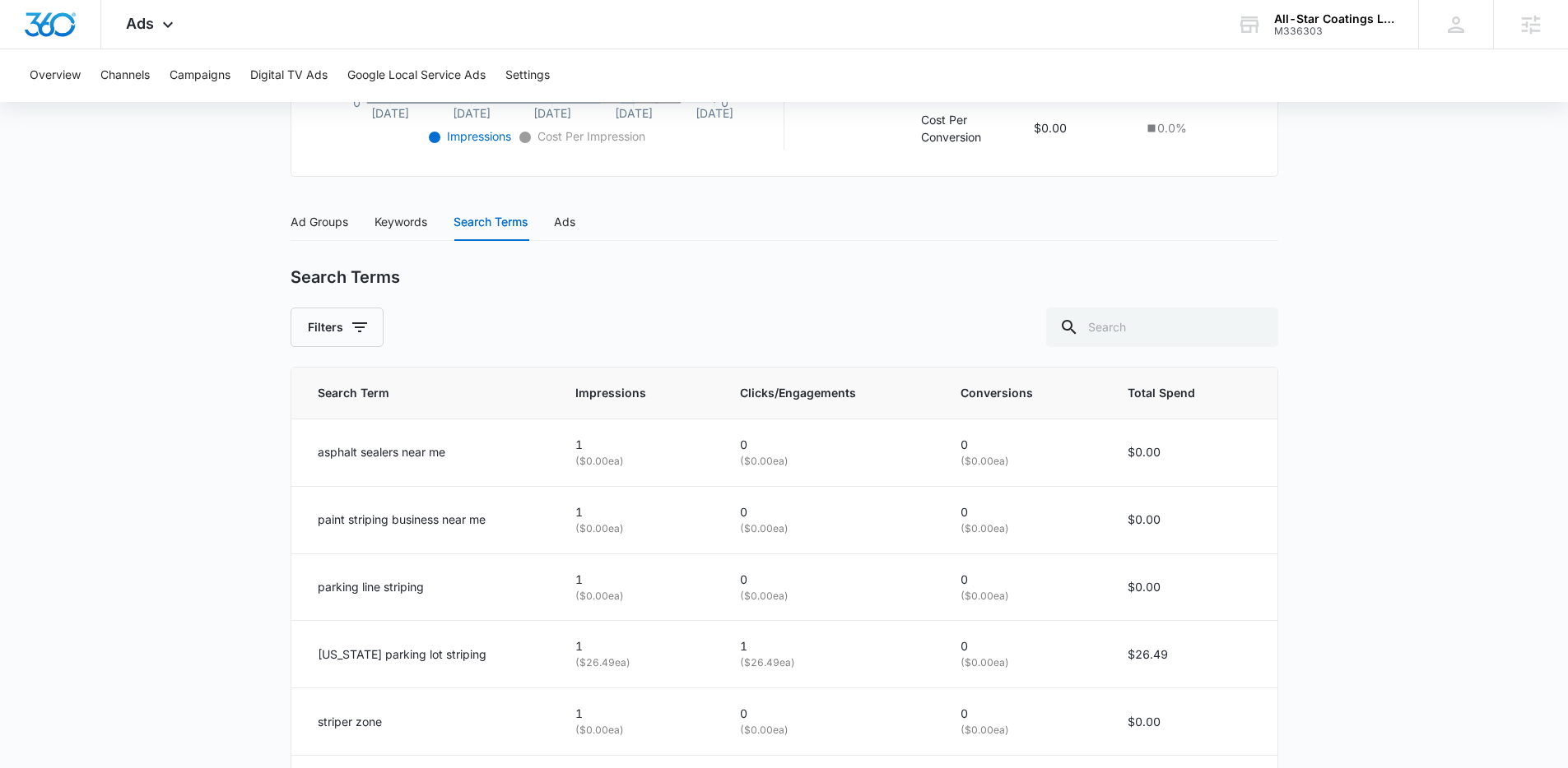
scroll to position [724, 0]
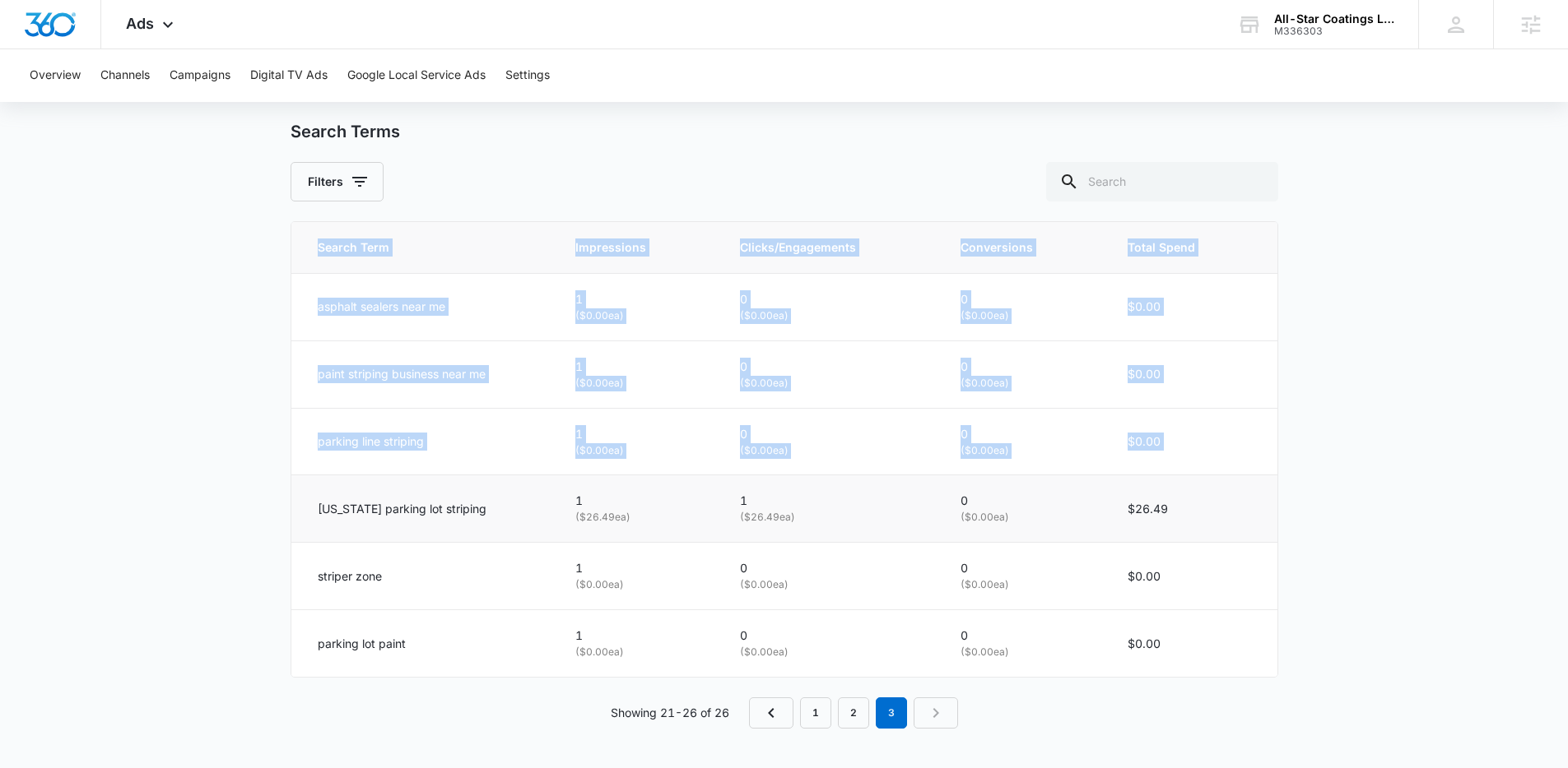
drag, startPoint x: 279, startPoint y: 510, endPoint x: 489, endPoint y: 486, distance: 211.4
click at [489, 484] on main "Search - Coating Services | Search Active $78.43 daily , $73.01 Spent Overview …" at bounding box center [784, 100] width 1568 height 1338
click at [489, 486] on td "[US_STATE] parking lot striping" at bounding box center [423, 508] width 265 height 68
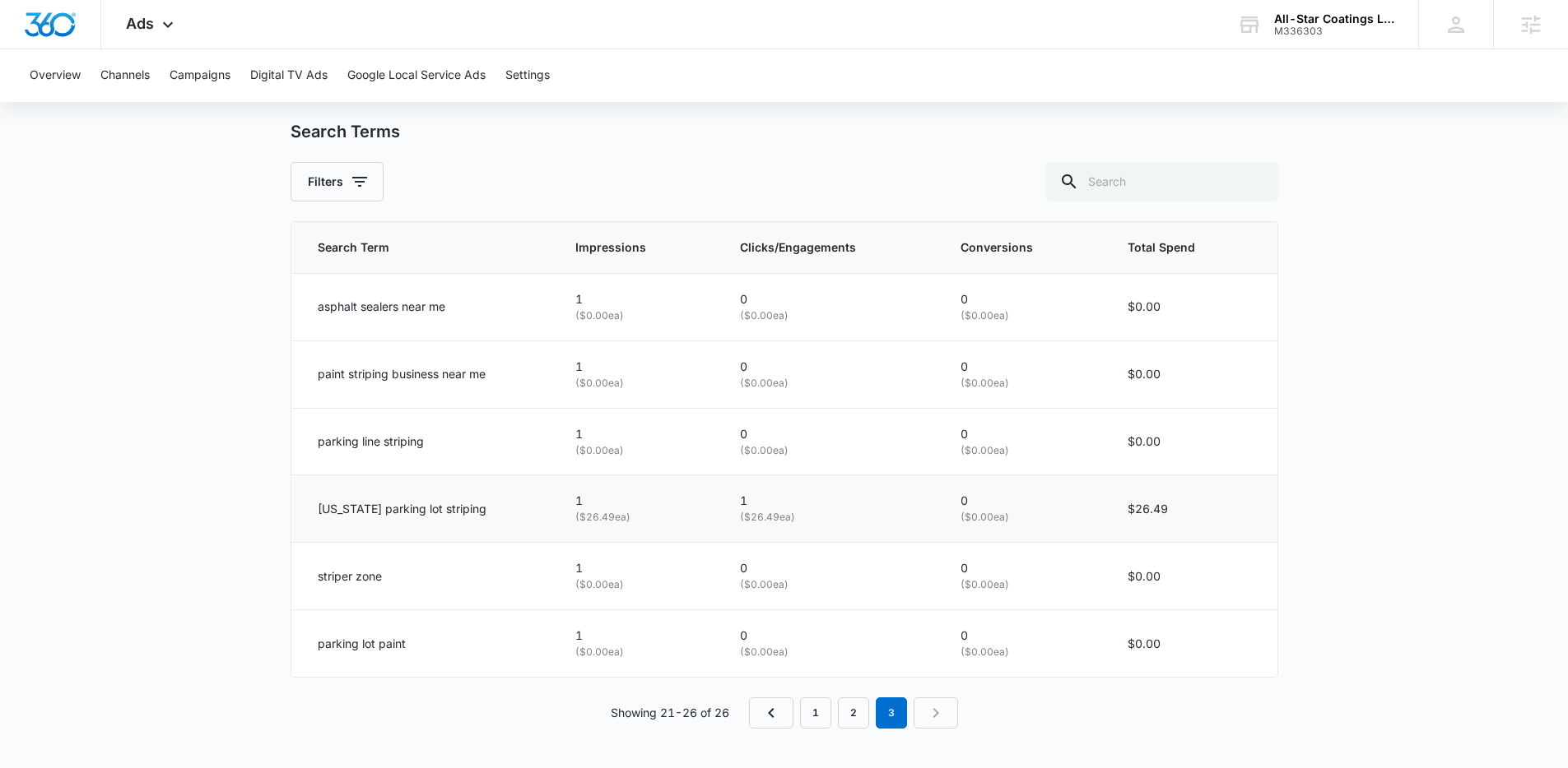
click at [488, 519] on td "[US_STATE] parking lot striping" at bounding box center [423, 508] width 265 height 68
drag, startPoint x: 488, startPoint y: 519, endPoint x: 313, endPoint y: 499, distance: 176.1
click at [313, 499] on td "[US_STATE] parking lot striping" at bounding box center [423, 508] width 265 height 68
drag, startPoint x: 472, startPoint y: 506, endPoint x: 299, endPoint y: 510, distance: 173.0
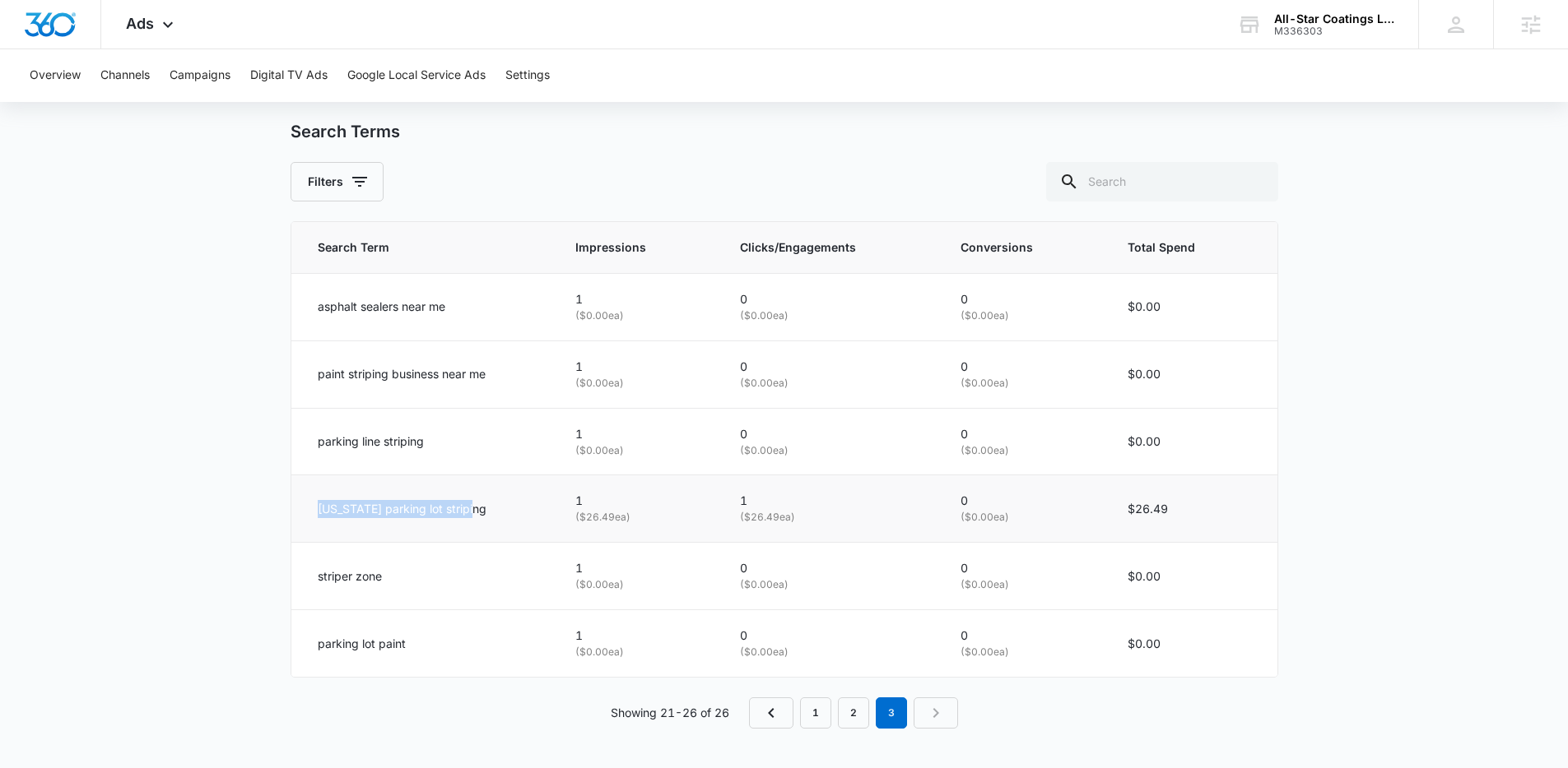
click at [299, 510] on td "[US_STATE] parking lot striping" at bounding box center [423, 508] width 265 height 68
click at [301, 519] on td "[US_STATE] parking lot striping" at bounding box center [423, 508] width 265 height 68
drag, startPoint x: 301, startPoint y: 516, endPoint x: 481, endPoint y: 517, distance: 180.0
click at [480, 517] on td "[US_STATE] parking lot striping" at bounding box center [423, 508] width 265 height 68
click at [481, 517] on div "[US_STATE] parking lot striping" at bounding box center [426, 509] width 219 height 18
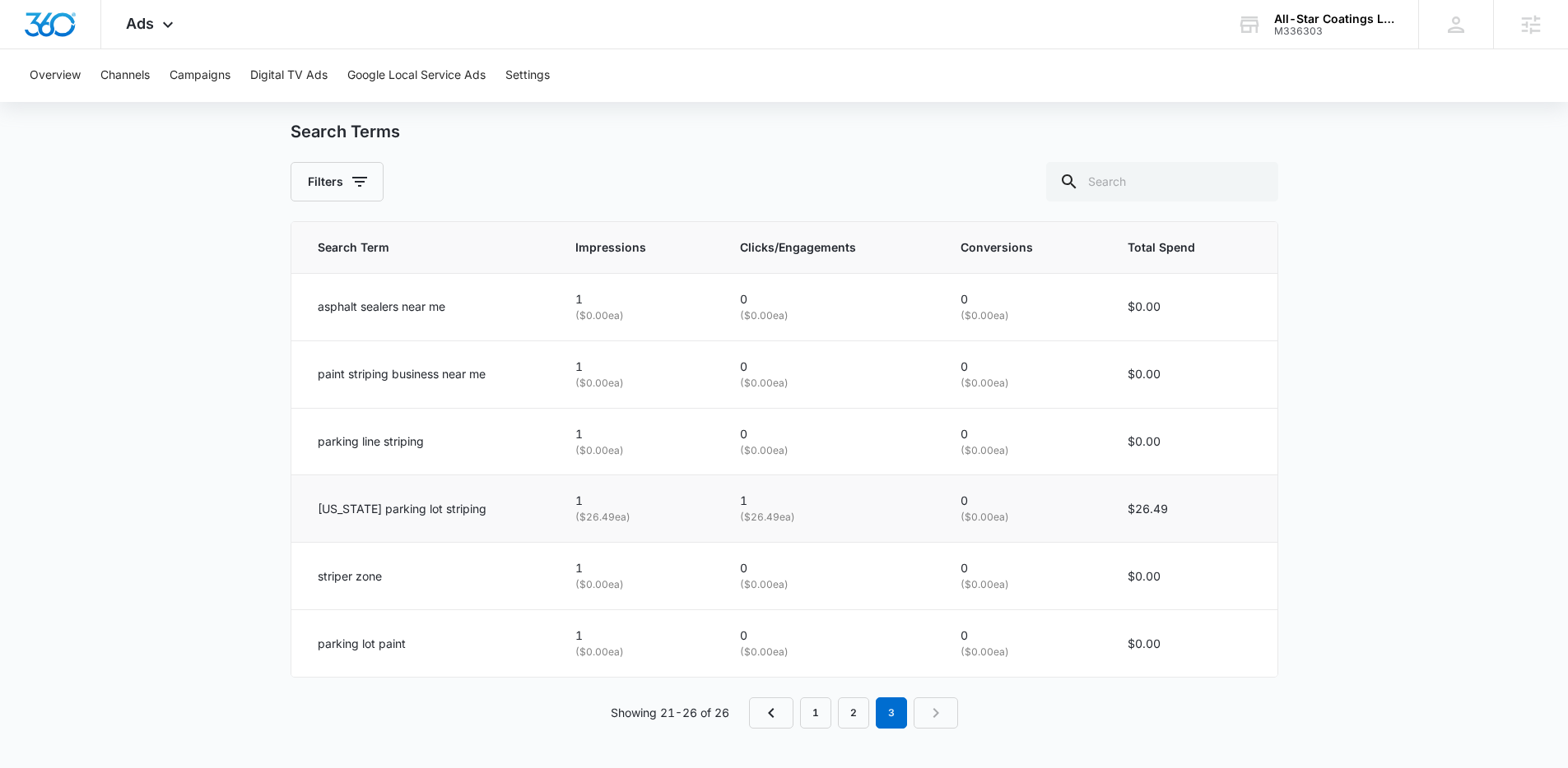
scroll to position [707, 0]
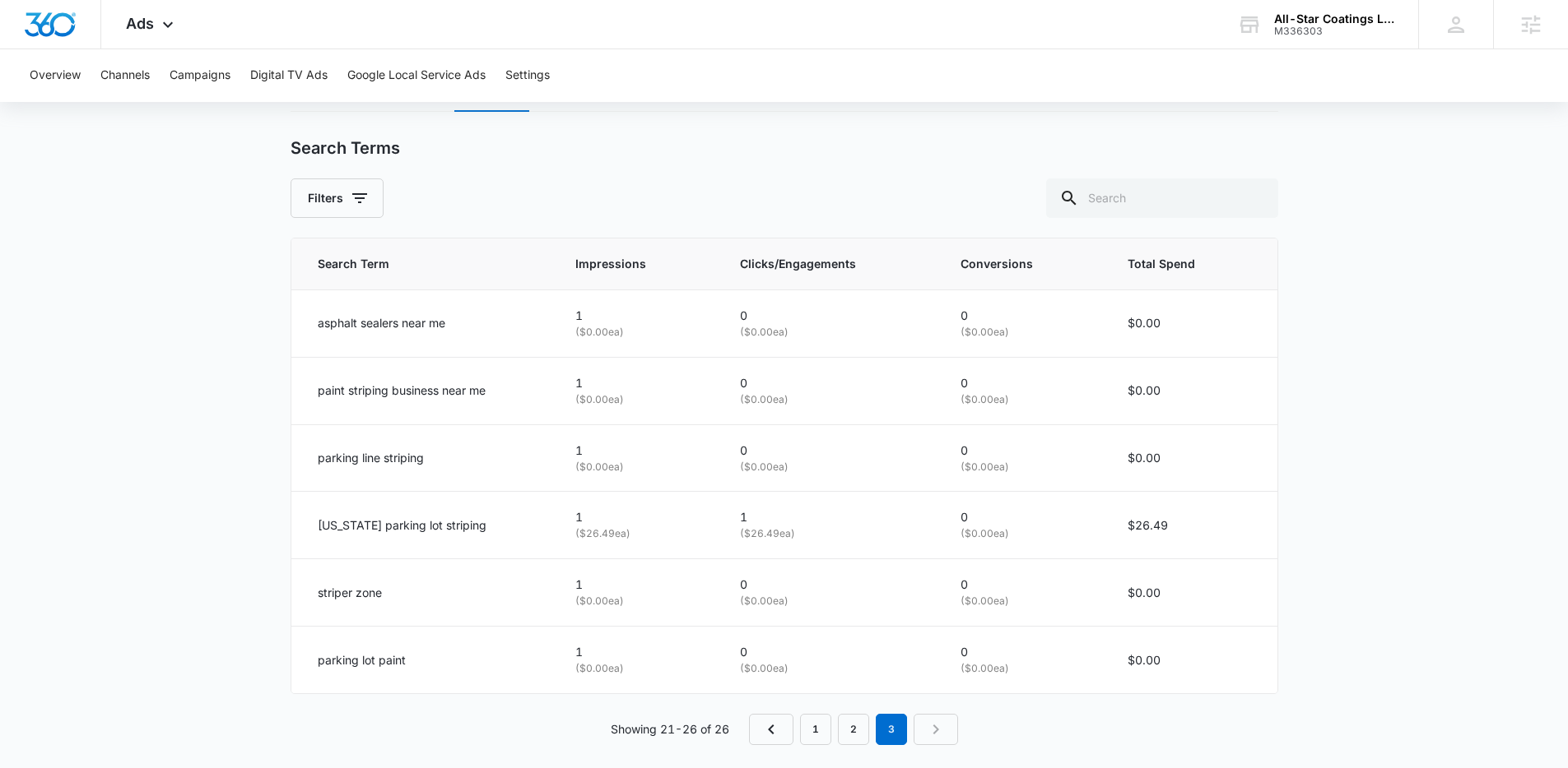
click at [275, 157] on main "Search - Coating Services | Search Active $78.43 daily , $73.01 Spent Overview …" at bounding box center [784, 117] width 1568 height 1338
drag, startPoint x: 278, startPoint y: 152, endPoint x: 409, endPoint y: 152, distance: 131.0
click at [409, 152] on main "Search - Coating Services | Search Active $78.43 daily , $73.01 Spent Overview …" at bounding box center [784, 117] width 1568 height 1338
drag, startPoint x: 304, startPoint y: 521, endPoint x: 501, endPoint y: 525, distance: 197.0
click at [501, 525] on td "[US_STATE] parking lot striping" at bounding box center [423, 525] width 265 height 68
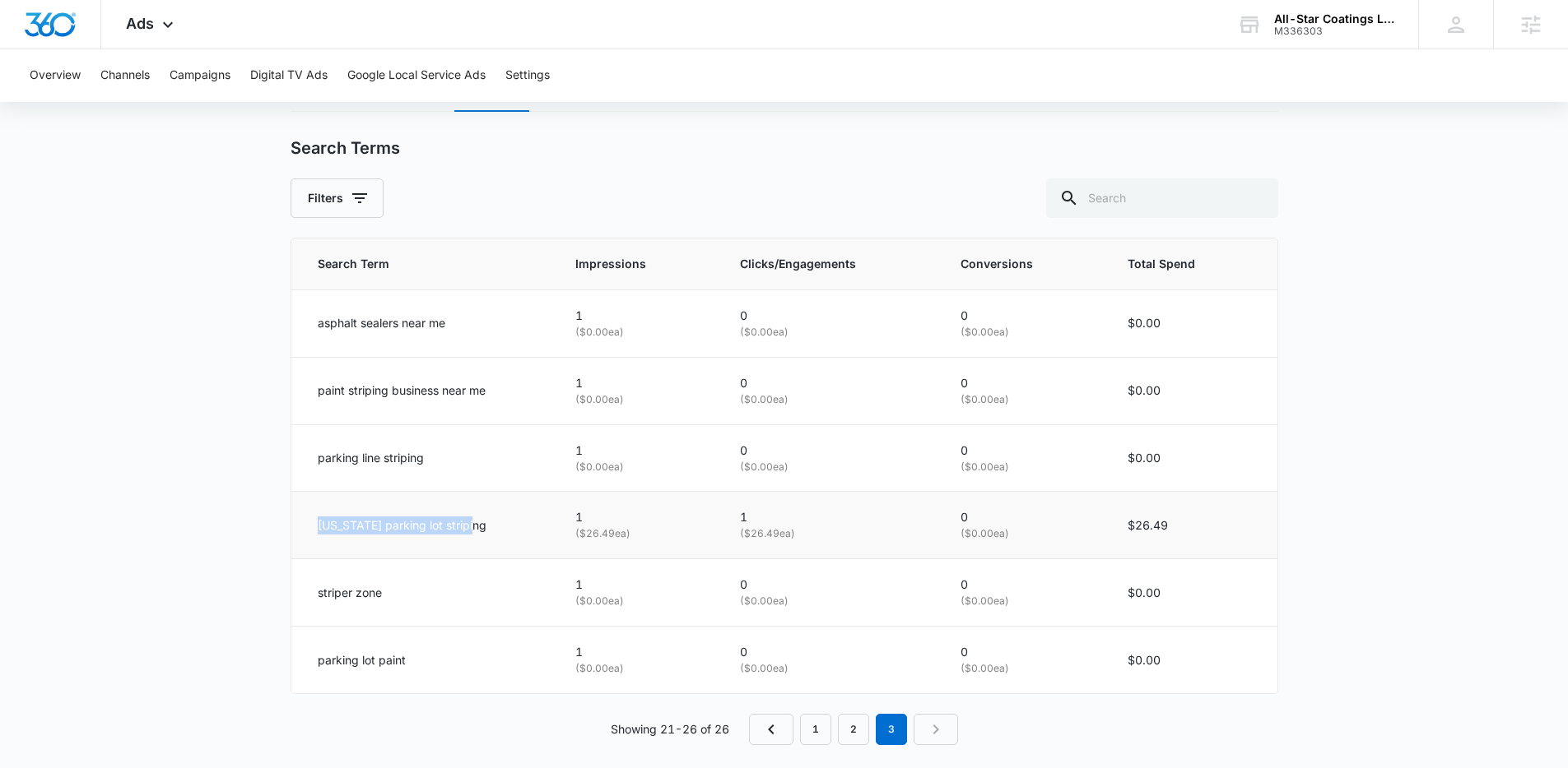
click at [501, 525] on div "[US_STATE] parking lot striping" at bounding box center [426, 525] width 219 height 18
drag, startPoint x: 306, startPoint y: 534, endPoint x: 494, endPoint y: 520, distance: 188.5
click at [495, 520] on td "[US_STATE] parking lot striping" at bounding box center [423, 525] width 265 height 68
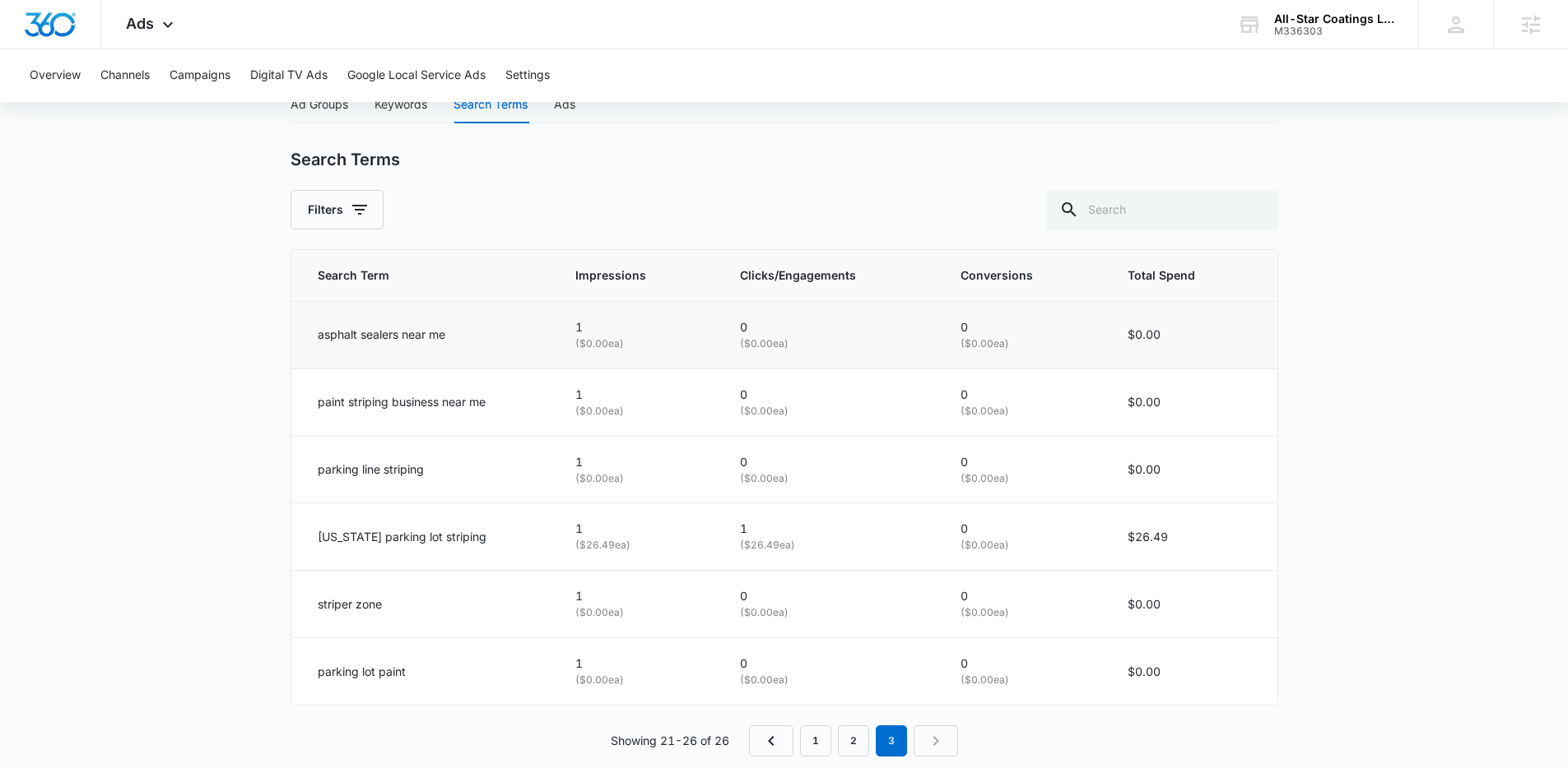
click at [315, 356] on td "asphalt sealers near me" at bounding box center [423, 334] width 265 height 68
drag, startPoint x: 307, startPoint y: 342, endPoint x: 476, endPoint y: 336, distance: 169.1
click at [476, 336] on td "asphalt sealers near me" at bounding box center [423, 334] width 265 height 68
click at [273, 337] on main "Search - Coating Services | Search Active $78.43 daily , $73.01 Spent Overview …" at bounding box center [784, 127] width 1568 height 1338
drag, startPoint x: 273, startPoint y: 337, endPoint x: 467, endPoint y: 332, distance: 194.1
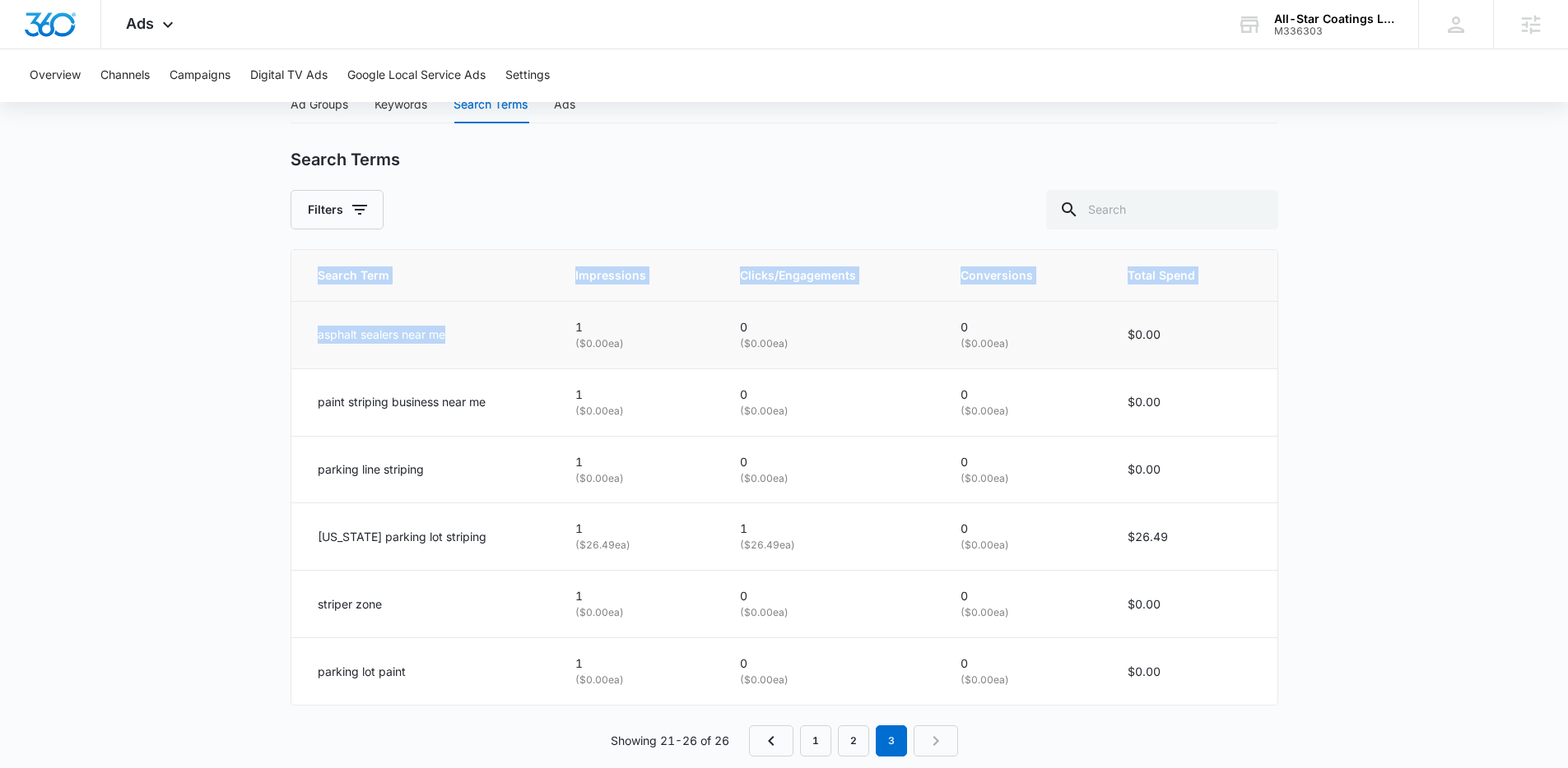
click at [467, 332] on main "Search - Coating Services | Search Active $78.43 daily , $73.01 Spent Overview …" at bounding box center [784, 127] width 1568 height 1338
click at [478, 339] on div "asphalt sealers near me" at bounding box center [426, 335] width 219 height 18
drag, startPoint x: 443, startPoint y: 337, endPoint x: 260, endPoint y: 336, distance: 183.0
click at [259, 336] on main "Search - Coating Services | Search Active $78.43 daily , $73.01 Spent Overview …" at bounding box center [784, 127] width 1568 height 1338
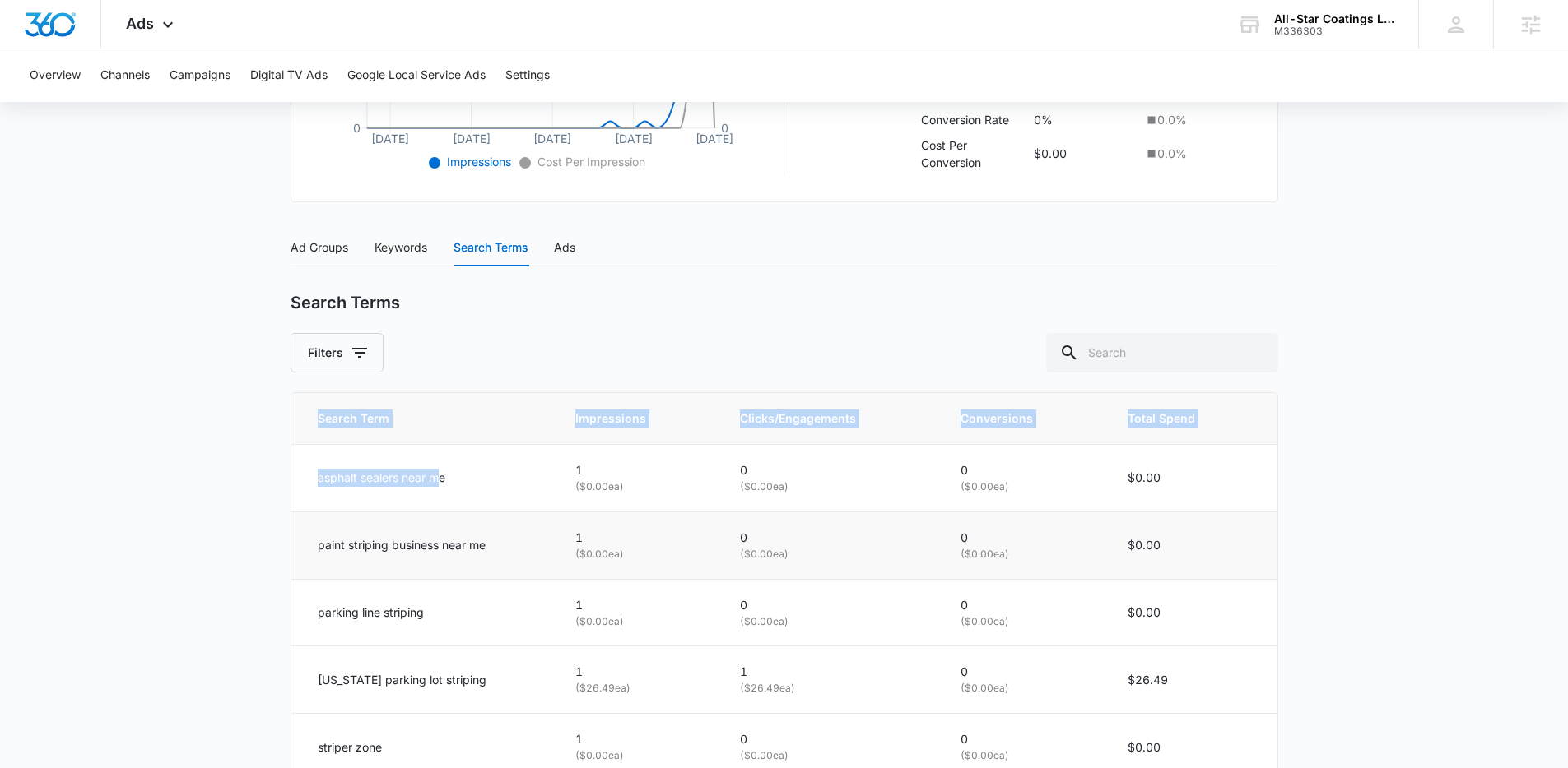
scroll to position [352, 0]
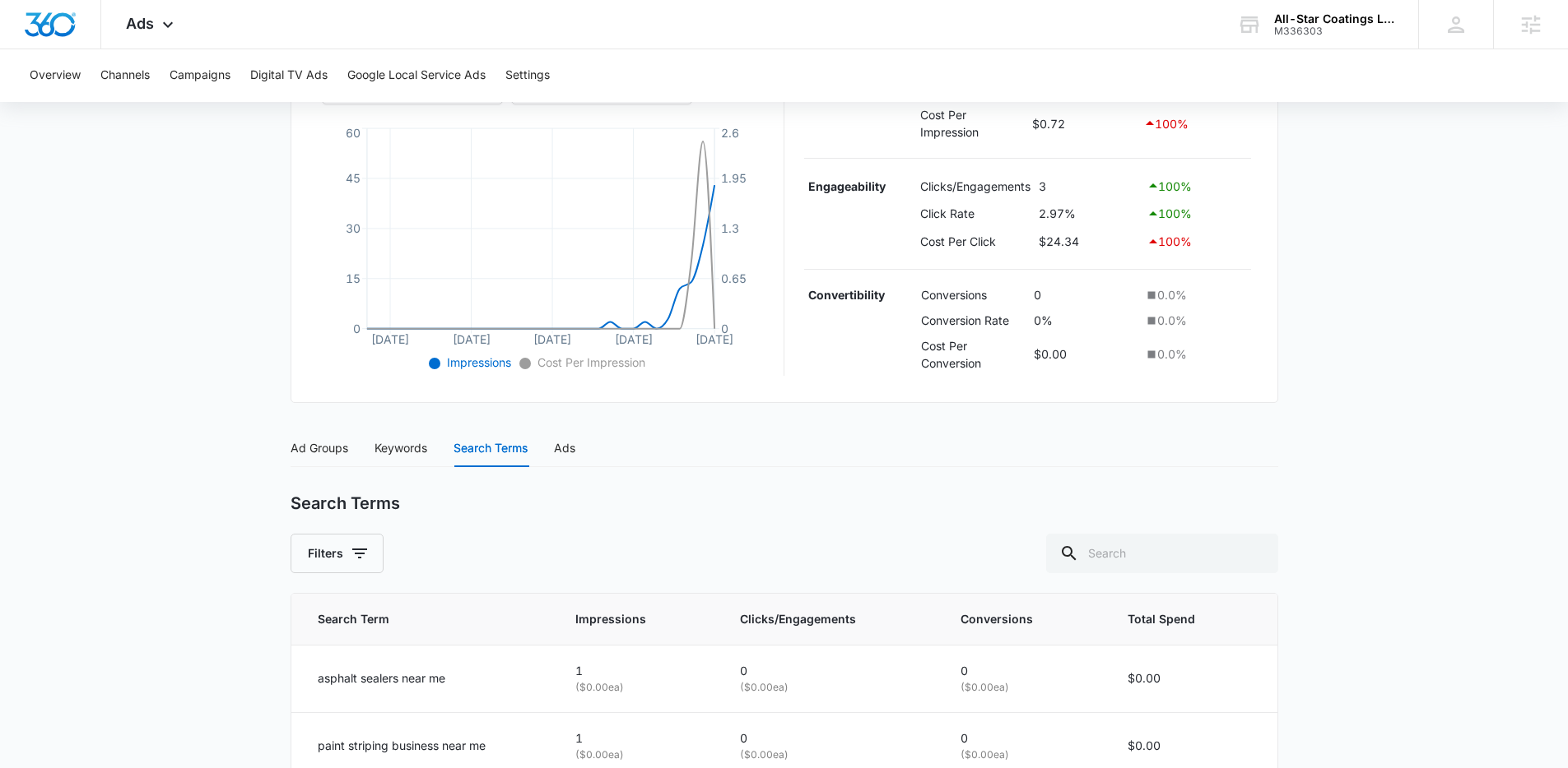
click at [549, 501] on div "Search Terms" at bounding box center [784, 504] width 988 height 21
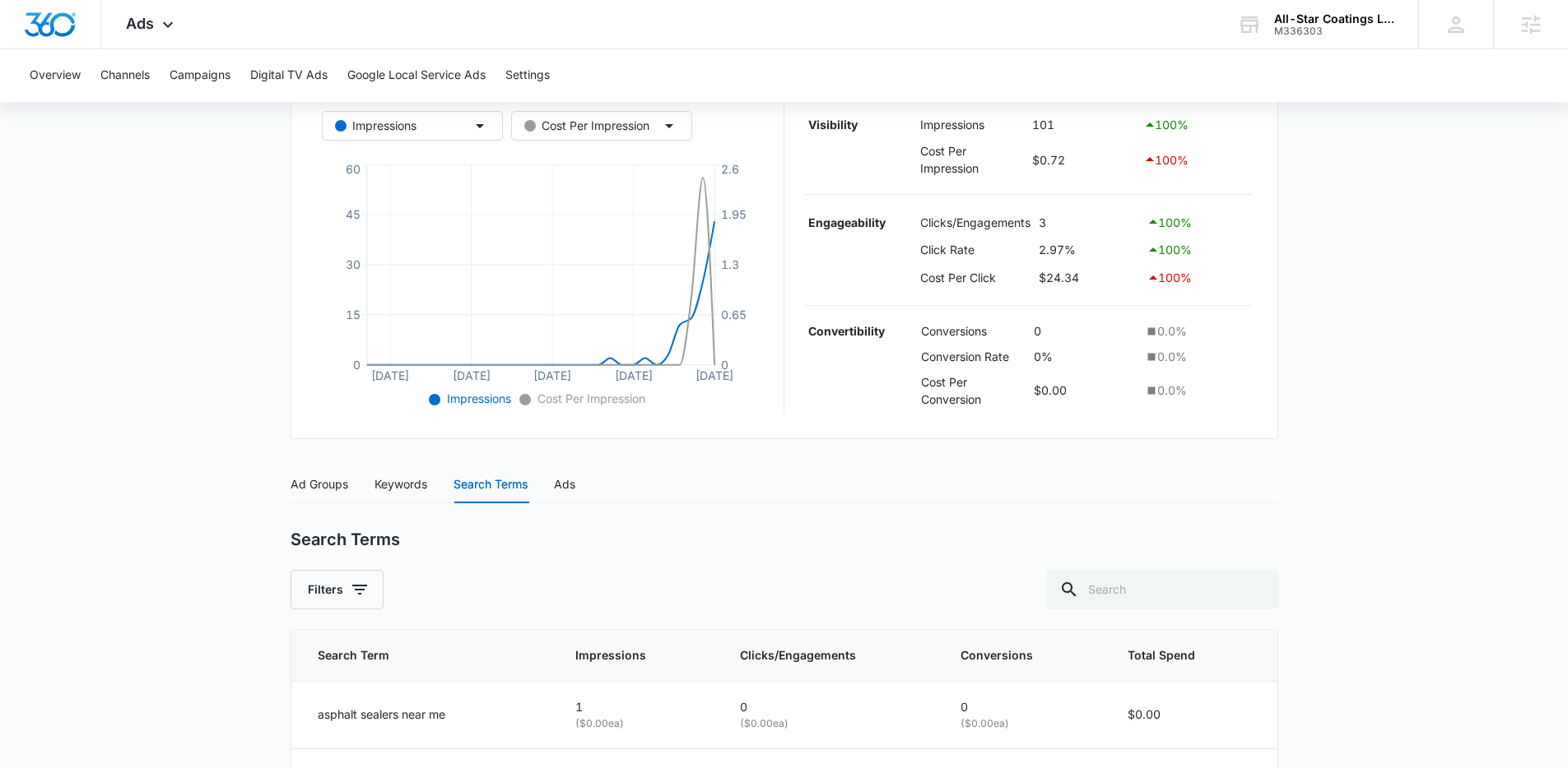
scroll to position [0, 0]
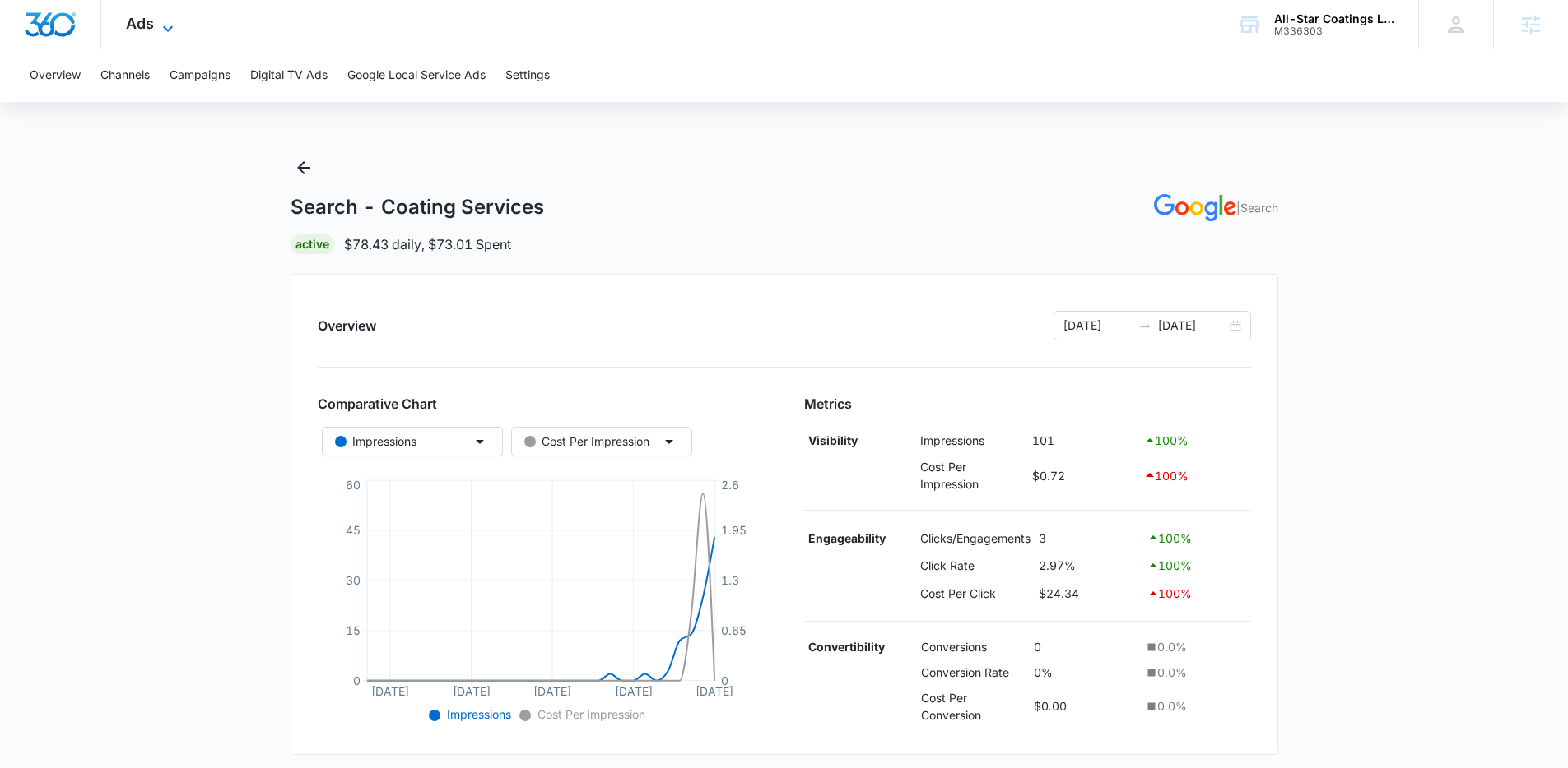
click at [132, 19] on span "Ads" at bounding box center [140, 24] width 28 height 18
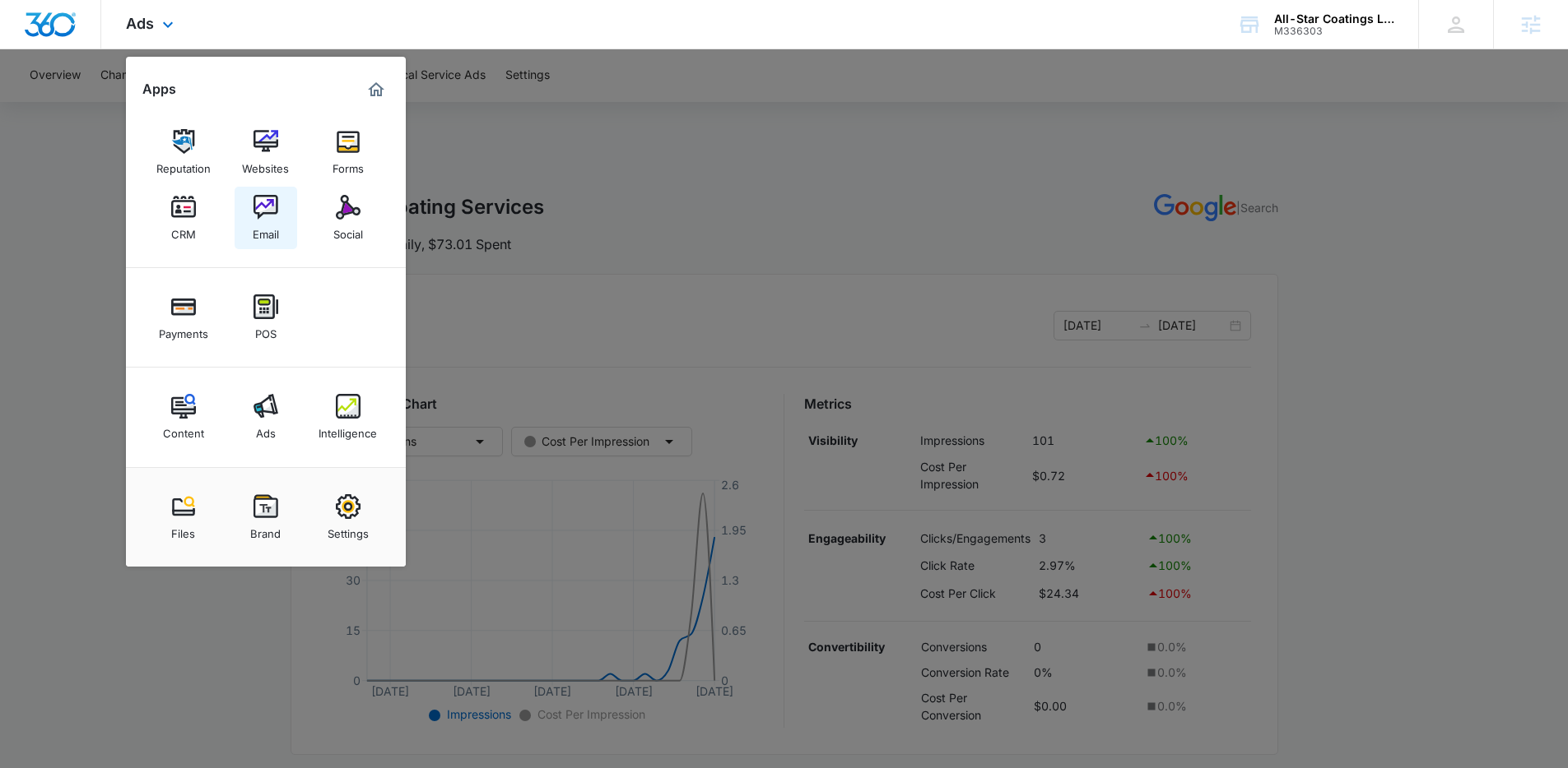
click at [275, 215] on img at bounding box center [266, 207] width 24 height 24
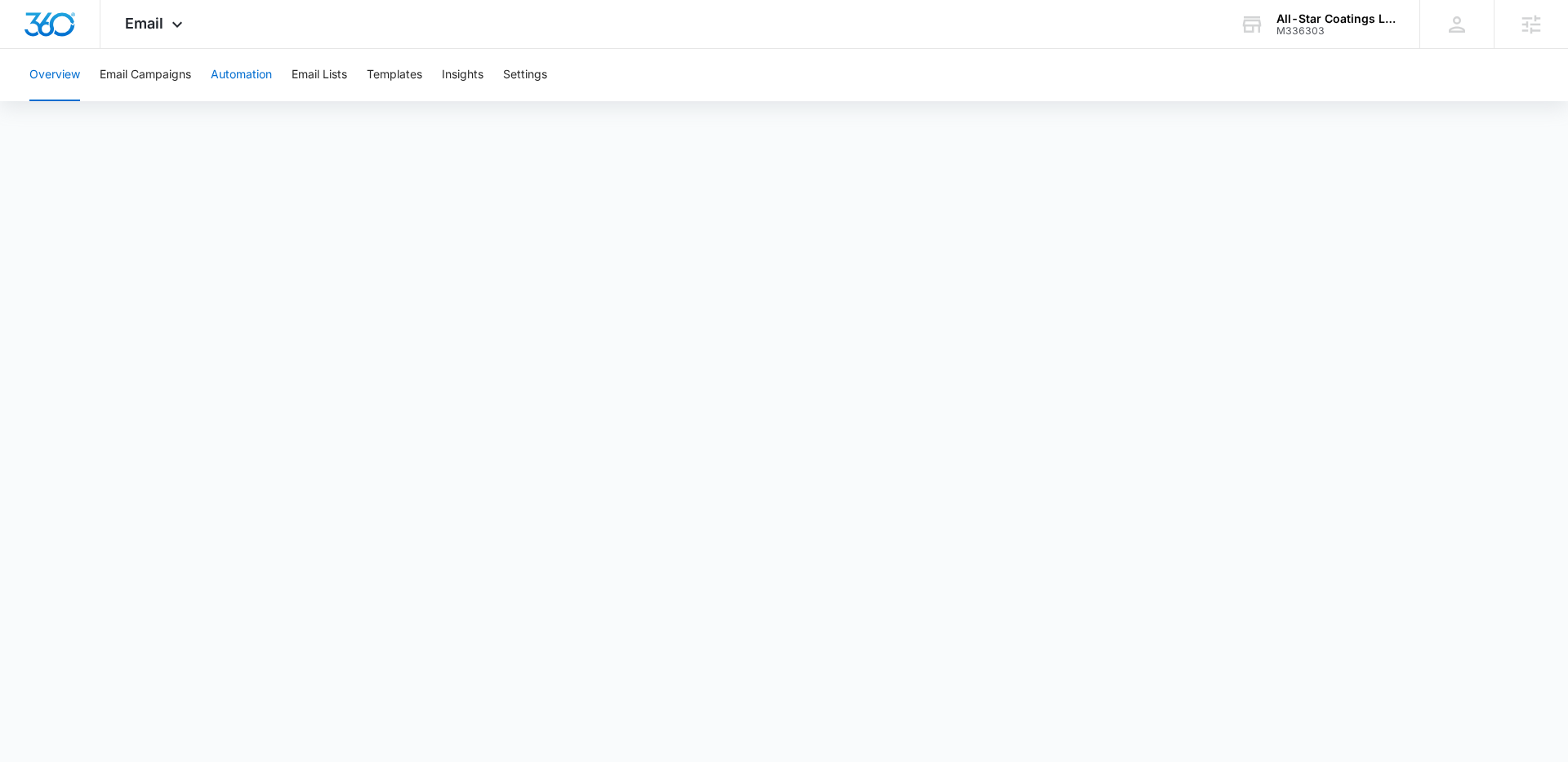
click at [239, 63] on button "Automation" at bounding box center [241, 75] width 61 height 52
click at [533, 75] on button "Settings" at bounding box center [524, 75] width 44 height 52
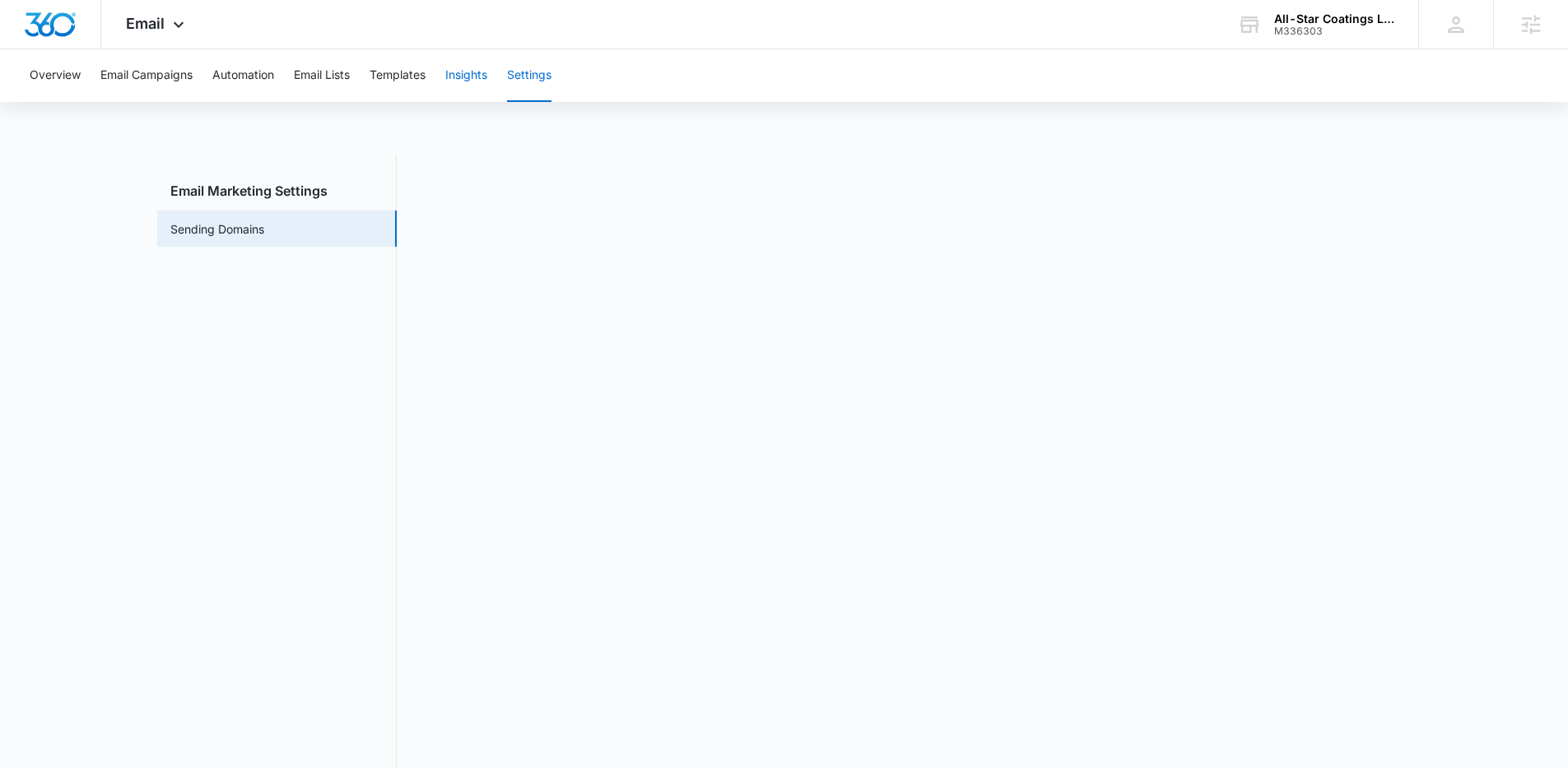
click at [477, 77] on button "Insights" at bounding box center [466, 75] width 42 height 53
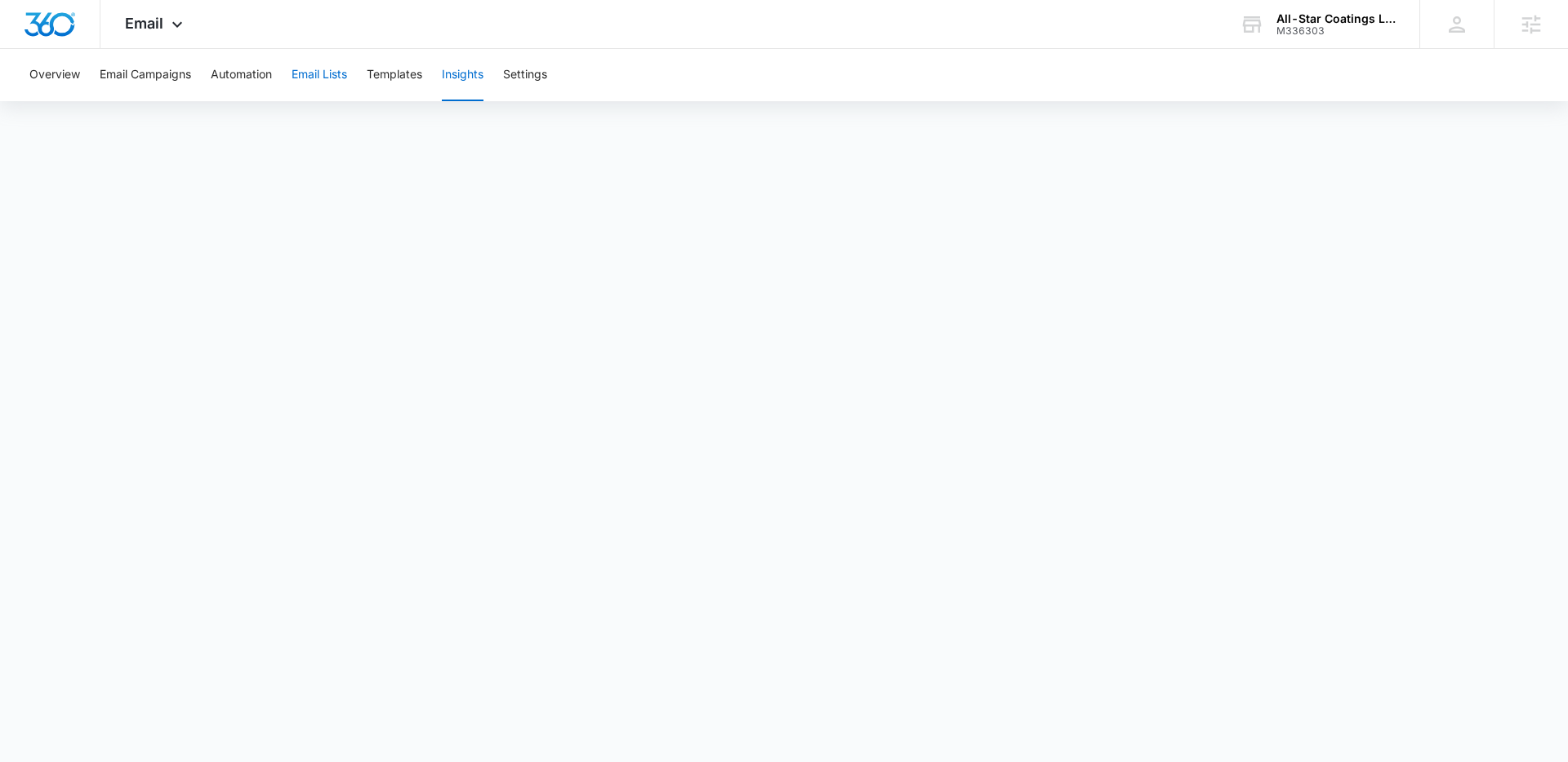
click at [341, 79] on button "Email Lists" at bounding box center [319, 75] width 55 height 52
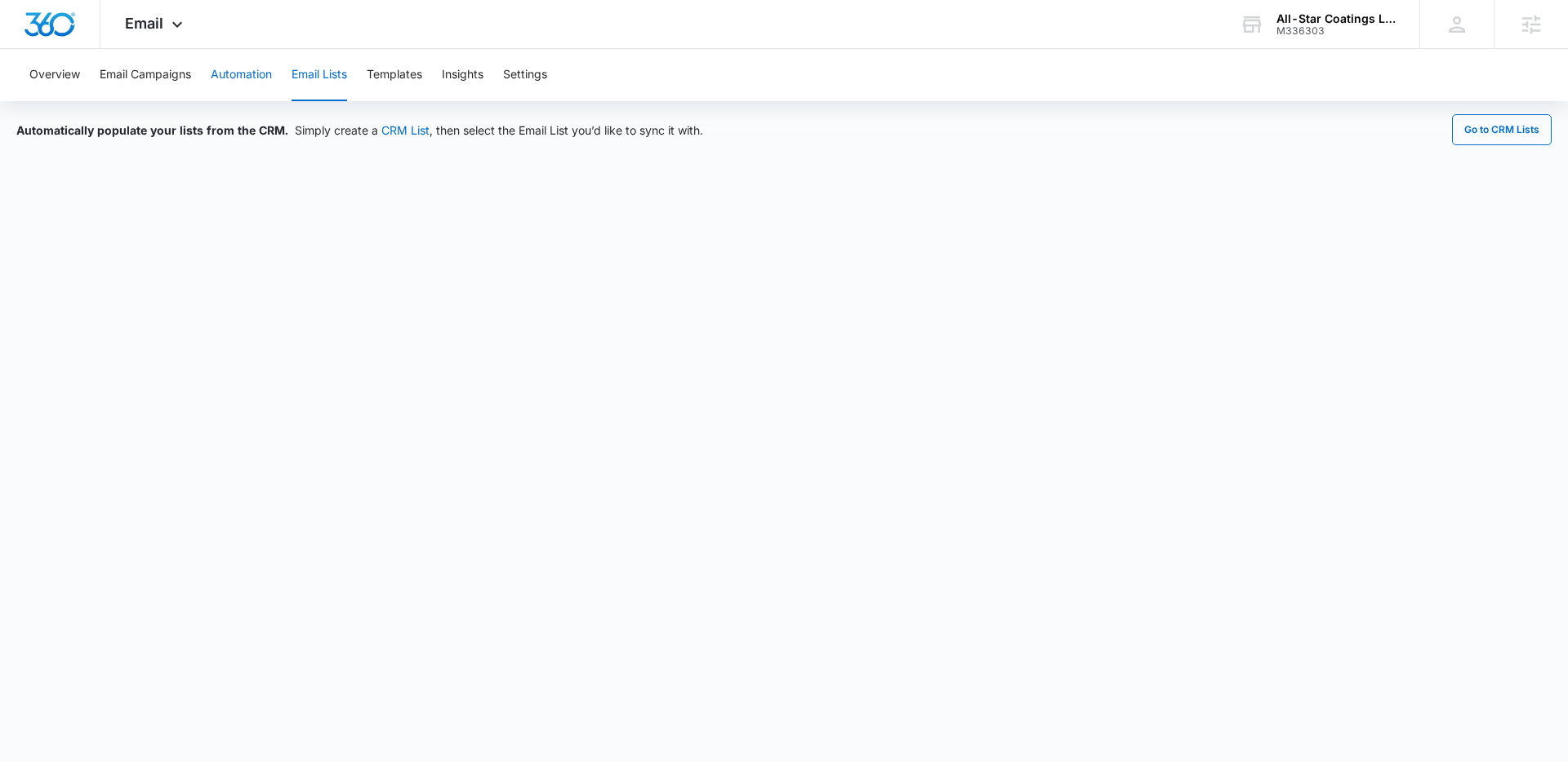
click at [243, 68] on button "Automation" at bounding box center [241, 75] width 61 height 52
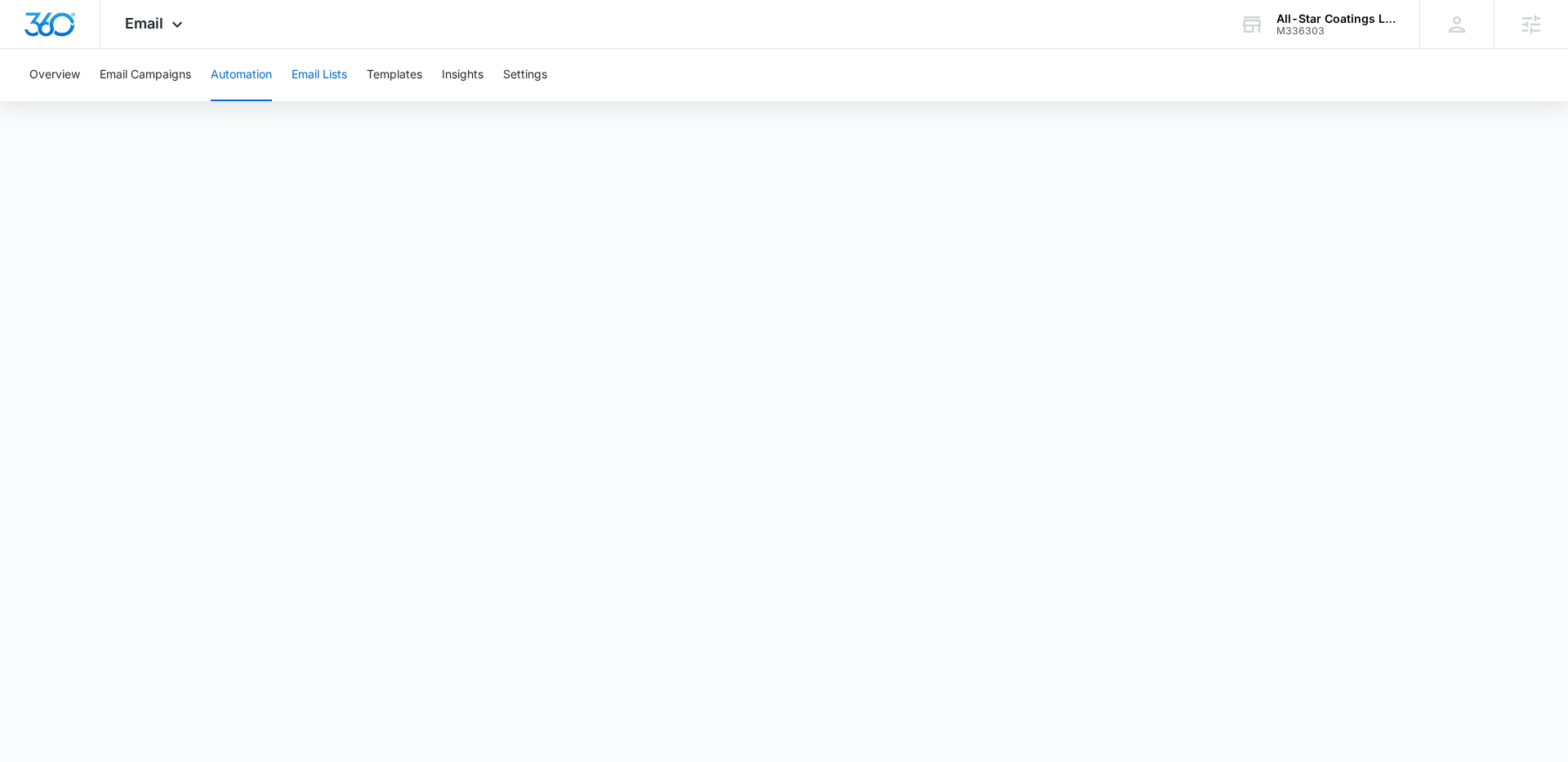
click at [306, 90] on button "Email Lists" at bounding box center [319, 75] width 55 height 52
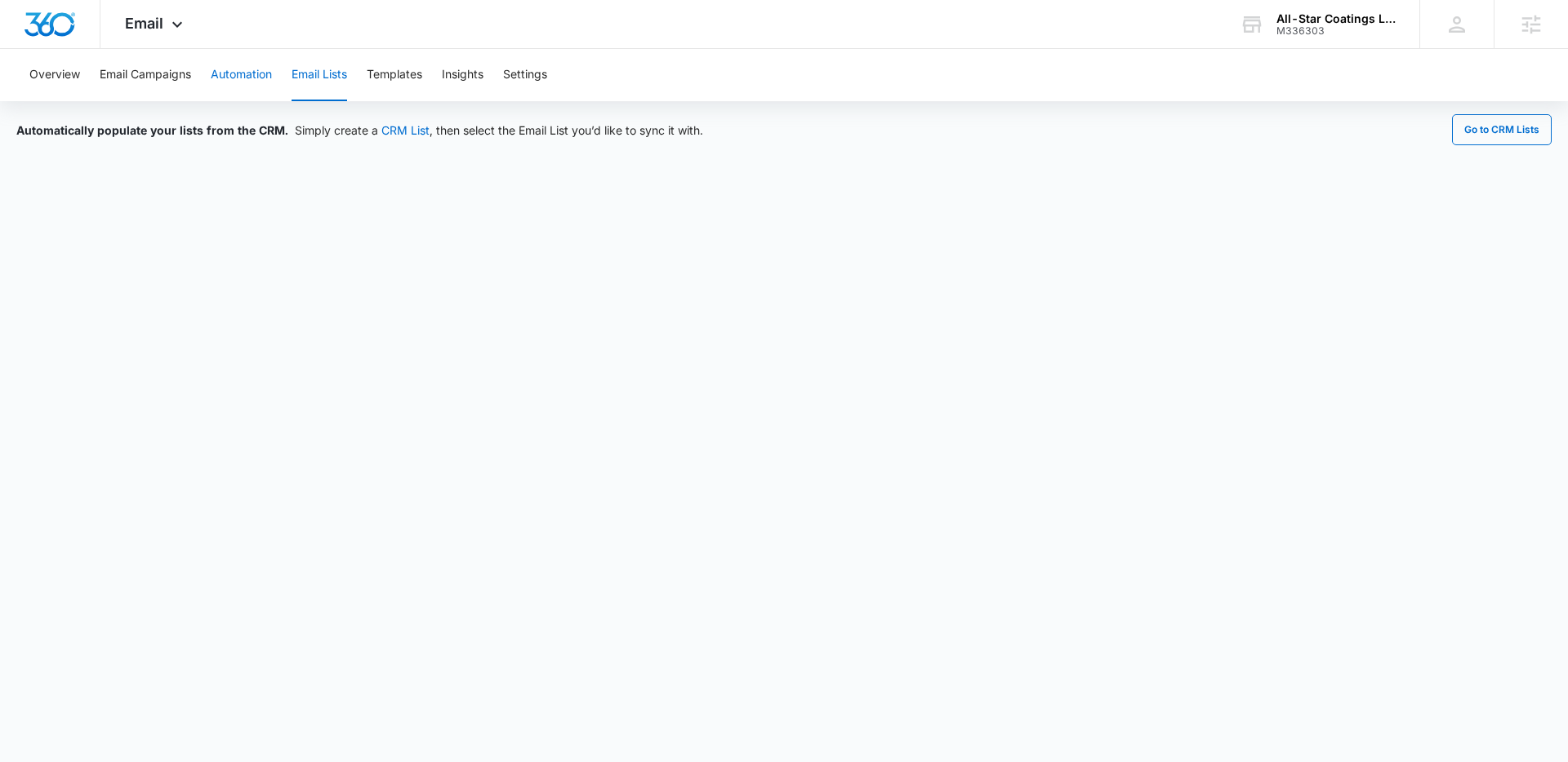
click at [229, 73] on button "Automation" at bounding box center [241, 75] width 61 height 52
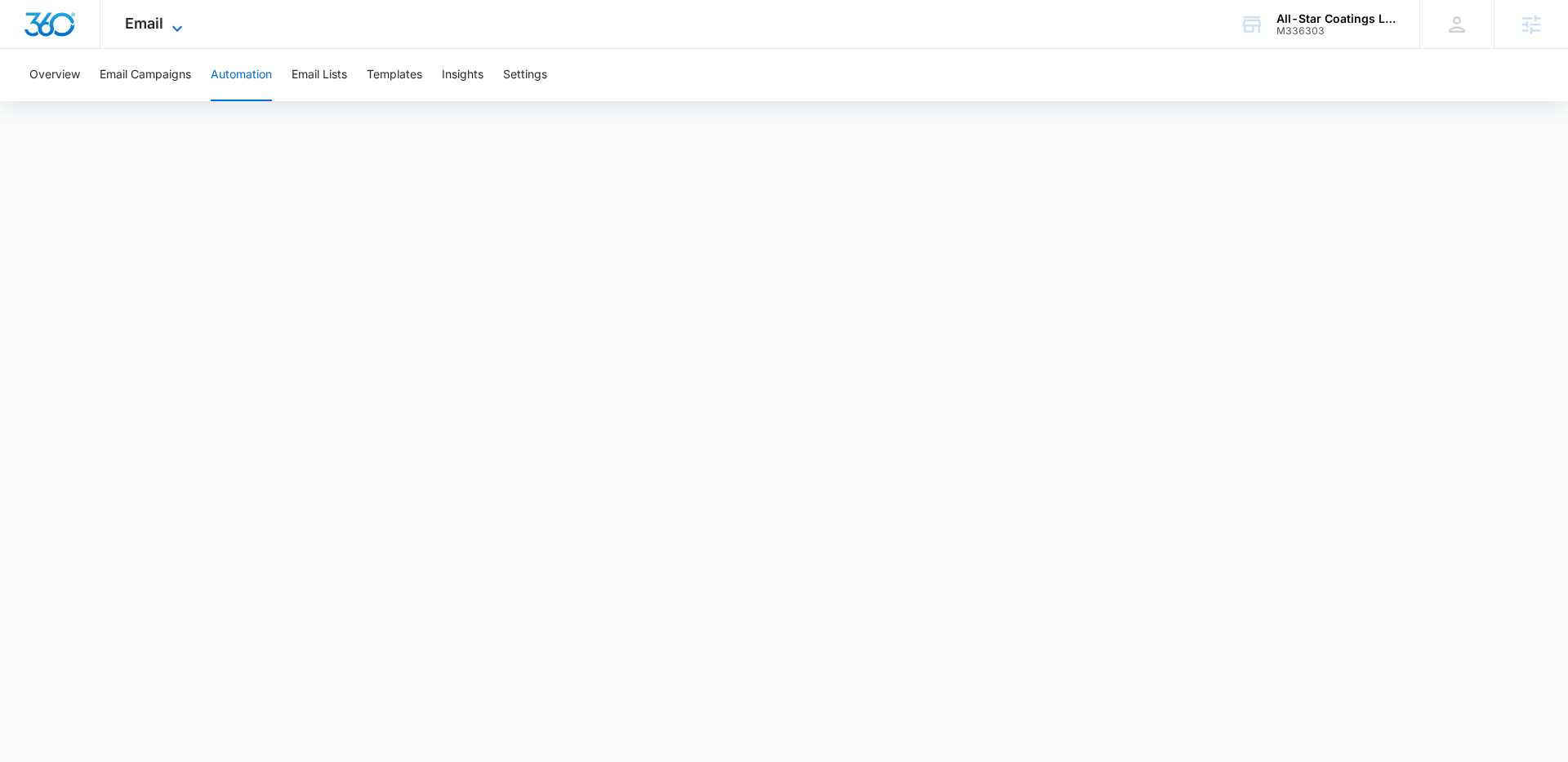
click at [155, 23] on span "Email" at bounding box center [144, 23] width 38 height 17
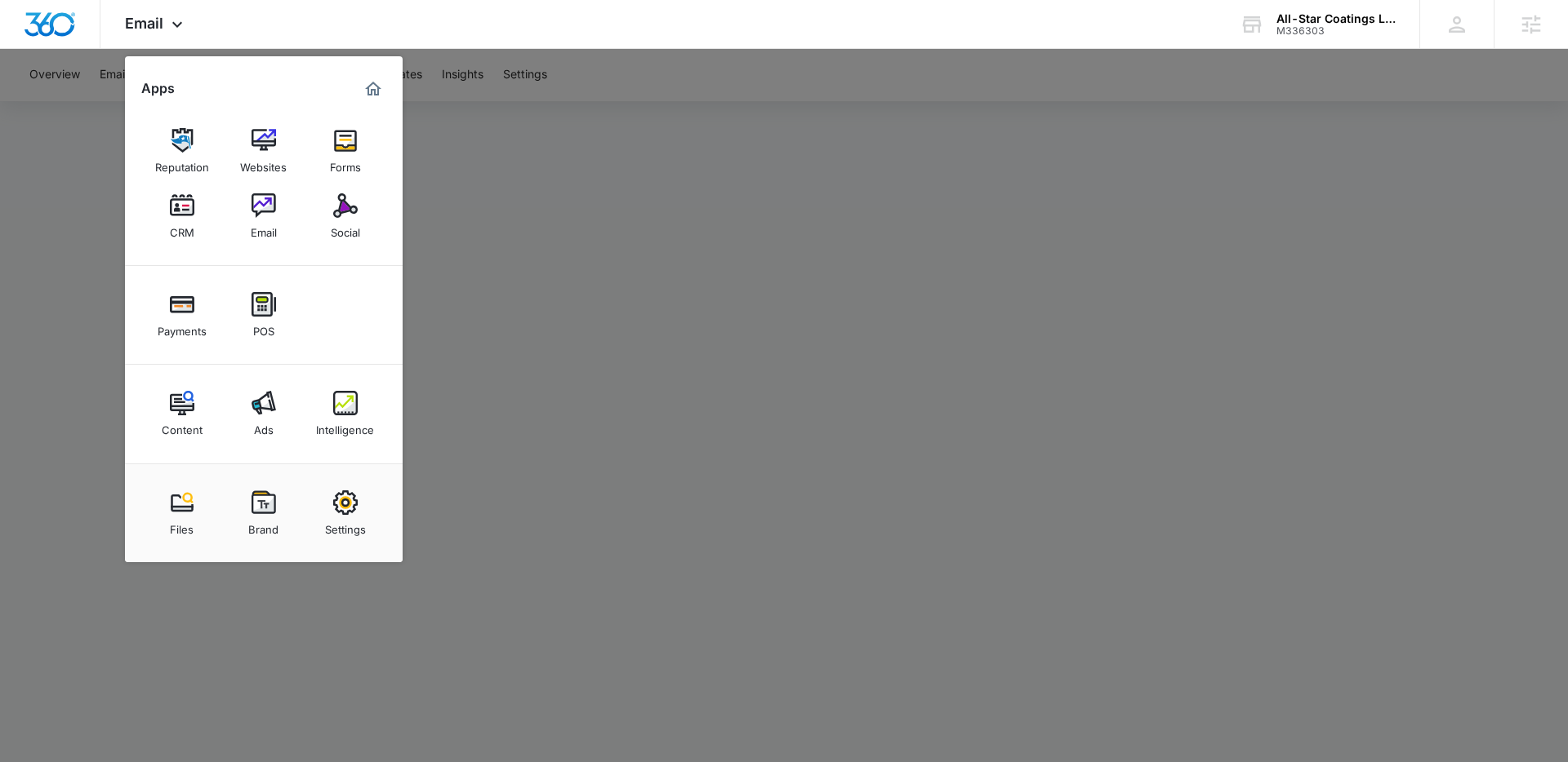
click at [104, 79] on div at bounding box center [784, 381] width 1568 height 762
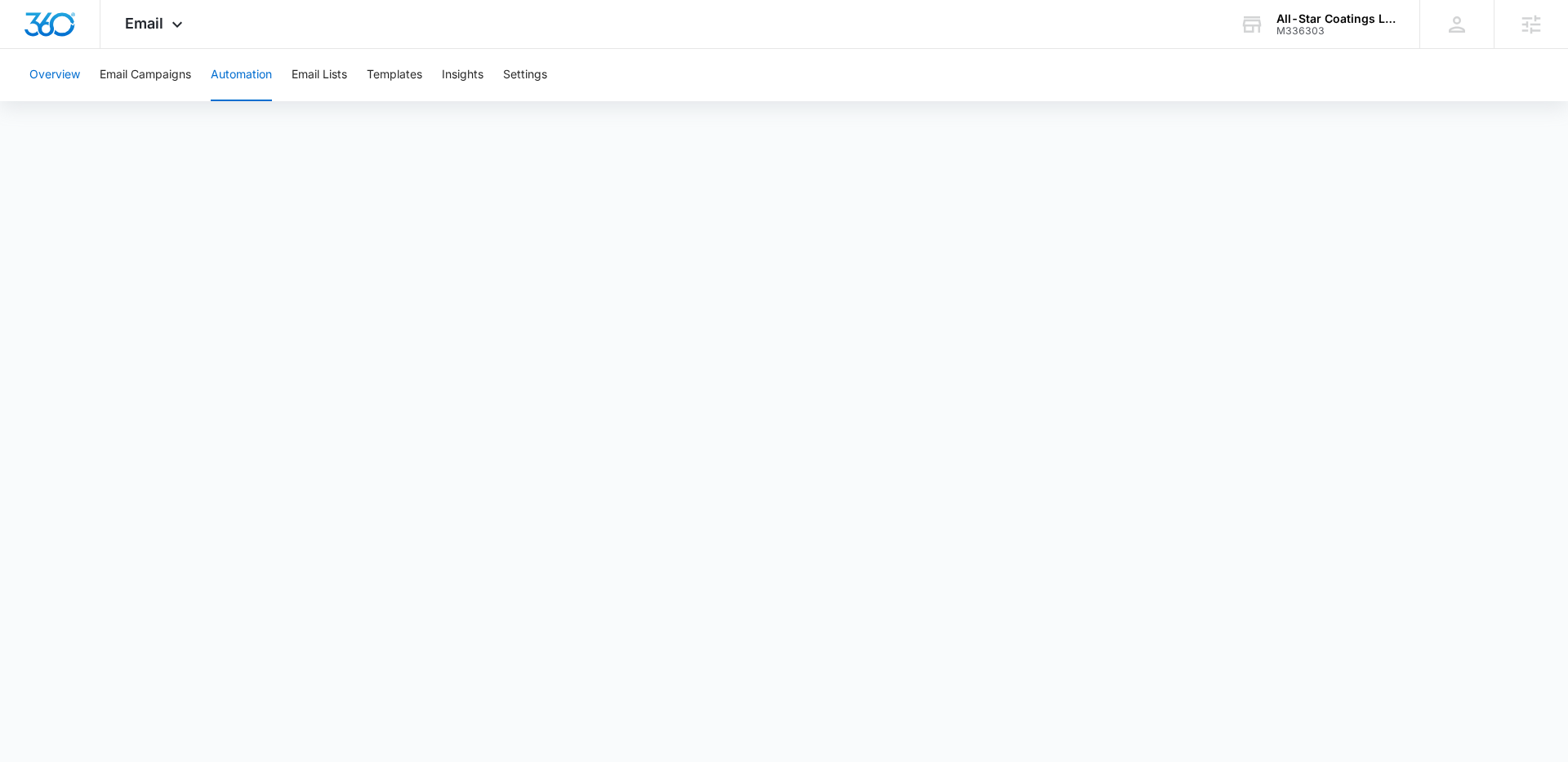
click at [51, 79] on button "Overview" at bounding box center [54, 75] width 51 height 52
click at [123, 23] on div "Email Apps Reputation Websites Forms CRM Email Social Payments POS Content Ads …" at bounding box center [156, 24] width 111 height 49
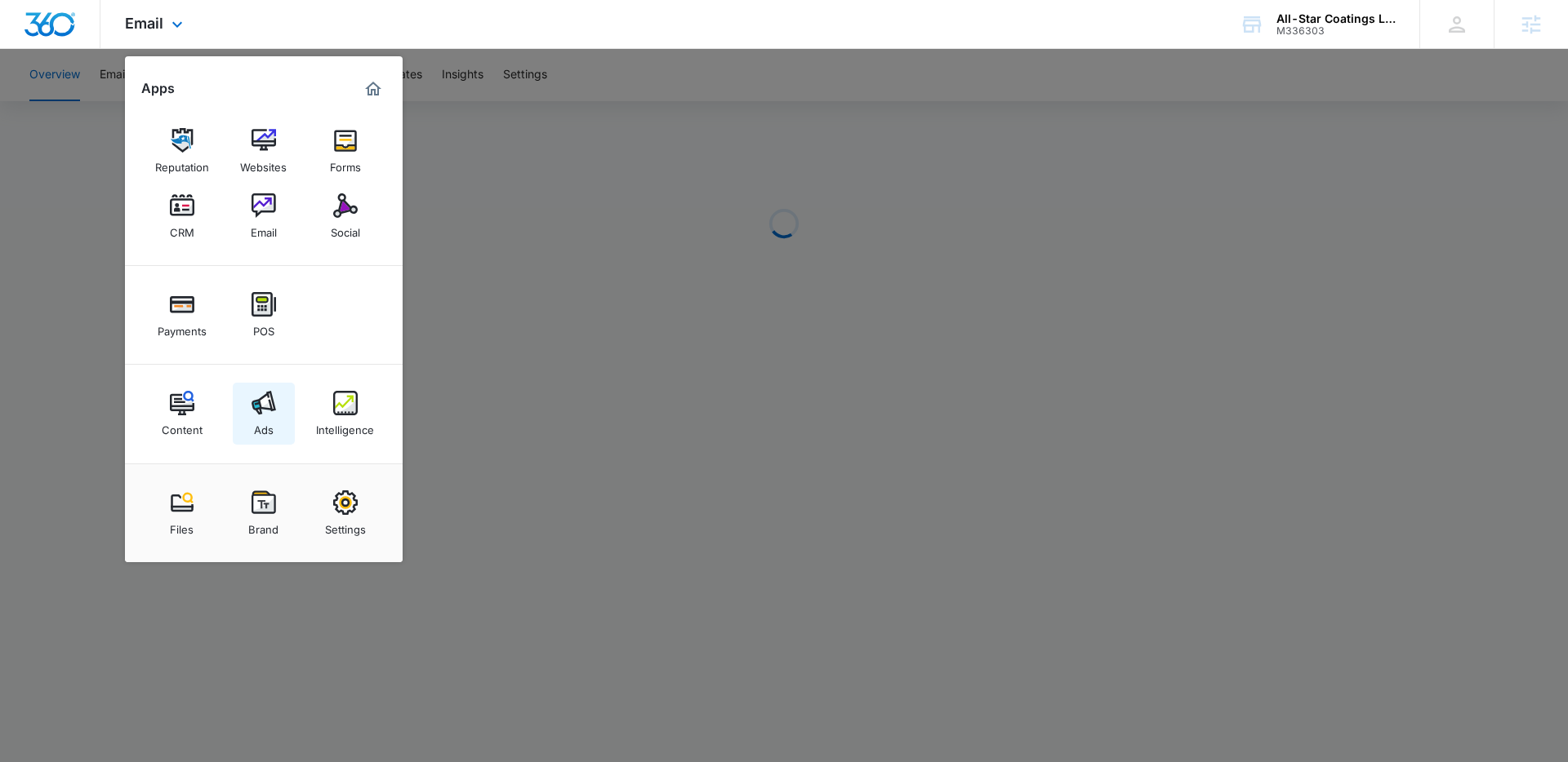
click at [288, 415] on link "Ads" at bounding box center [263, 414] width 62 height 62
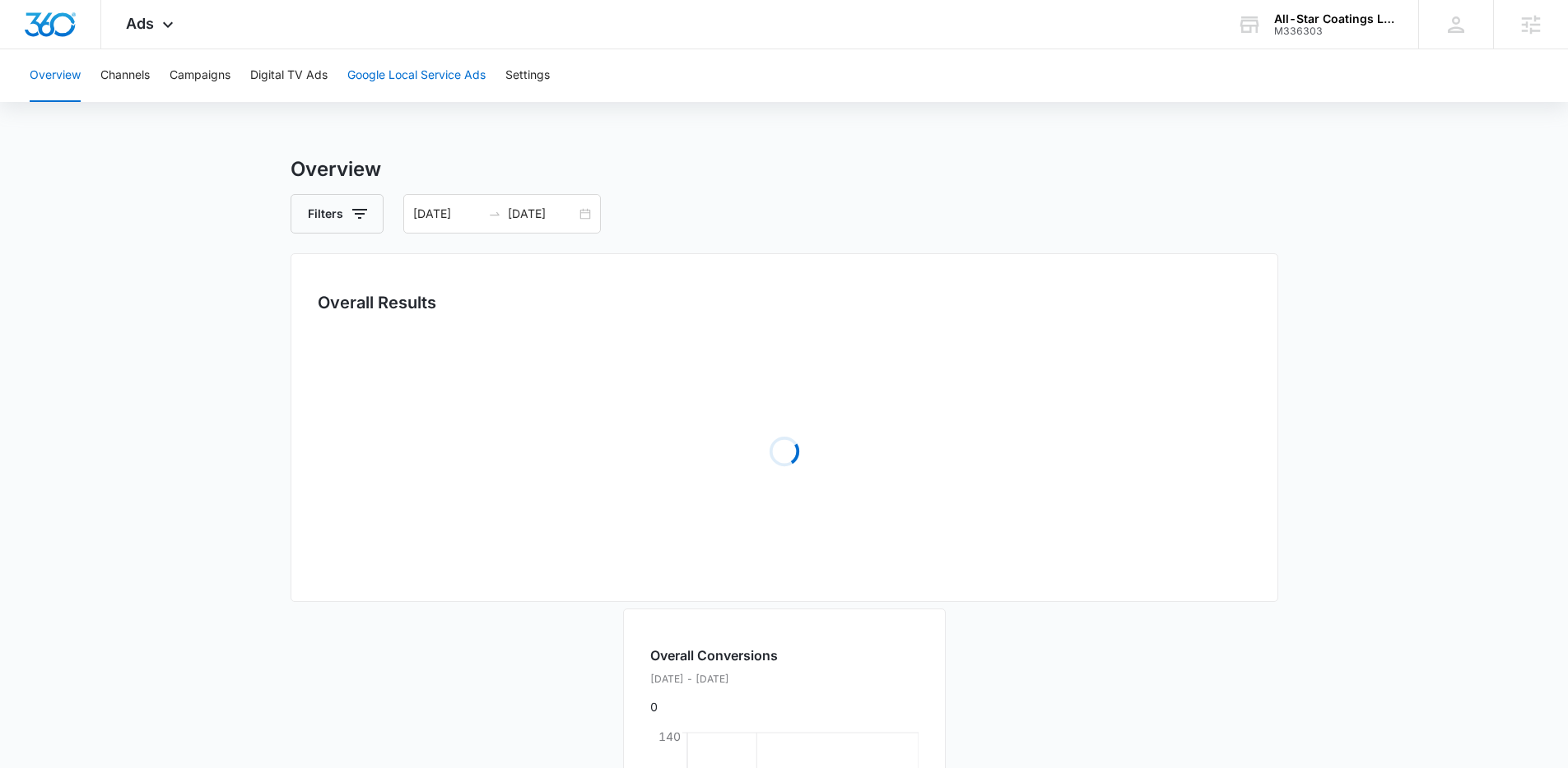
click at [459, 89] on button "Google Local Service Ads" at bounding box center [416, 75] width 138 height 53
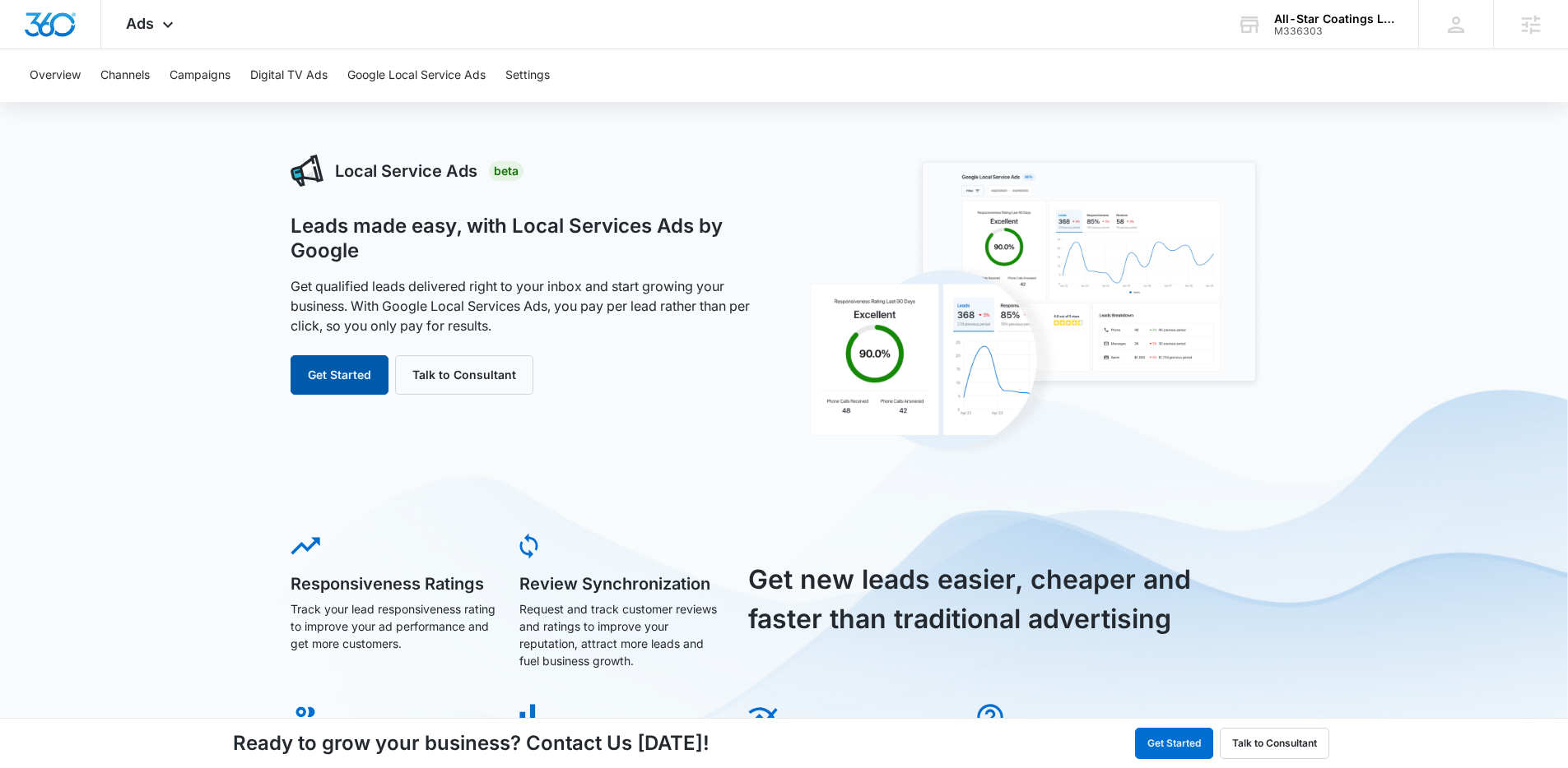
click at [354, 386] on button "Get Started" at bounding box center [339, 375] width 98 height 39
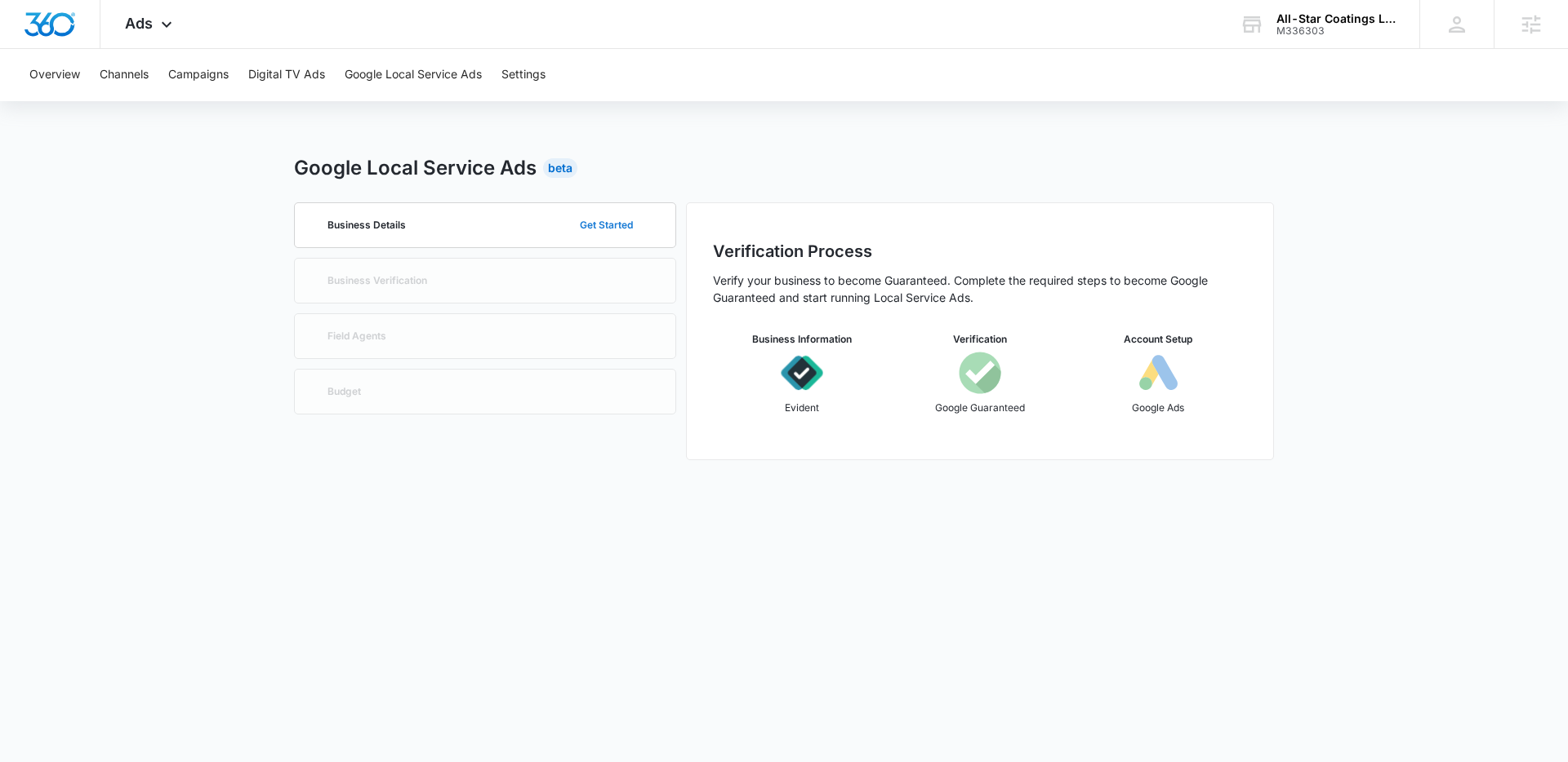
click at [591, 231] on button "Get Started" at bounding box center [607, 225] width 86 height 39
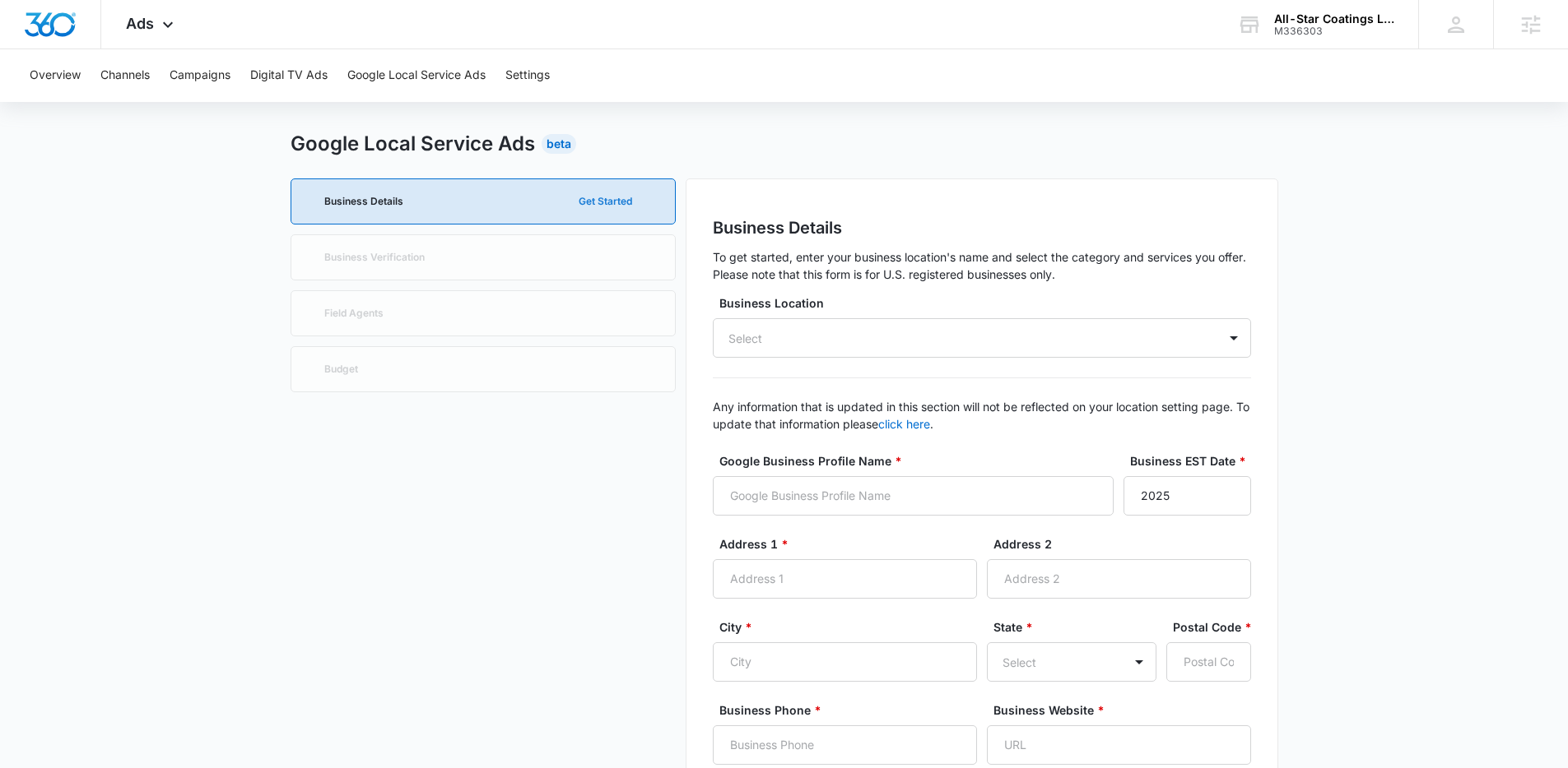
scroll to position [33, 0]
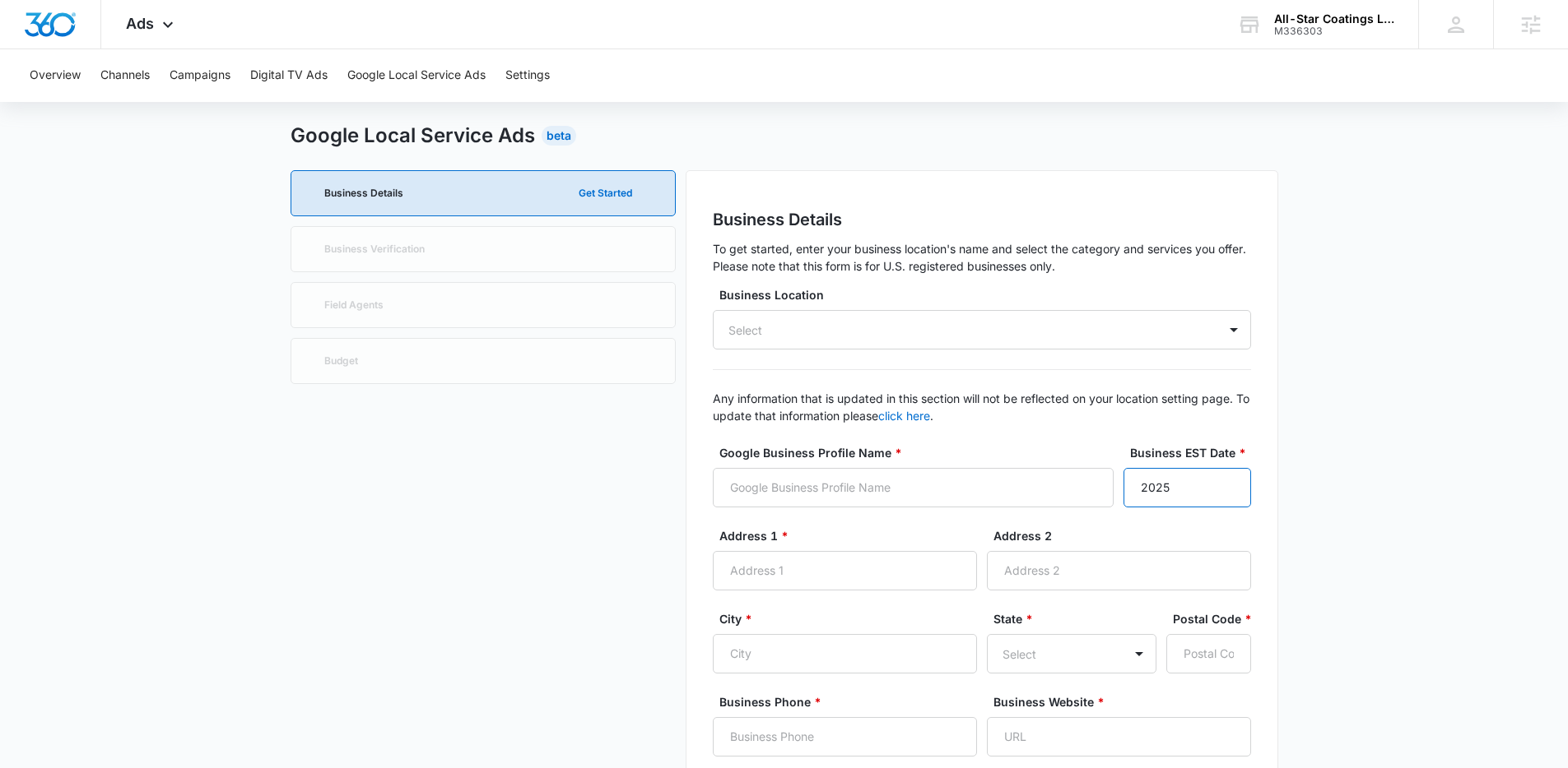
click at [1166, 501] on input "2025" at bounding box center [1187, 488] width 127 height 39
type input "2024"
click at [750, 481] on input "Google Business Profile Name *" at bounding box center [912, 488] width 401 height 39
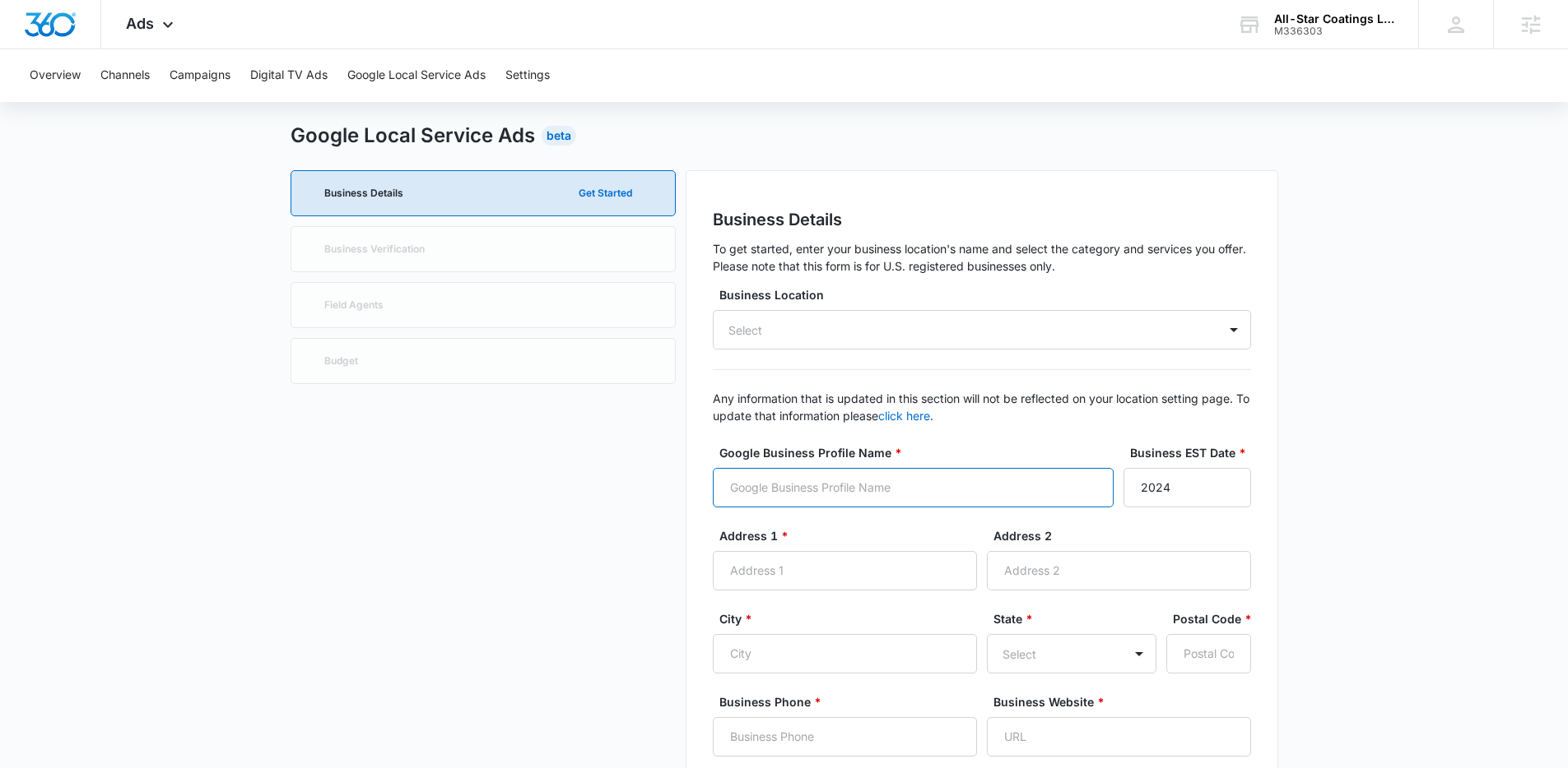
click at [813, 473] on input "Google Business Profile Name *" at bounding box center [912, 488] width 401 height 39
type input "c"
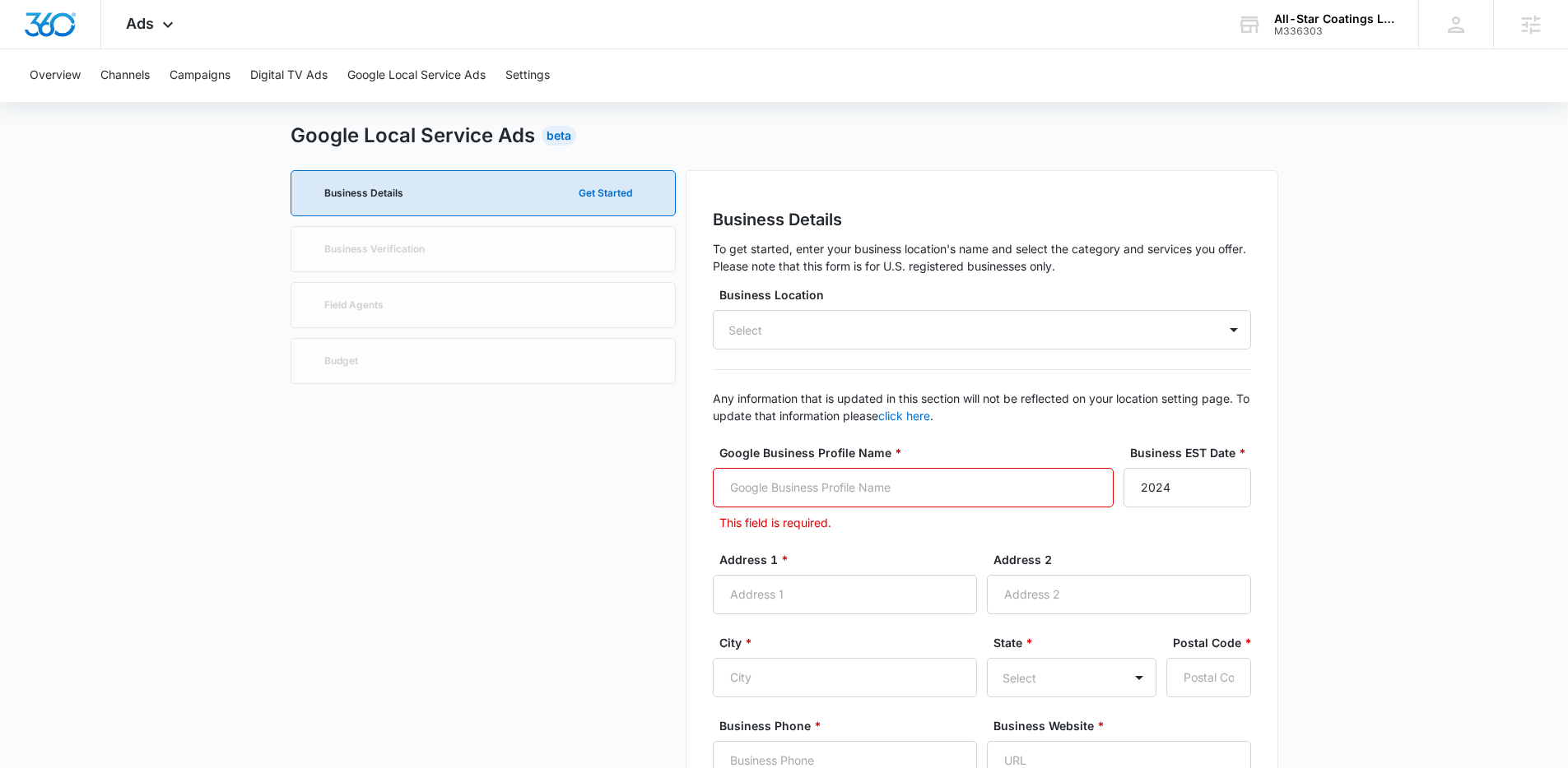
click at [825, 504] on input "Google Business Profile Name *" at bounding box center [912, 488] width 401 height 39
type input "All-Star Coatings LLC"
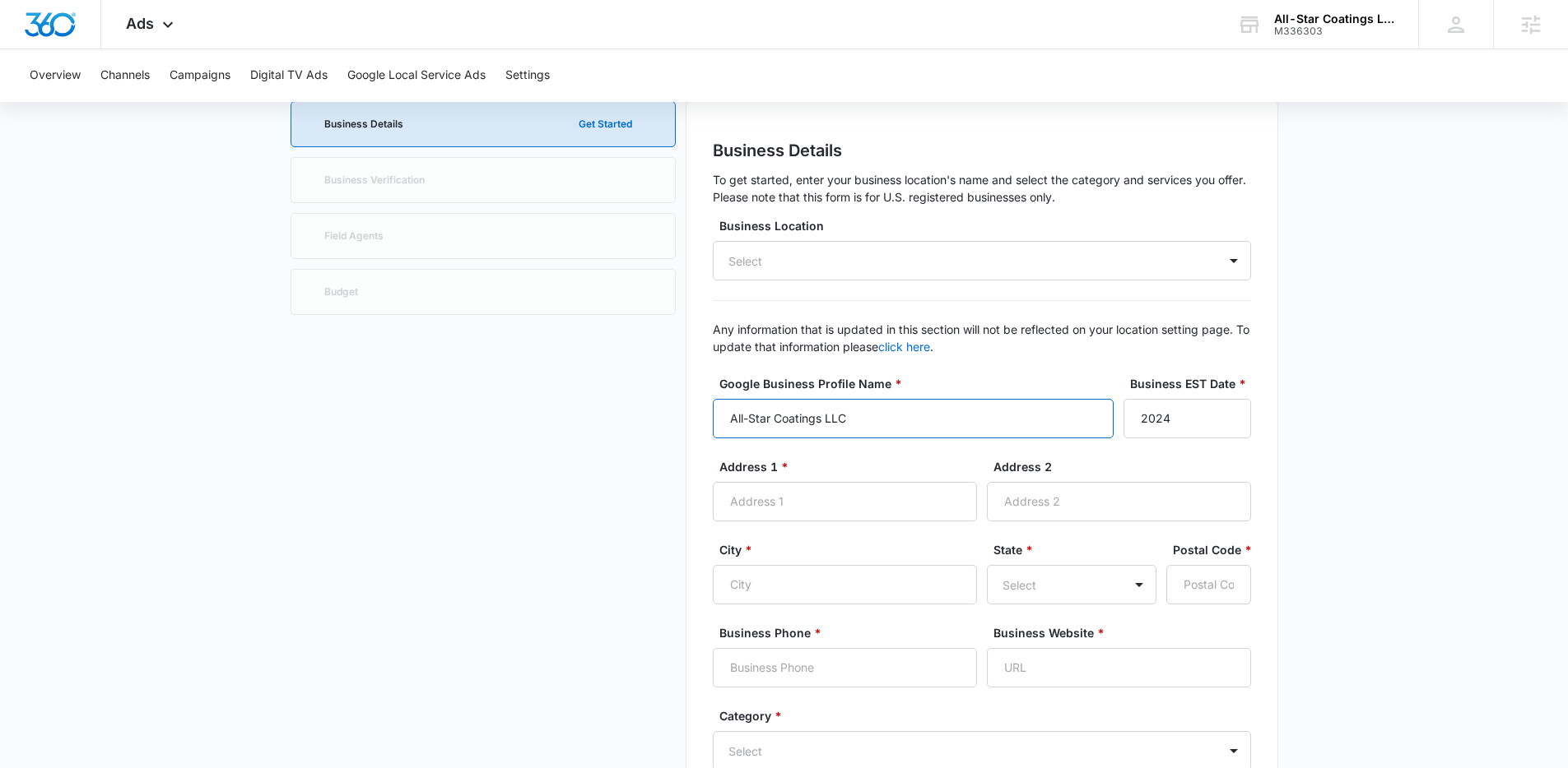
scroll to position [117, 0]
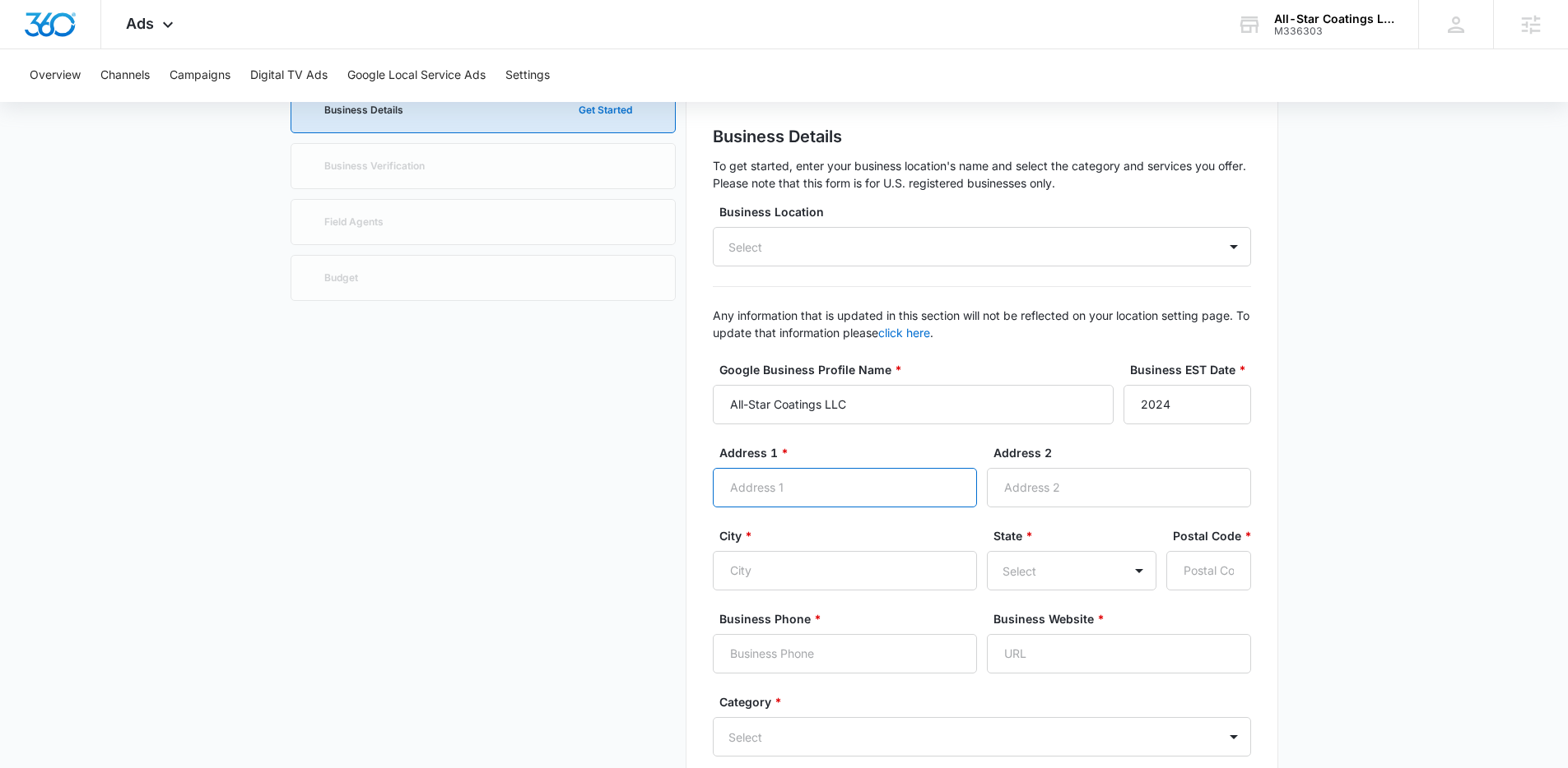
click at [849, 480] on input "Address 1 *" at bounding box center [845, 488] width 265 height 39
click at [826, 490] on input "Address 1 *" at bounding box center [845, 488] width 265 height 39
click at [825, 417] on input "All-Star Coatings LLC" at bounding box center [912, 405] width 401 height 39
click at [822, 559] on input "City *" at bounding box center [845, 571] width 265 height 39
type input "Granbury"
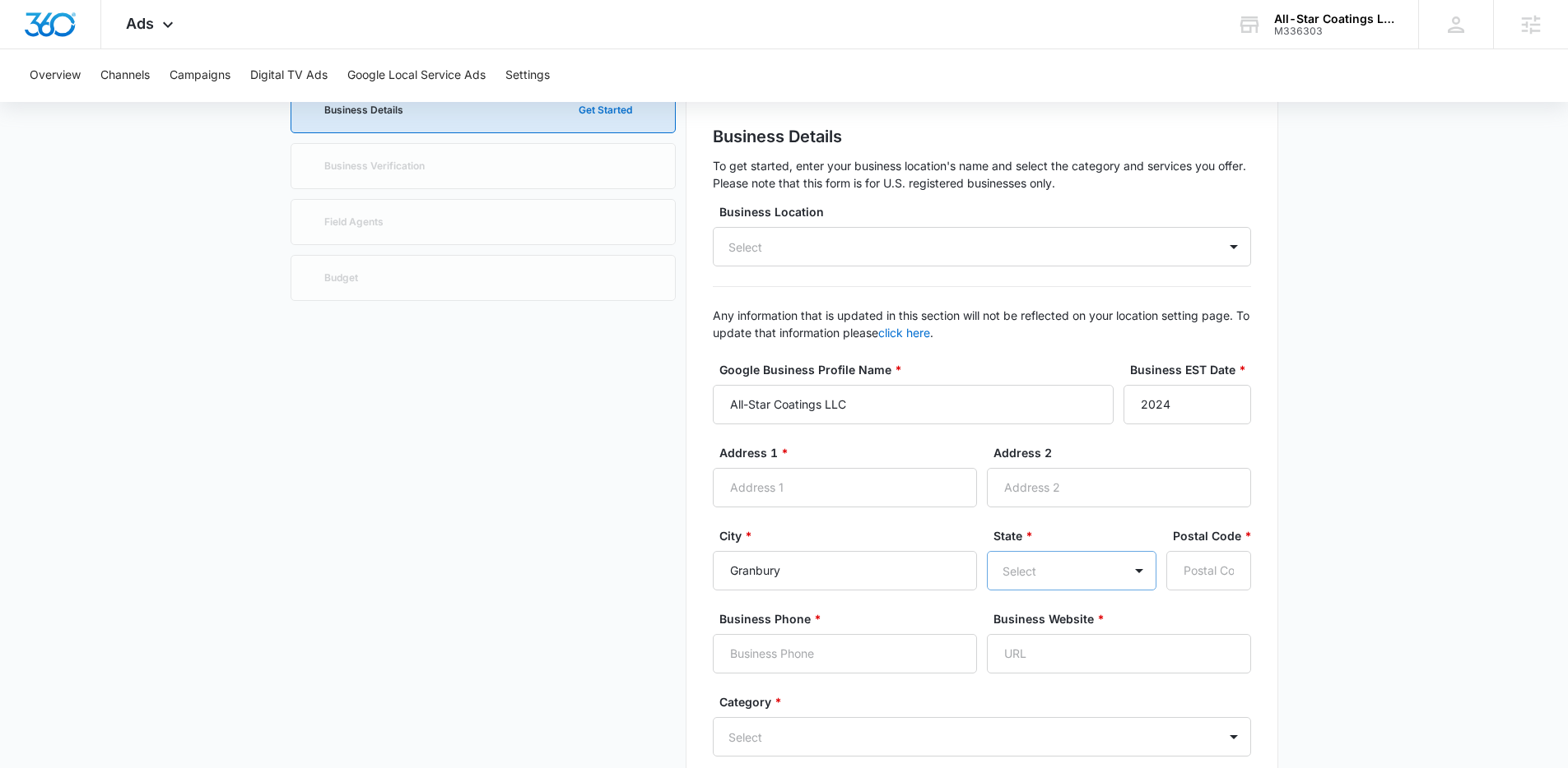
scroll to position [204, 0]
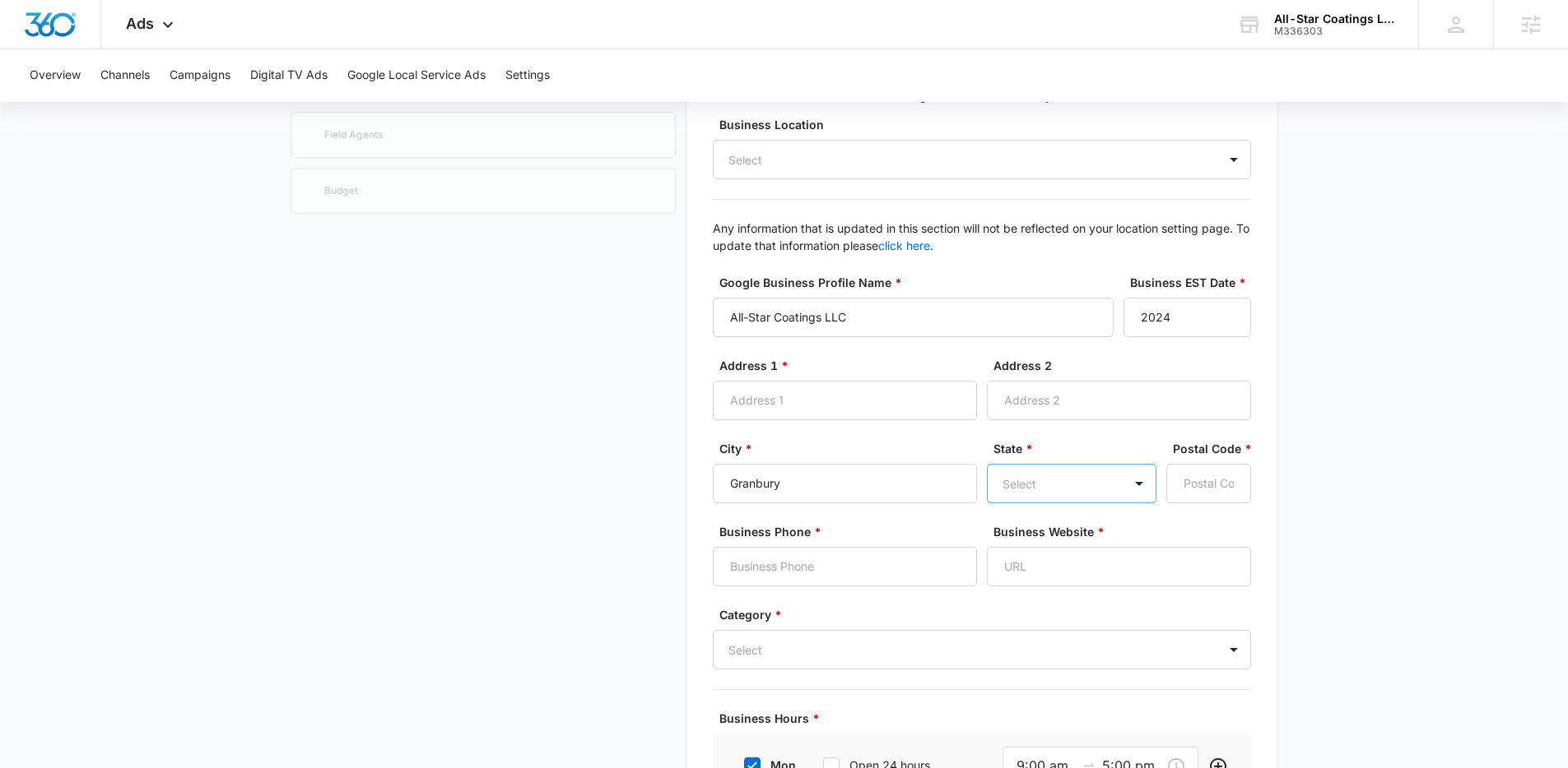
click at [1039, 504] on div "Select" at bounding box center [1071, 484] width 170 height 39
type input "[US_STATE]"
click at [1034, 554] on div "[US_STATE]" at bounding box center [1071, 542] width 170 height 30
click at [913, 561] on input "Business Phone *" at bounding box center [845, 568] width 265 height 39
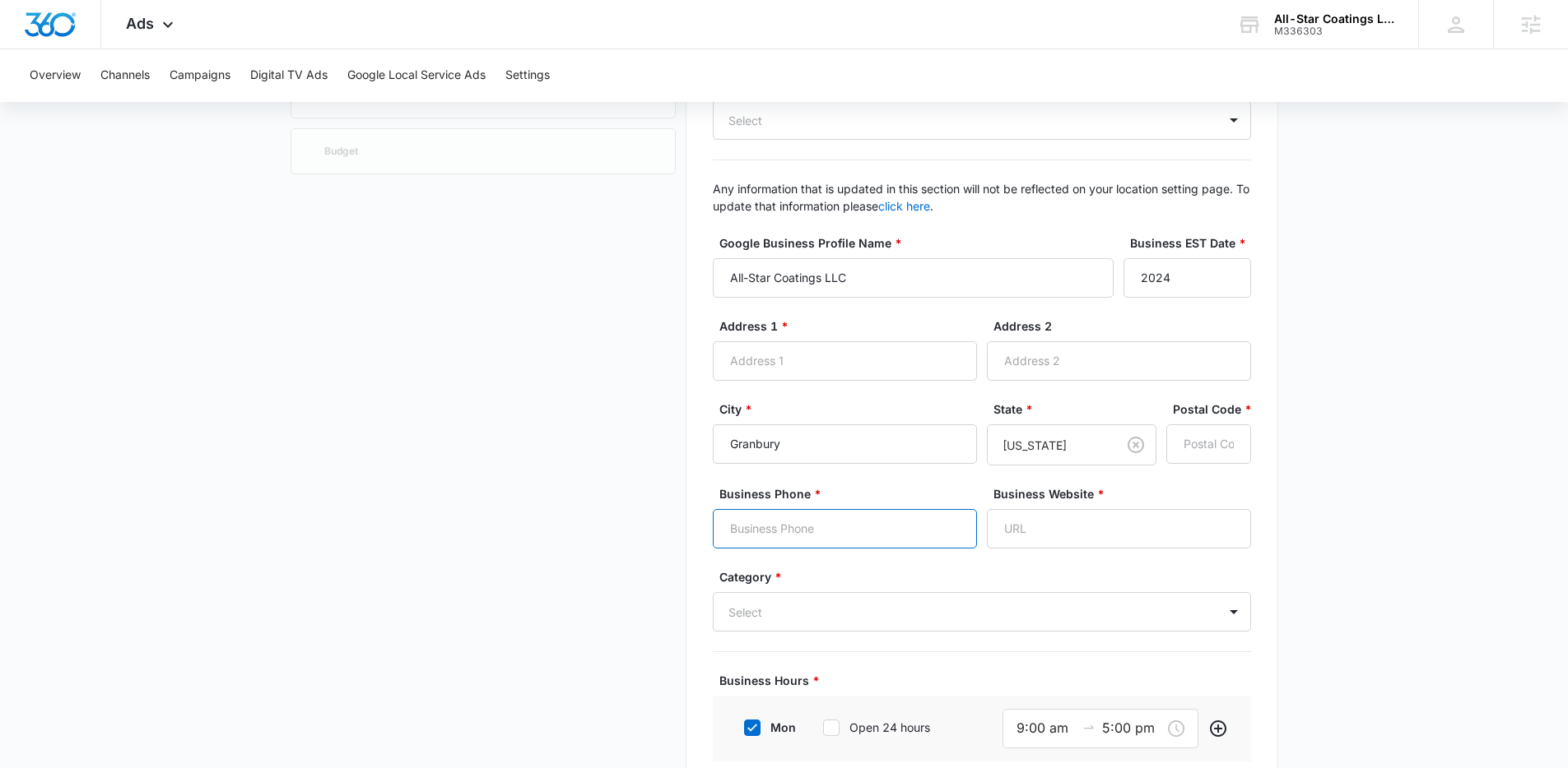
scroll to position [248, 0]
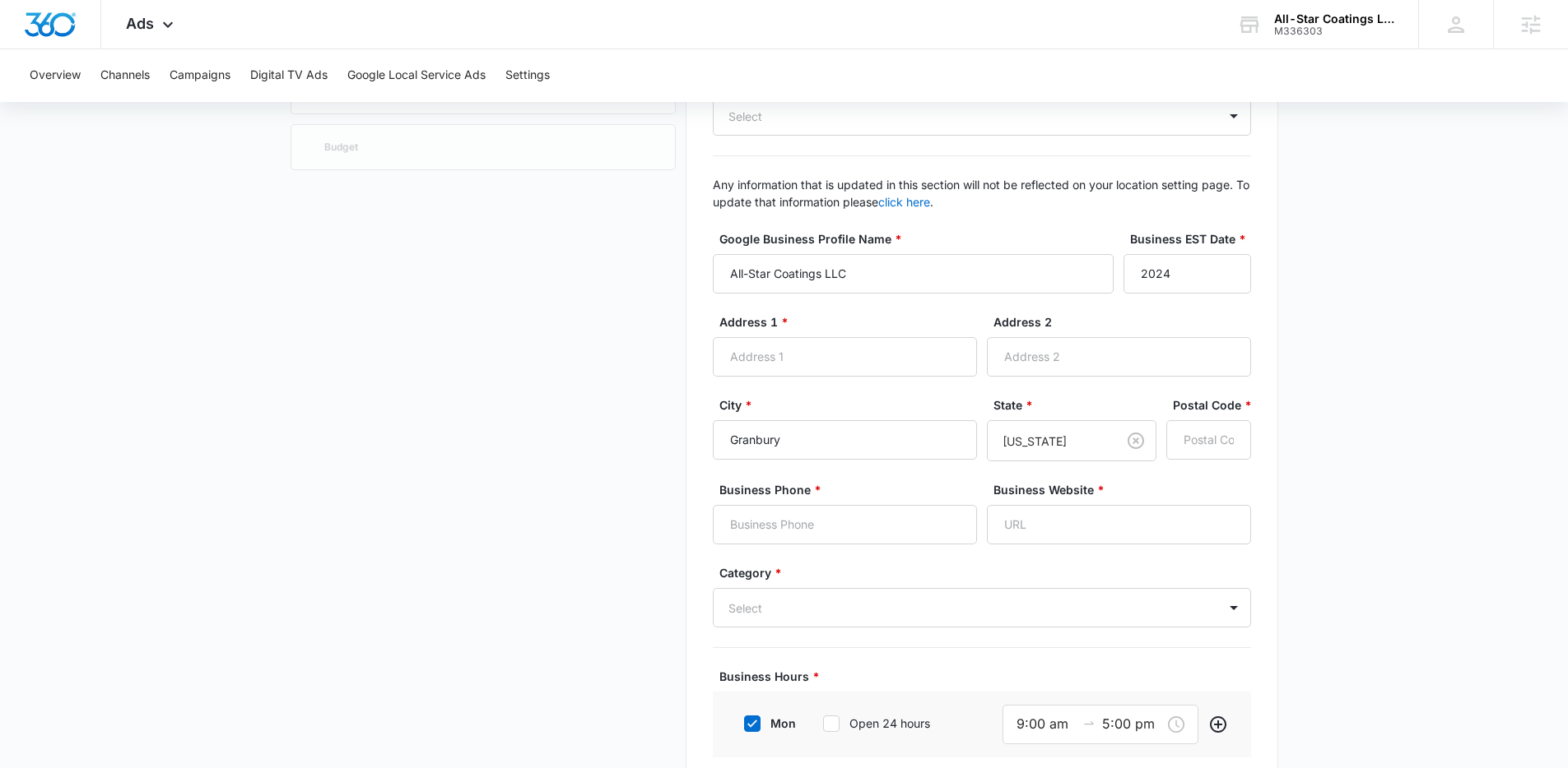
click at [870, 496] on label "Business Phone *" at bounding box center [852, 490] width 265 height 18
click at [870, 505] on input "Business Phone *" at bounding box center [845, 525] width 265 height 39
click at [858, 517] on input "Business Phone *" at bounding box center [845, 525] width 265 height 39
click at [806, 517] on input "Business Phone *" at bounding box center [845, 525] width 265 height 39
paste input "[PHONE_NUMBER]"
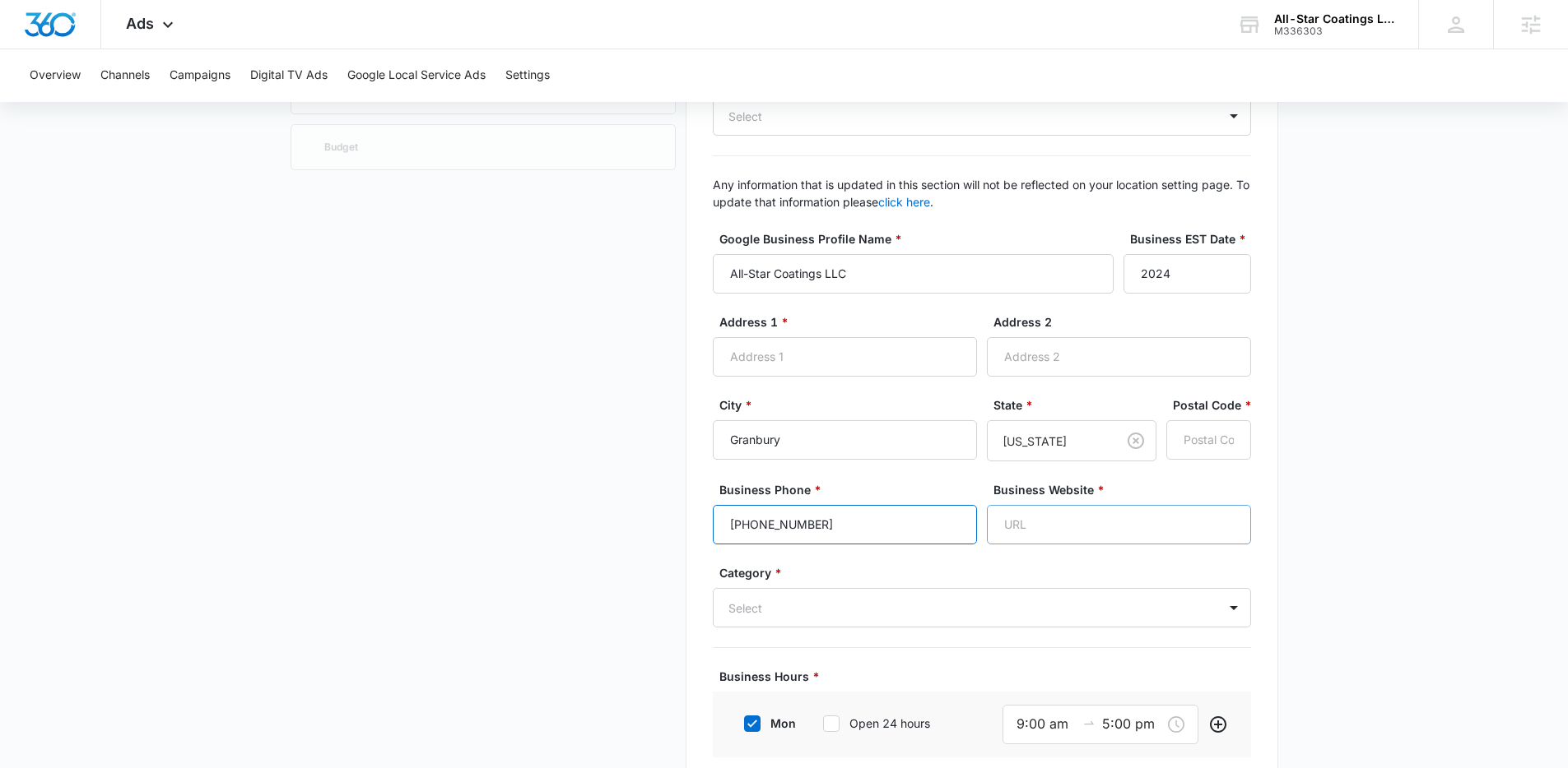
type input "[PHONE_NUMBER]"
click at [1054, 527] on input "Business Website *" at bounding box center [1119, 525] width 265 height 39
paste input "[URL][DOMAIN_NAME]"
type input "[URL][DOMAIN_NAME]"
click at [1001, 592] on div "Select" at bounding box center [981, 608] width 538 height 39
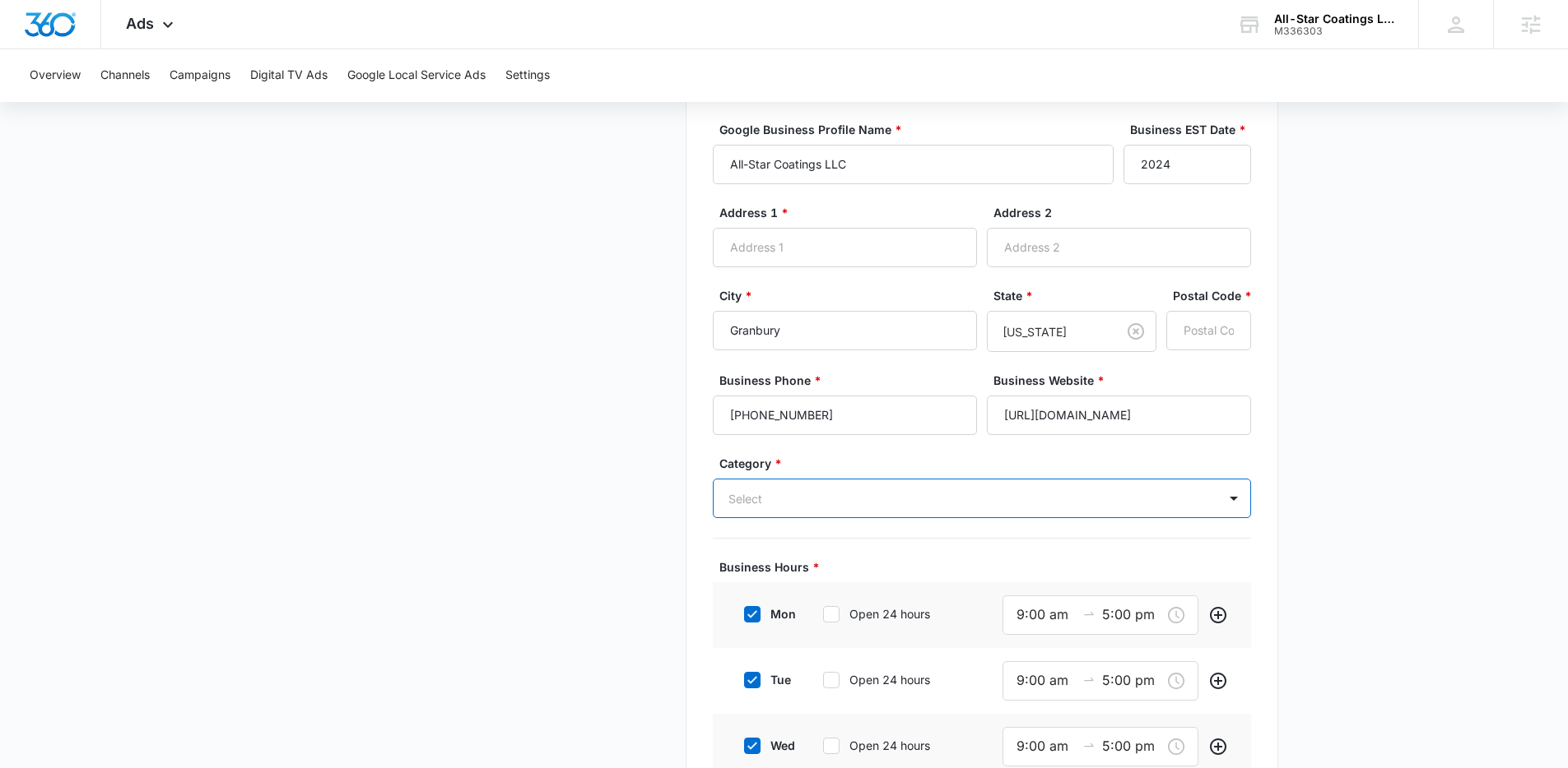
scroll to position [351, 0]
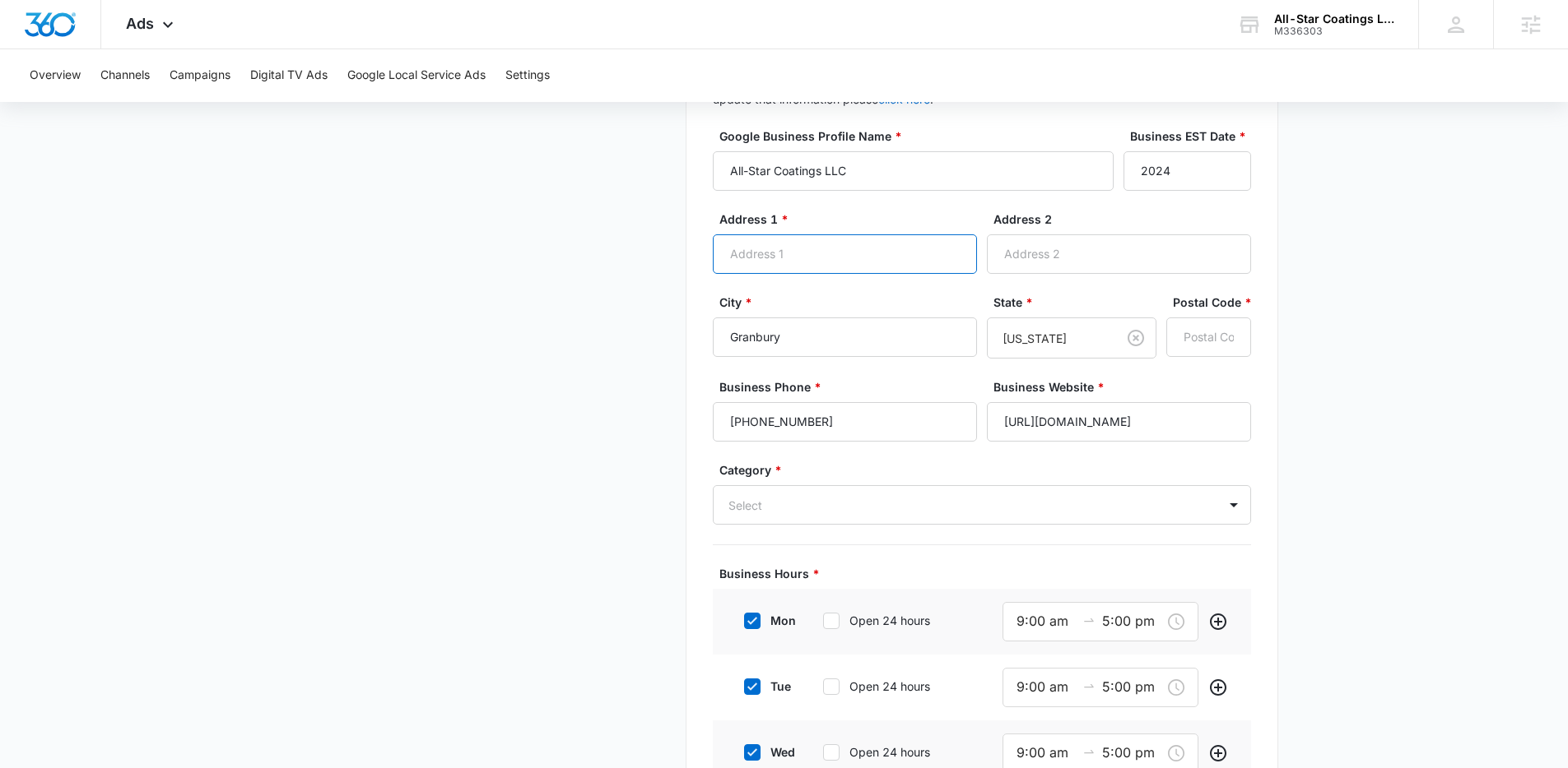
click at [773, 255] on input "Address 1 *" at bounding box center [845, 254] width 265 height 39
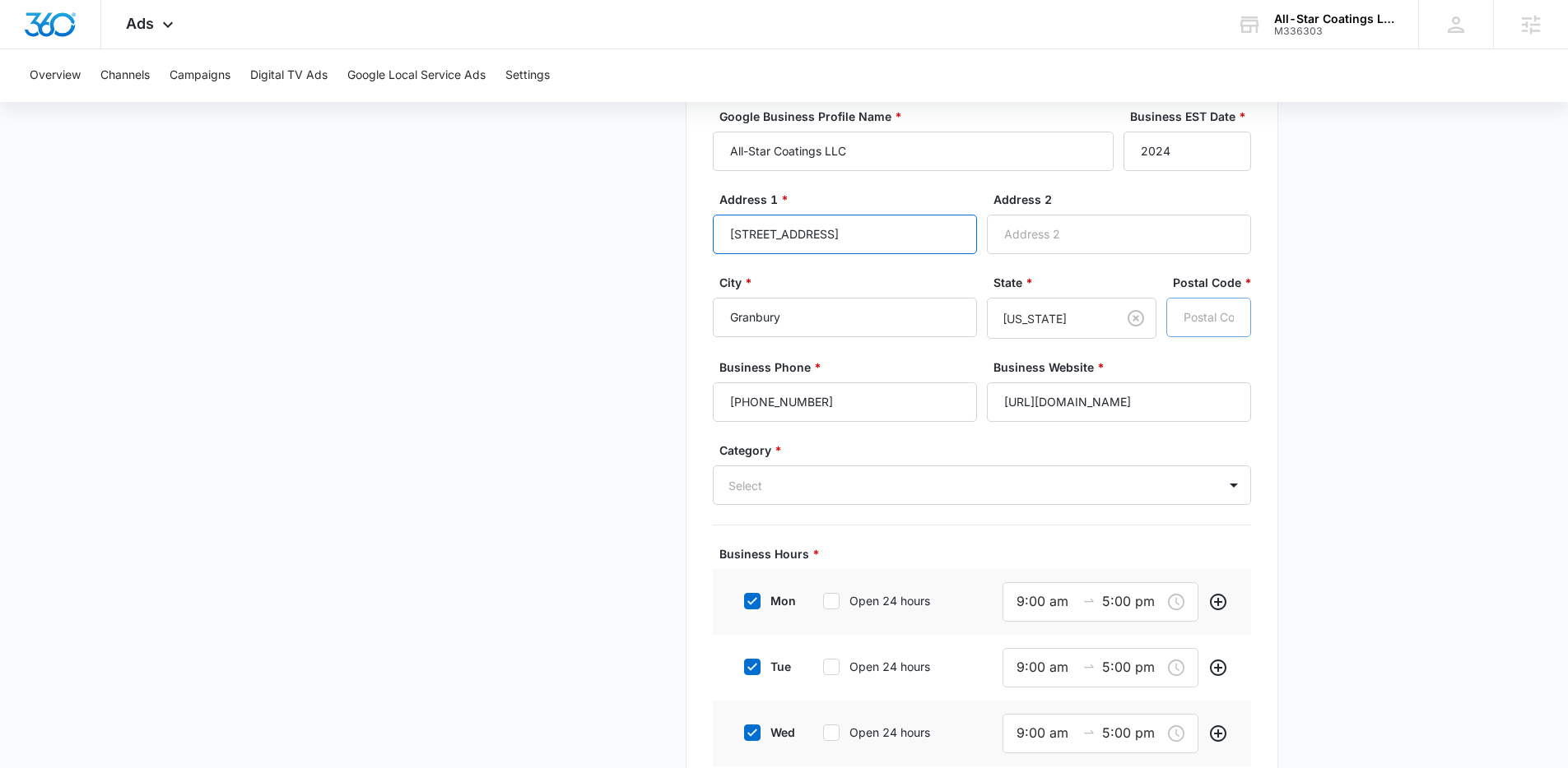
type input "[STREET_ADDRESS]"
click at [1225, 312] on input "Postal Code *" at bounding box center [1208, 317] width 85 height 39
type input "76049"
click at [944, 486] on div at bounding box center [961, 485] width 467 height 21
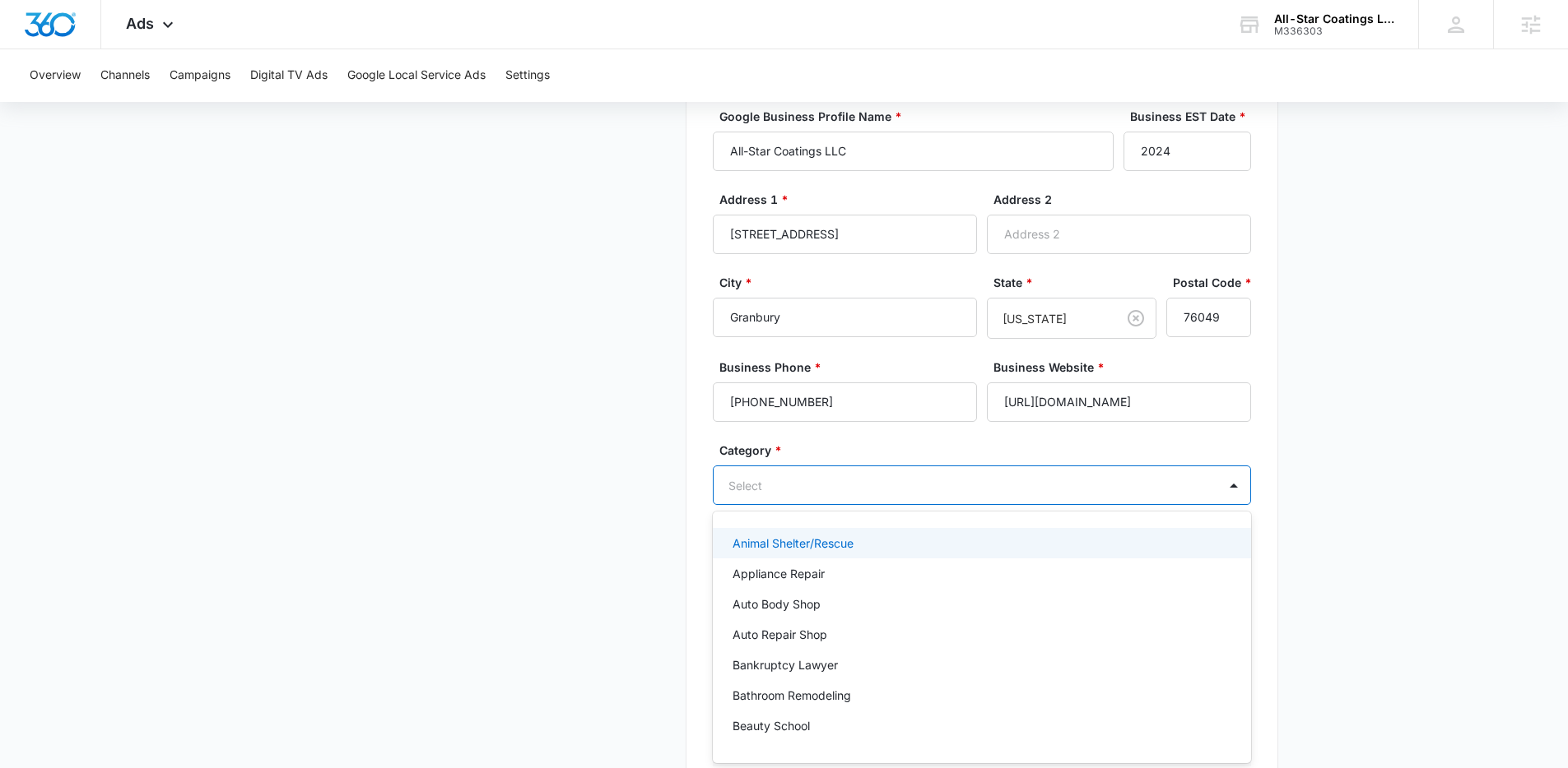
click at [610, 445] on div "Business Details Get Started Business Verification Field Agents Budget" at bounding box center [482, 455] width 385 height 1243
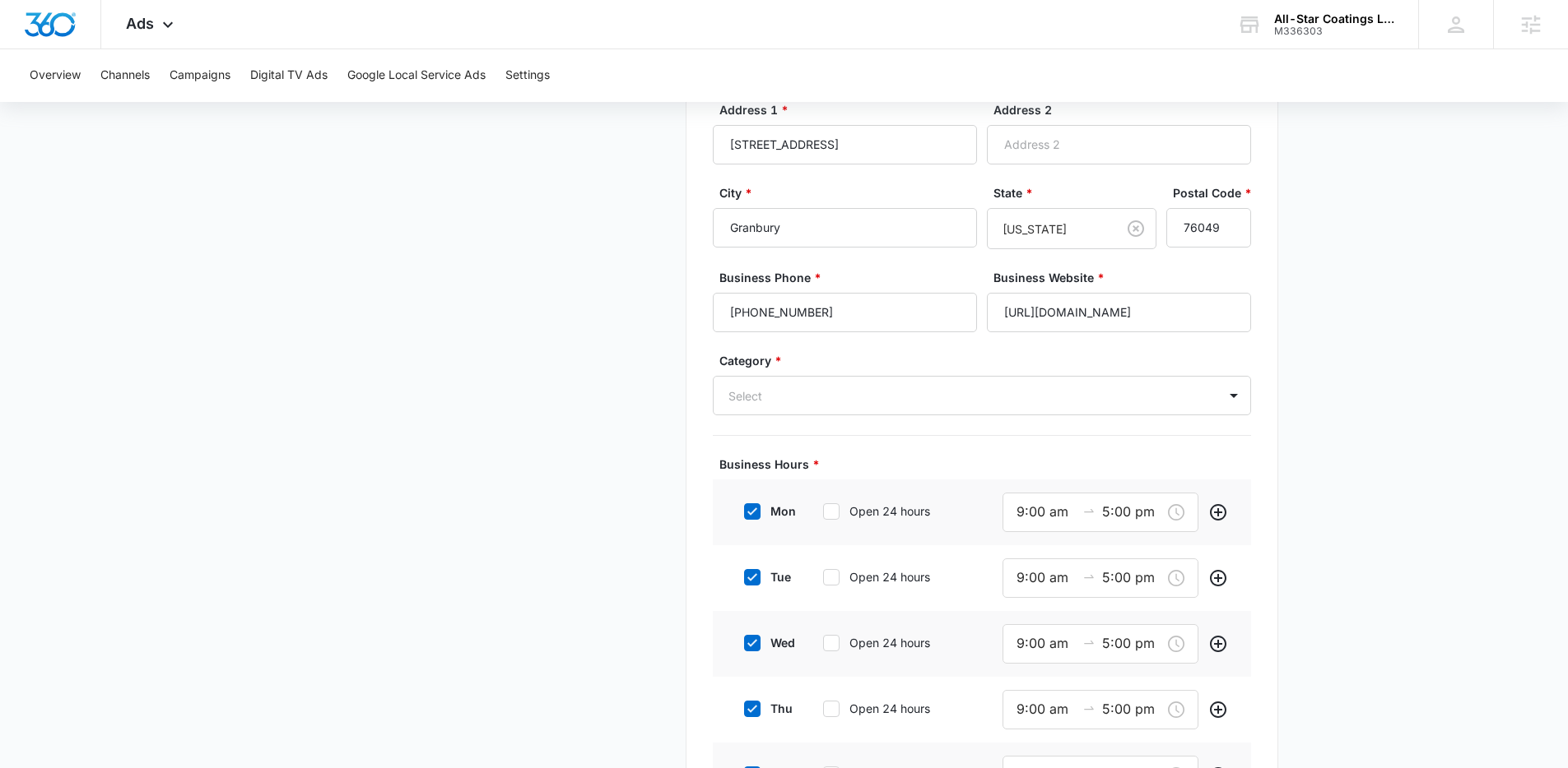
scroll to position [466, 0]
